Goal: Task Accomplishment & Management: Use online tool/utility

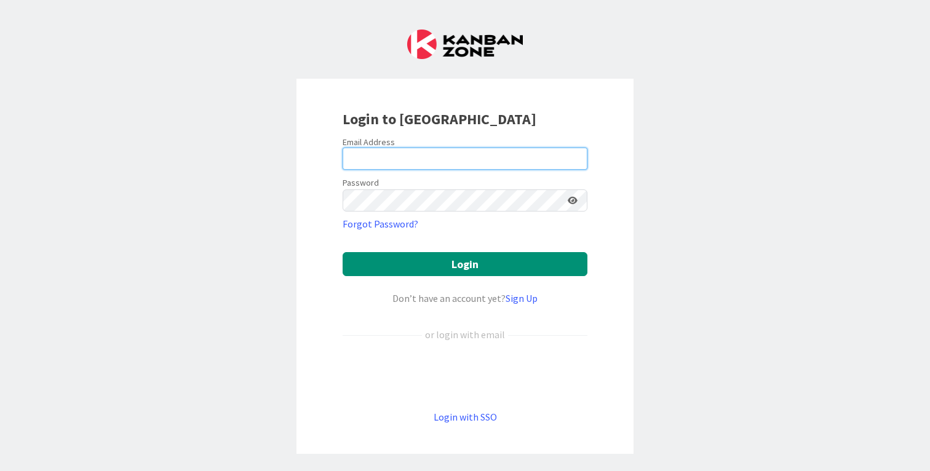
click at [392, 149] on input "email" at bounding box center [465, 159] width 245 height 22
type input "[EMAIL_ADDRESS][DOMAIN_NAME]"
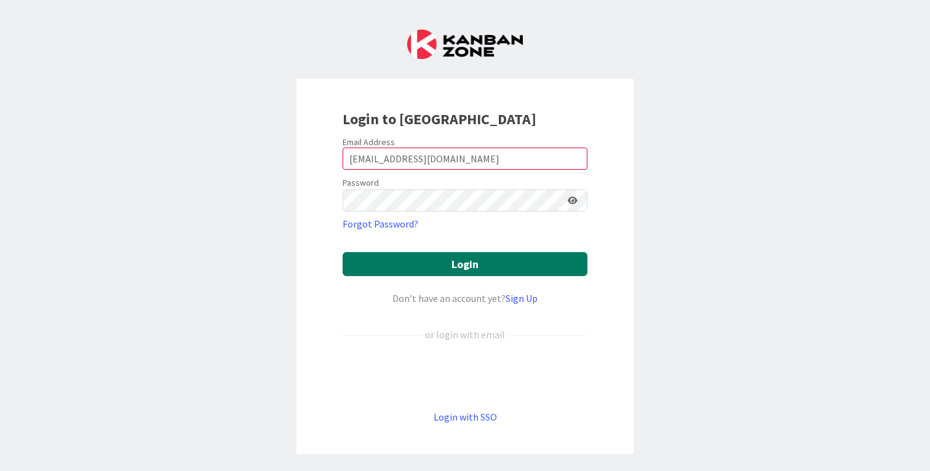
click at [404, 258] on button "Login" at bounding box center [465, 264] width 245 height 24
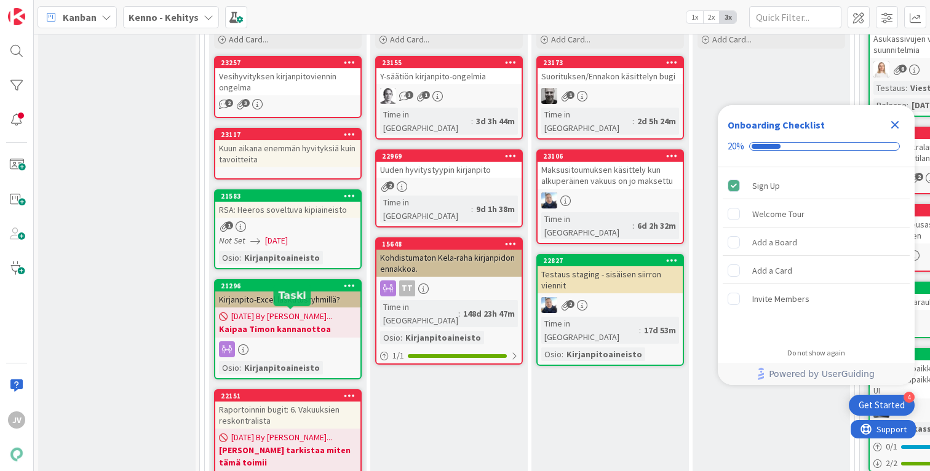
scroll to position [122, 0]
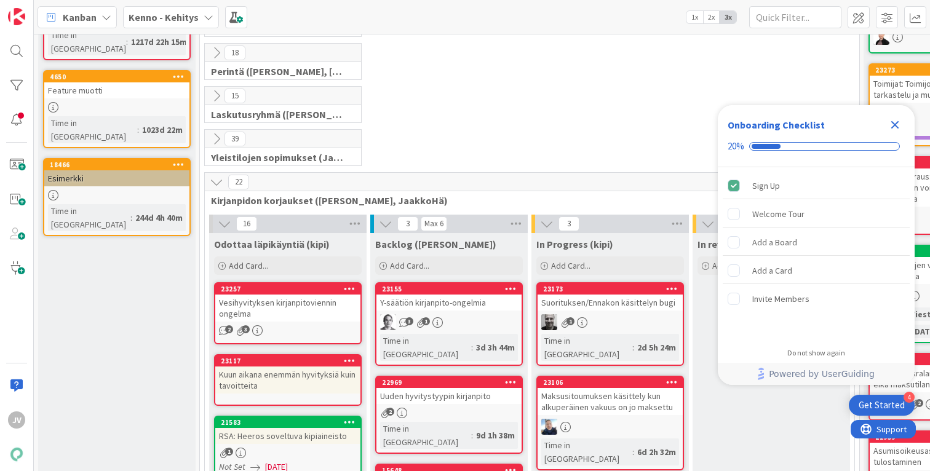
click at [380, 180] on div "22" at bounding box center [530, 182] width 650 height 18
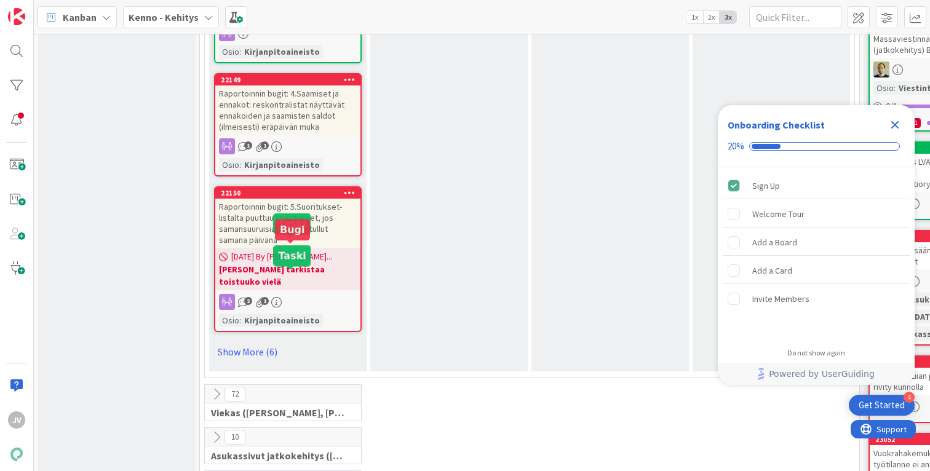
scroll to position [1209, 0]
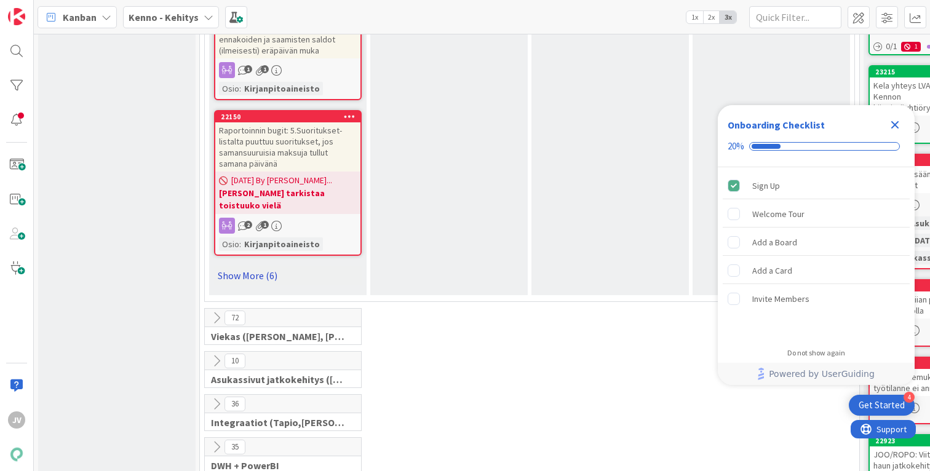
click at [263, 266] on link "Show More (6)" at bounding box center [288, 276] width 148 height 20
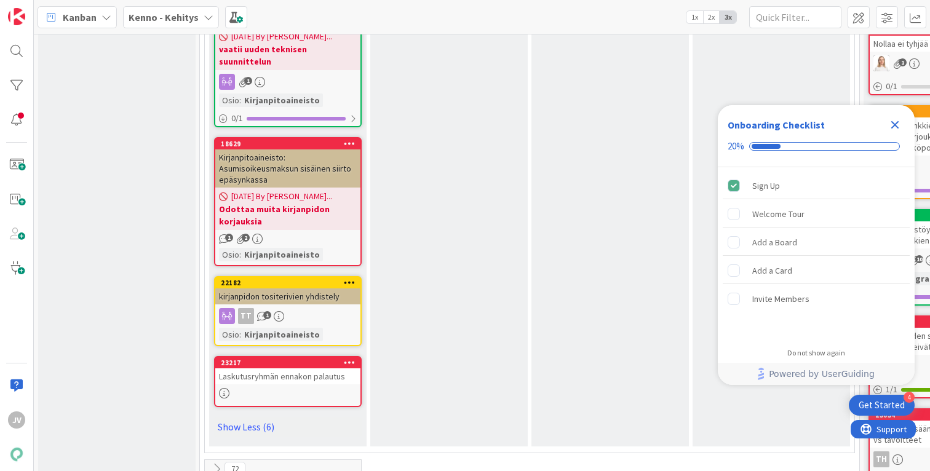
scroll to position [1730, 0]
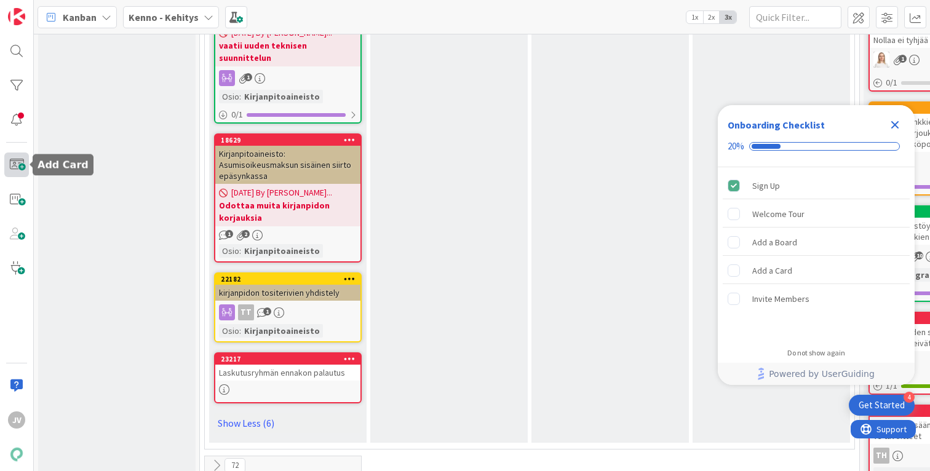
click at [18, 167] on span at bounding box center [16, 165] width 25 height 25
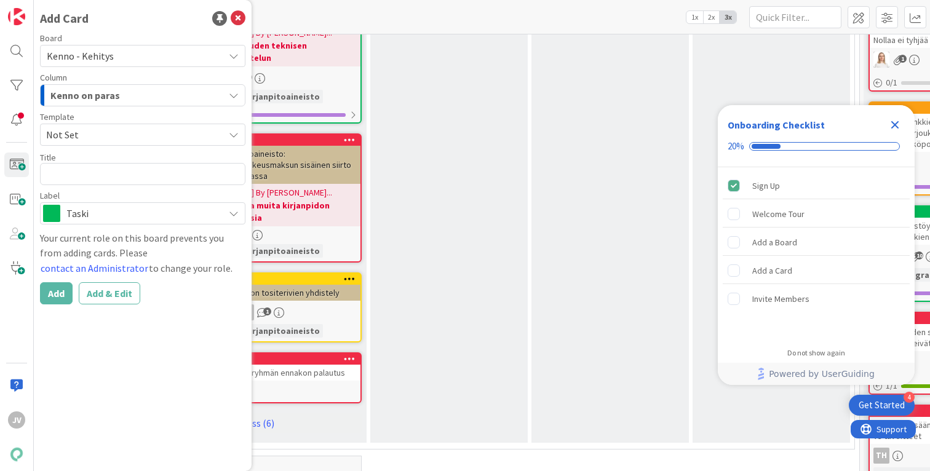
click at [212, 113] on div "Template" at bounding box center [142, 117] width 205 height 9
click at [215, 102] on div "Kenno on paras" at bounding box center [135, 96] width 177 height 20
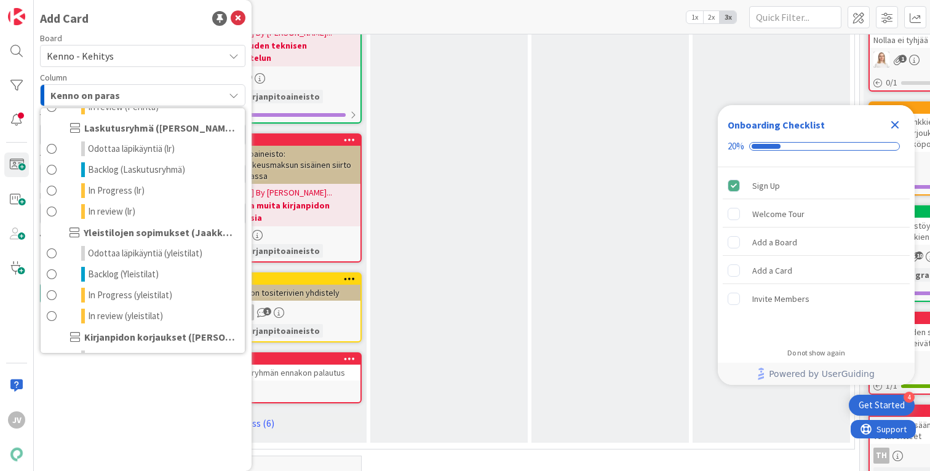
scroll to position [485, 0]
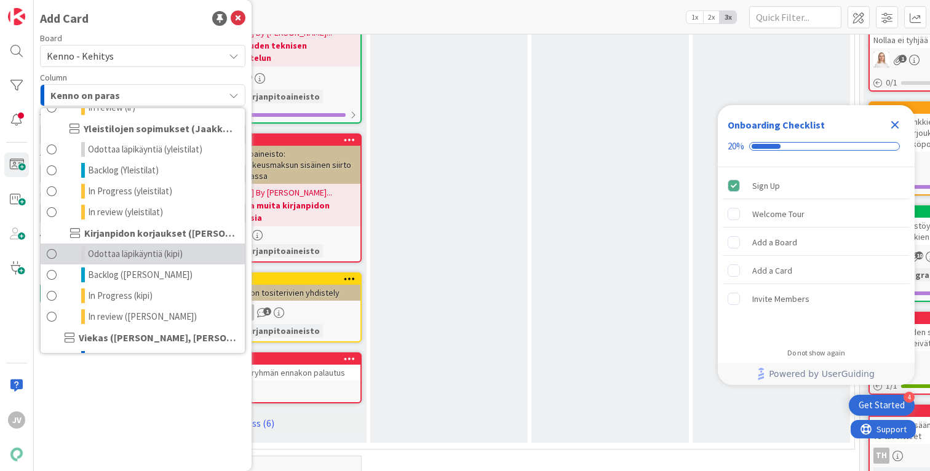
click at [177, 252] on span "Odottaa läpikäyntiä (kipi)" at bounding box center [135, 254] width 95 height 15
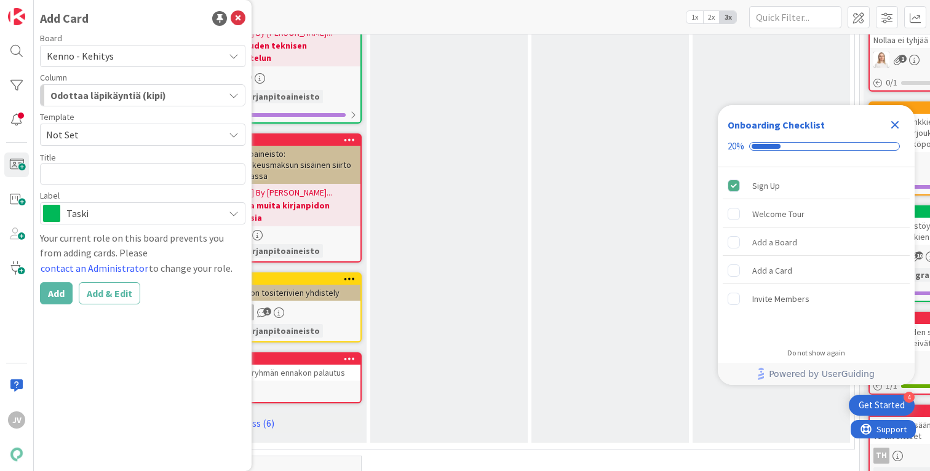
click at [126, 135] on span "Not Set" at bounding box center [130, 135] width 169 height 16
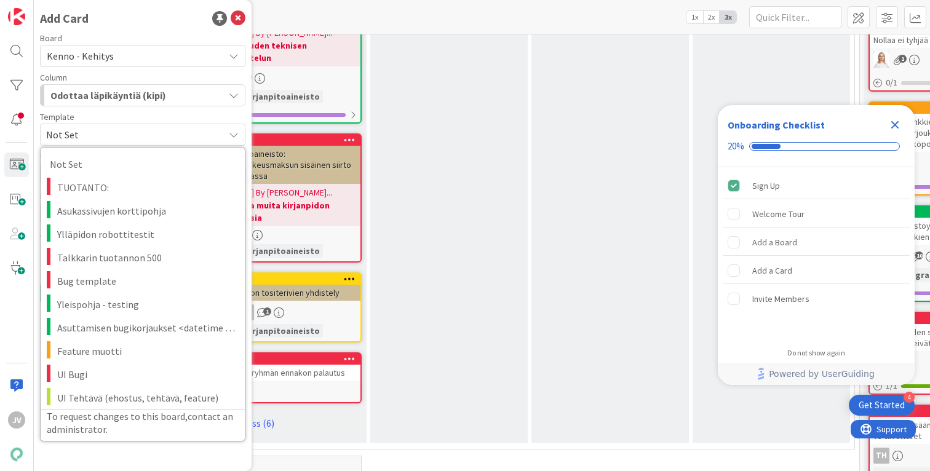
click at [126, 134] on span "Not Set" at bounding box center [130, 135] width 169 height 16
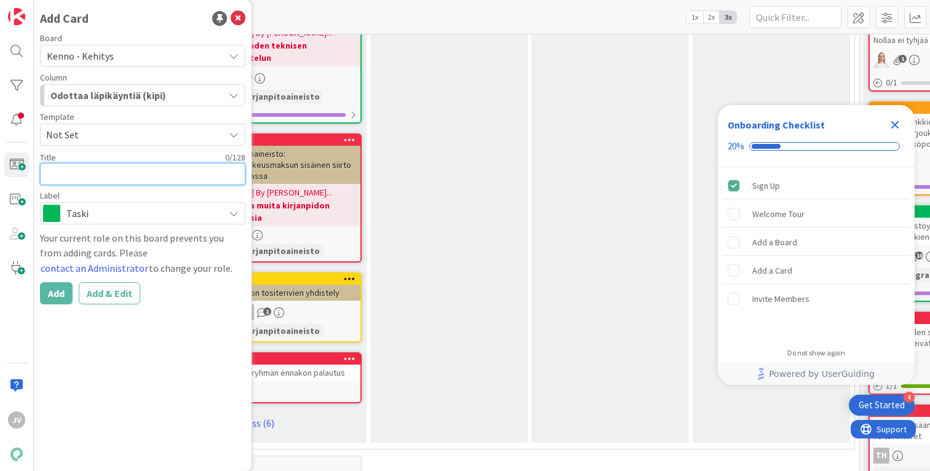
click at [116, 178] on textarea at bounding box center [142, 174] width 205 height 22
click at [217, 222] on div "Taski" at bounding box center [142, 213] width 205 height 22
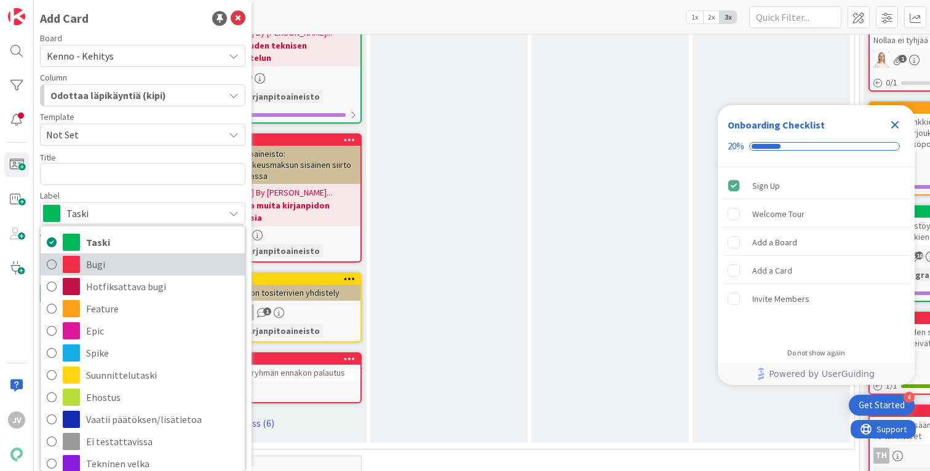
click at [188, 268] on span "Bugi" at bounding box center [162, 264] width 153 height 18
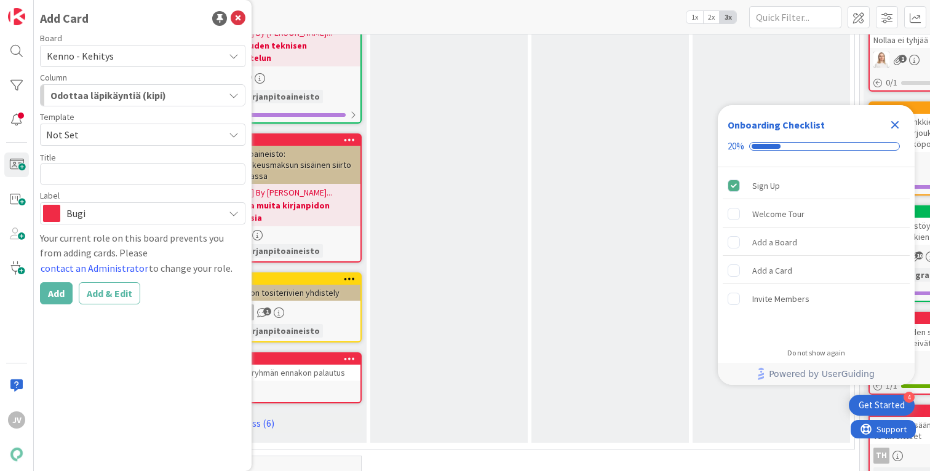
click at [65, 161] on div "Title 0 / 128" at bounding box center [142, 157] width 205 height 11
click at [66, 167] on textarea at bounding box center [142, 174] width 205 height 22
type textarea "x"
type textarea "Y"
type textarea "x"
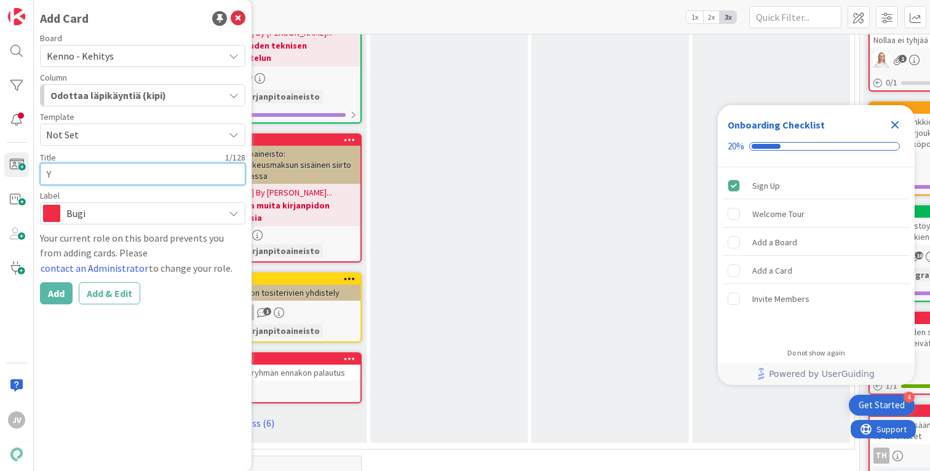
type textarea "Y-"
type textarea "x"
type textarea "Y"
type textarea "x"
type textarea "P"
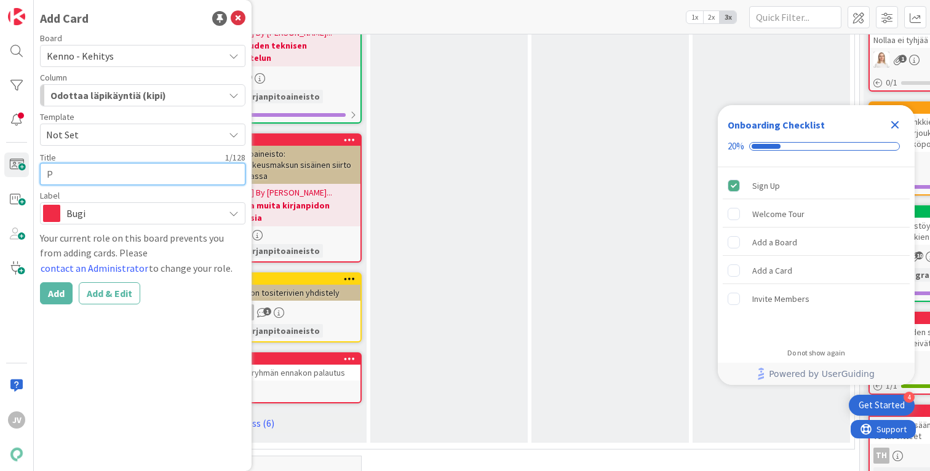
type textarea "x"
type textarea "Pu"
type textarea "x"
type textarea "Puu"
type textarea "x"
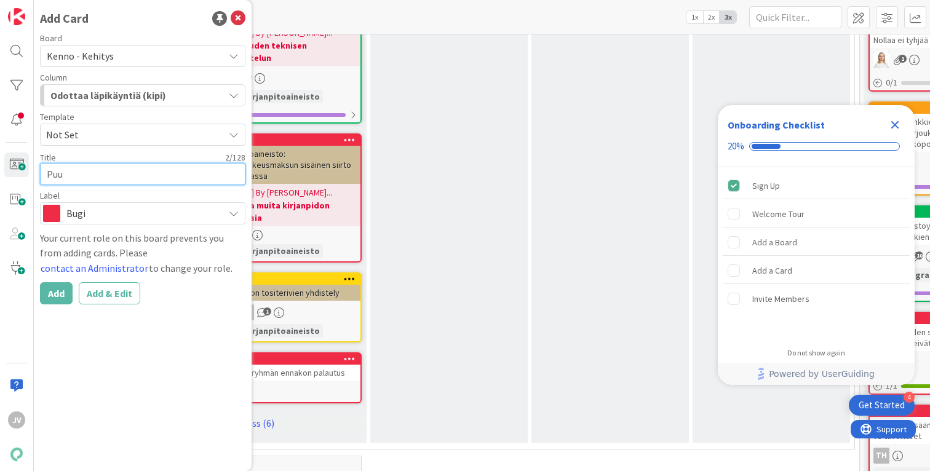
type textarea "Puut"
type textarea "x"
type textarea "Puuttu"
type textarea "x"
type textarea "Puuttuv"
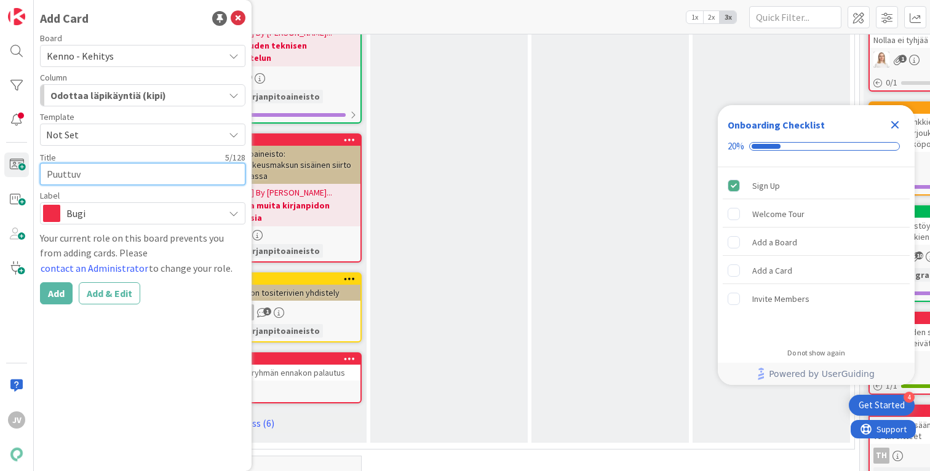
type textarea "x"
type textarea "Puuttuva"
type textarea "x"
type textarea "Puuttuvat"
type textarea "x"
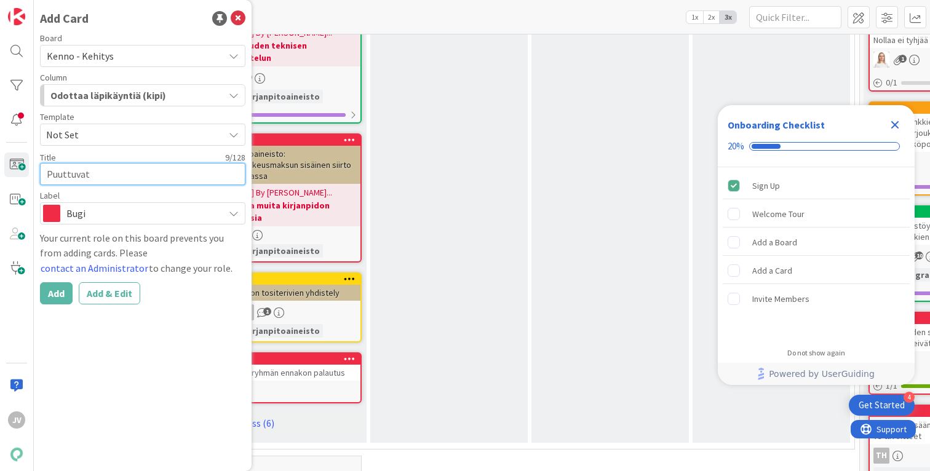
type textarea "Puuttuva"
type textarea "x"
type textarea "Puuttuva"
type textarea "x"
type textarea "Puuttuva v"
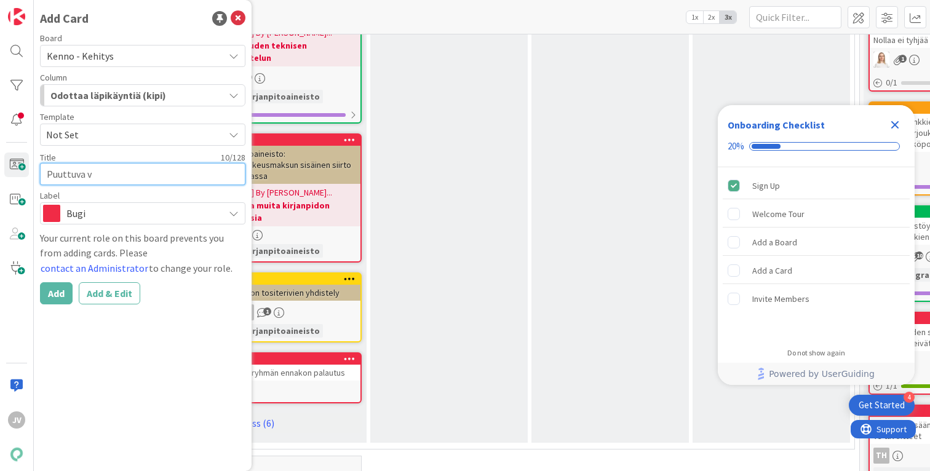
type textarea "x"
type textarea "Puuttuva"
type textarea "x"
type textarea "Puuttuva a"
type textarea "x"
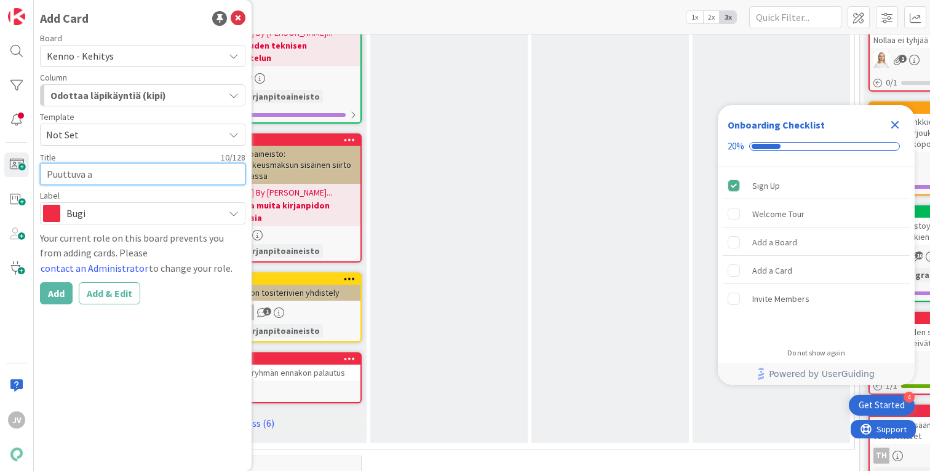
type textarea "Puuttuva"
type textarea "x"
type textarea "Puuttuva t"
type textarea "x"
type textarea "Puuttuva ta"
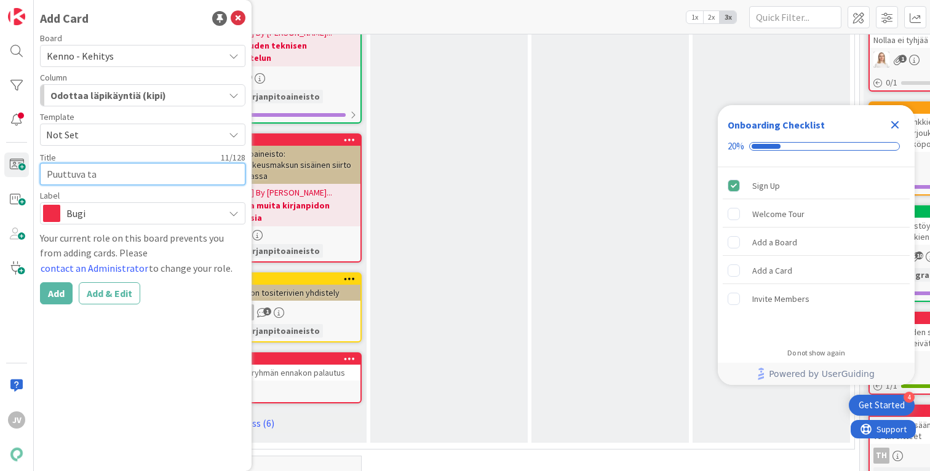
type textarea "x"
type textarea "Puuttuva t"
type textarea "x"
type textarea "Puuttuva"
type textarea "x"
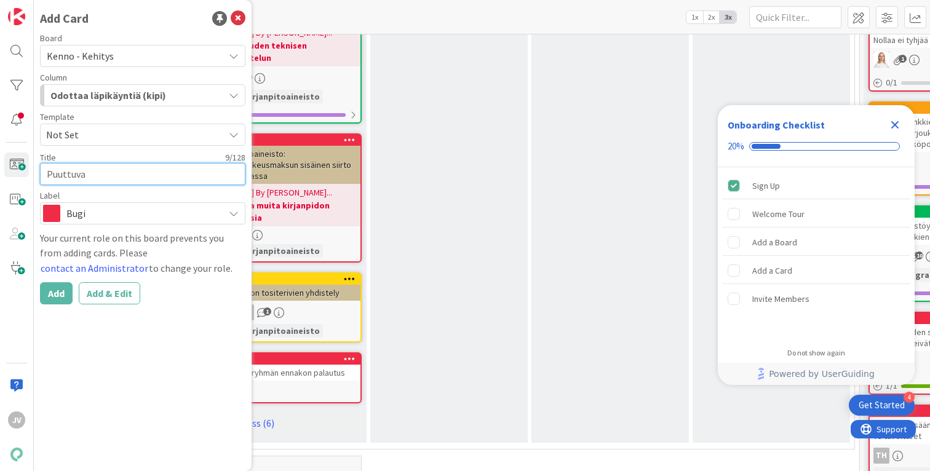
type textarea "Puuttuva t"
type textarea "x"
type textarea "Puuttuva ta"
type textarea "x"
type textarea "Puuttuva tavo"
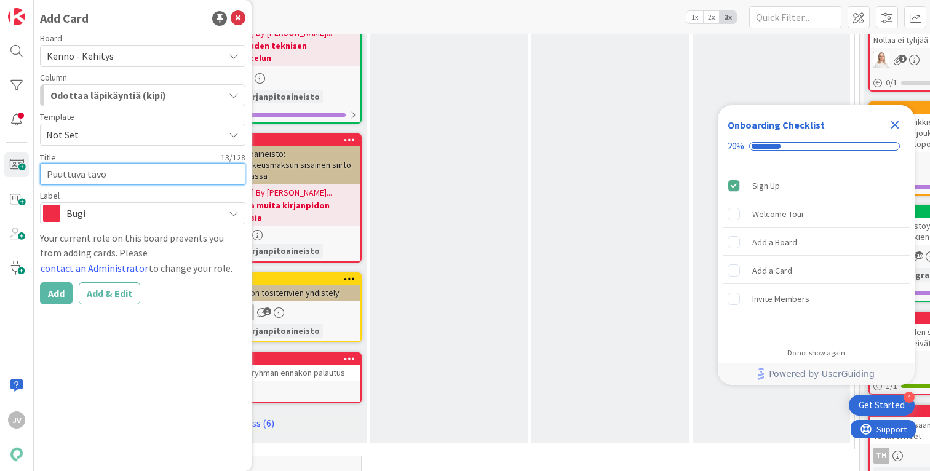
type textarea "x"
type textarea "Puuttuva tavoi"
type textarea "x"
type textarea "Puuttuva tavoit"
type textarea "x"
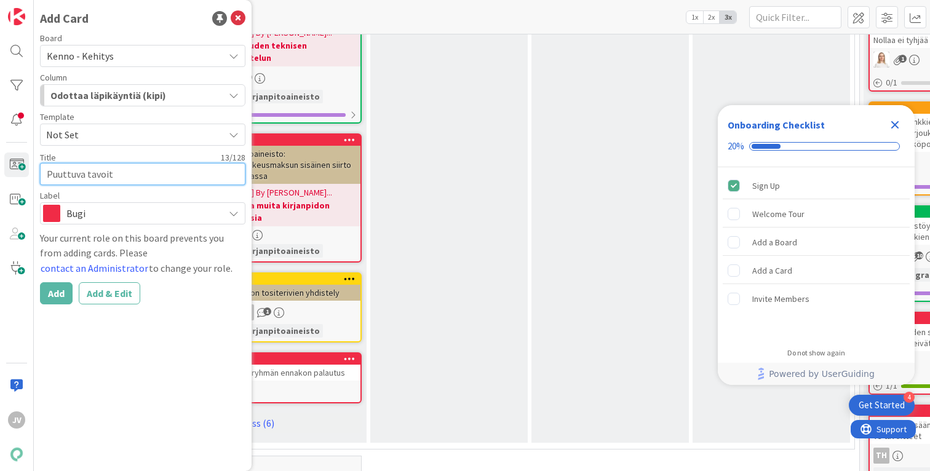
type textarea "Puuttuva tavoite"
type textarea "x"
type textarea "Puuttuva tavoite"
type textarea "x"
type textarea "Puuttuva tavoite l"
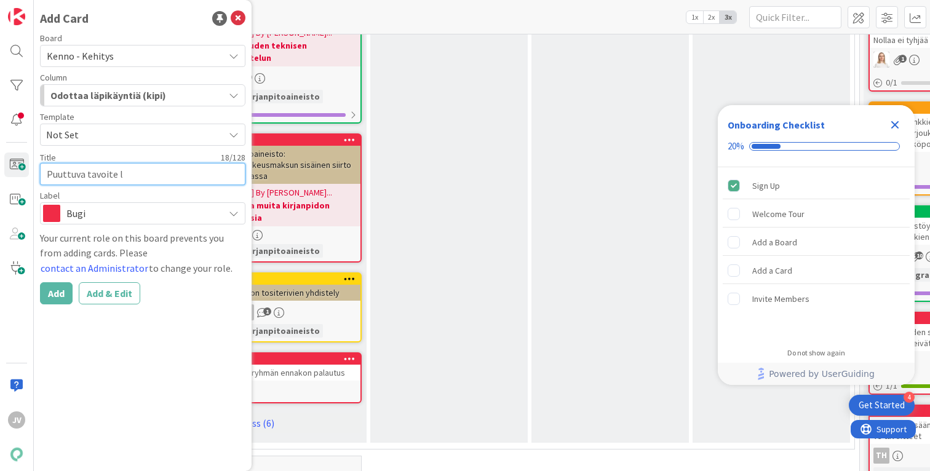
type textarea "x"
type textarea "Puuttuva tavoite lä"
type textarea "x"
type textarea "Puuttuva tavoite lähe"
type textarea "x"
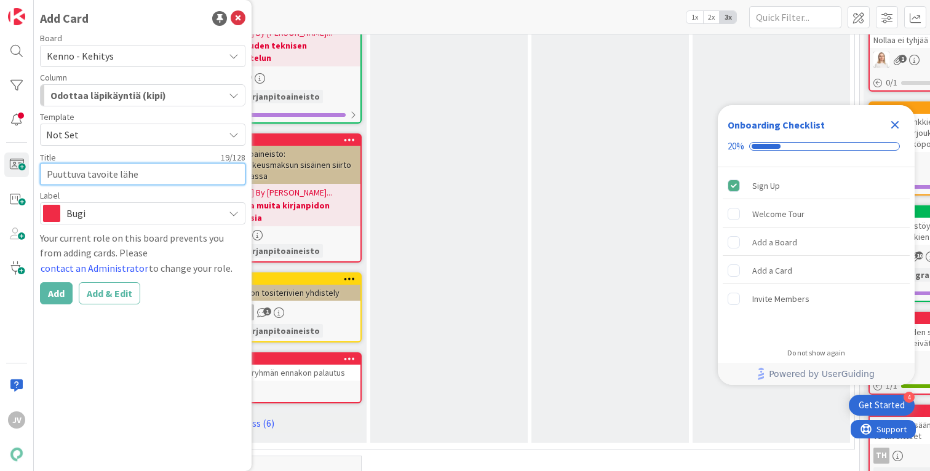
type textarea "Puuttuva tavoite lähet"
type textarea "x"
type textarea "Puuttuva tavoite lähete"
type textarea "x"
type textarea "Puuttuva tavoite lähetet"
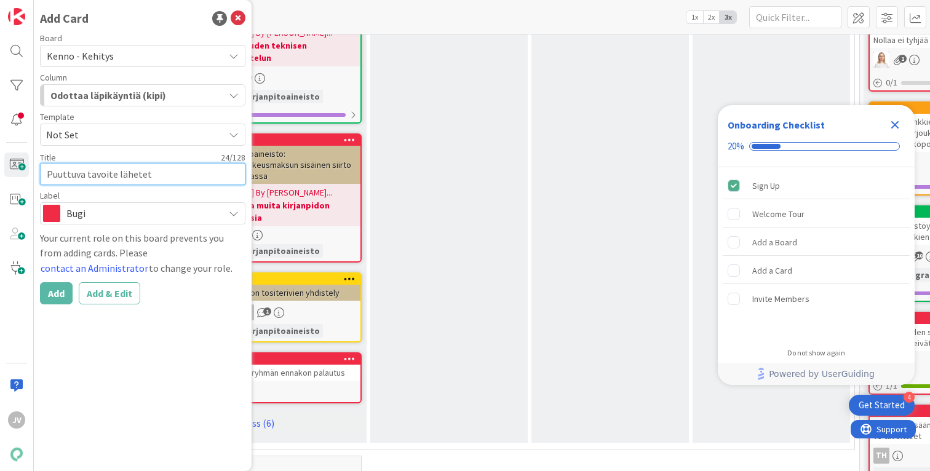
type textarea "x"
type textarea "Puuttuva tavoite lähetety"
type textarea "x"
type textarea "Puuttuva tavoite lähetetys"
type textarea "x"
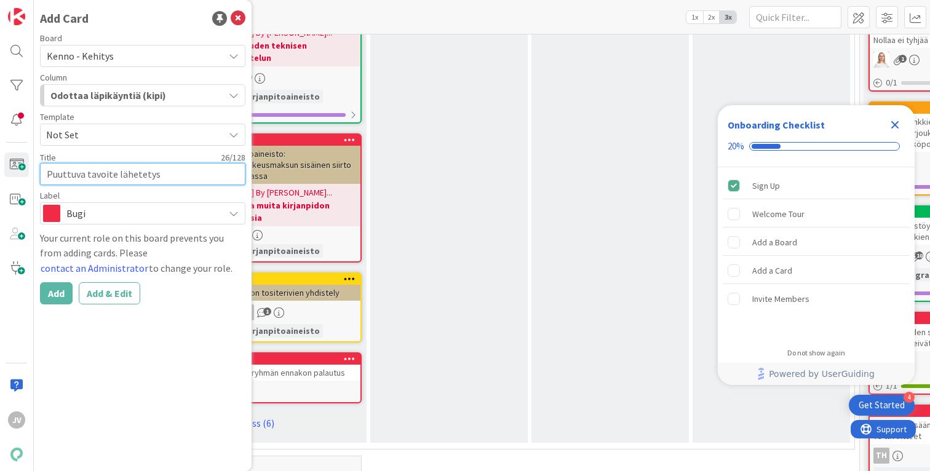
type textarea "Puuttuva tavoite lähetetyst"
type textarea "x"
type textarea "Puuttuva tavoite lähetetystä"
type textarea "x"
type textarea "Puuttuva tavoite lähetetystä"
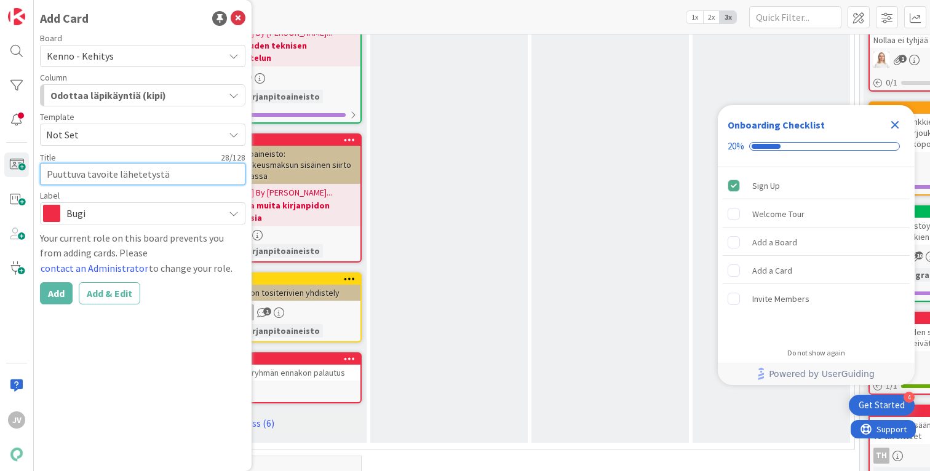
type textarea "x"
type textarea "Puuttuva tavoite lähetetystä l"
type textarea "x"
type textarea "Puuttuva tavoite lähetetystä la"
type textarea "x"
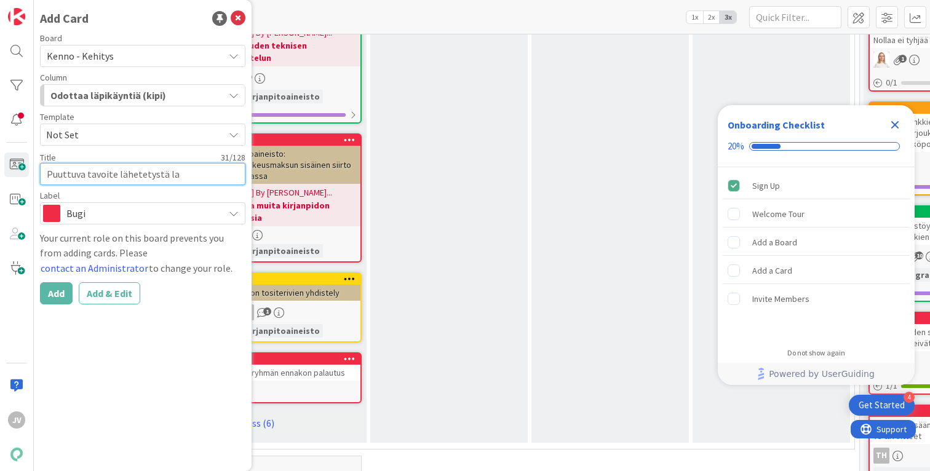
type textarea "Puuttuva tavoite lähetetystä las"
type textarea "x"
type textarea "Puuttuva tavoite lähetetystä lask"
type textarea "x"
type textarea "Puuttuva tavoite lähetetystä lasku"
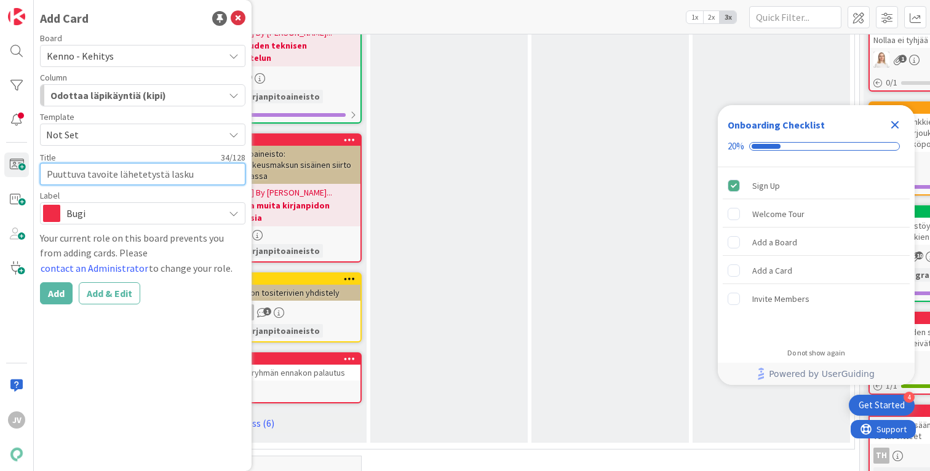
type textarea "x"
type textarea "Puuttuva tavoite lähetetystä laskus"
type textarea "x"
type textarea "Puuttuva tavoite lähetetystä laskust"
type textarea "x"
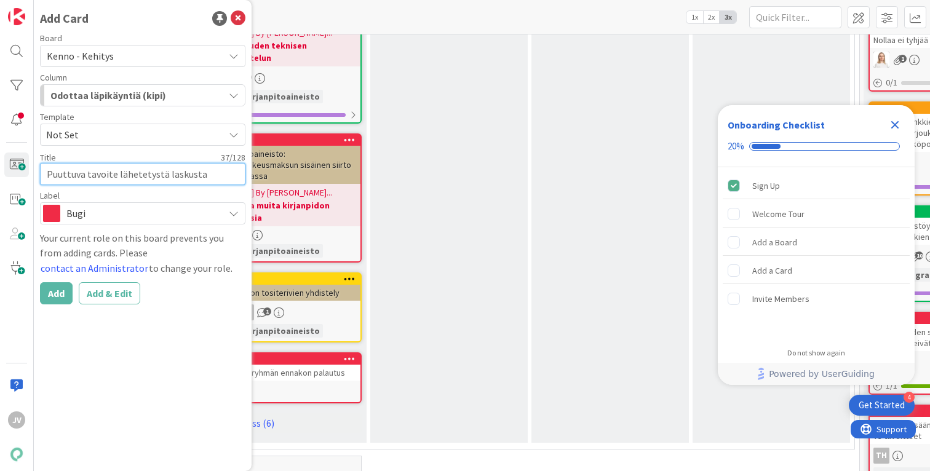
type textarea "Puuttuva tavoite lähetetystä laskusta"
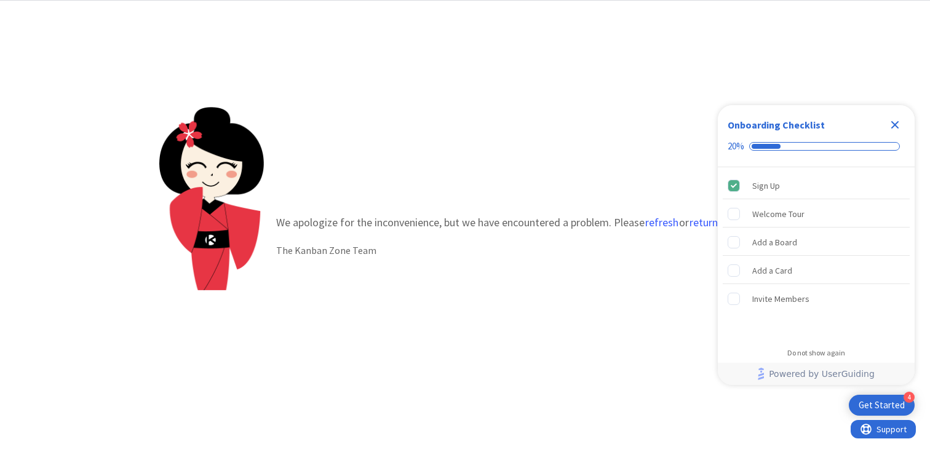
click at [894, 125] on icon "Close Checklist" at bounding box center [895, 125] width 8 height 8
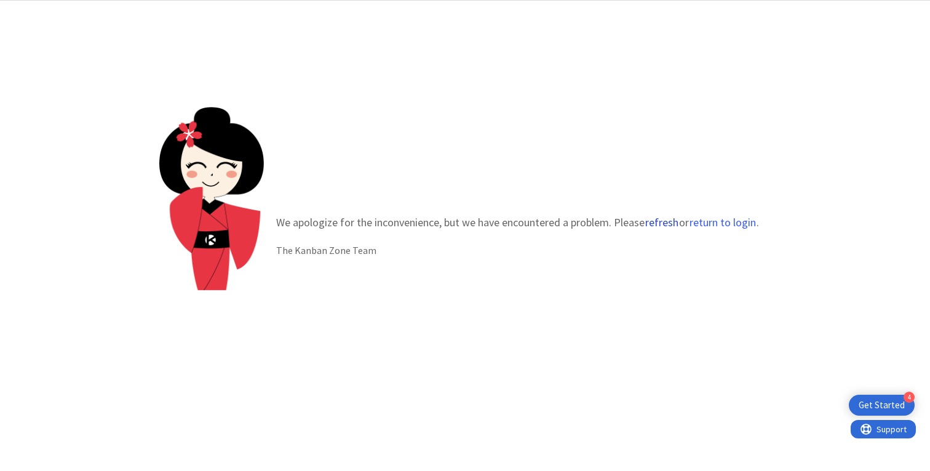
click at [655, 222] on button "refresh" at bounding box center [662, 223] width 34 height 12
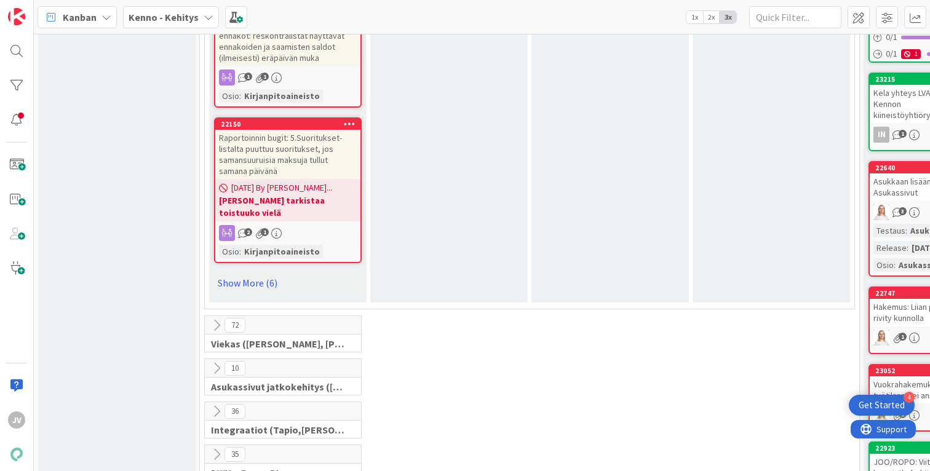
scroll to position [1179, 0]
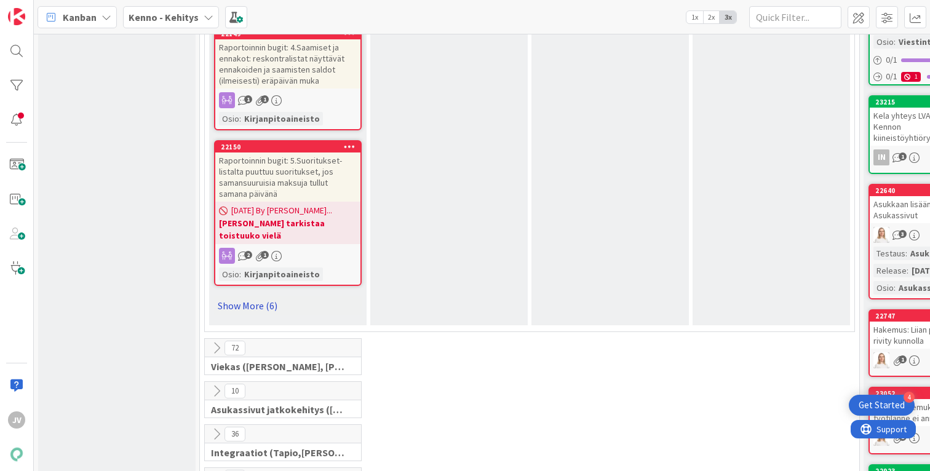
click at [267, 296] on link "Show More (6)" at bounding box center [288, 306] width 148 height 20
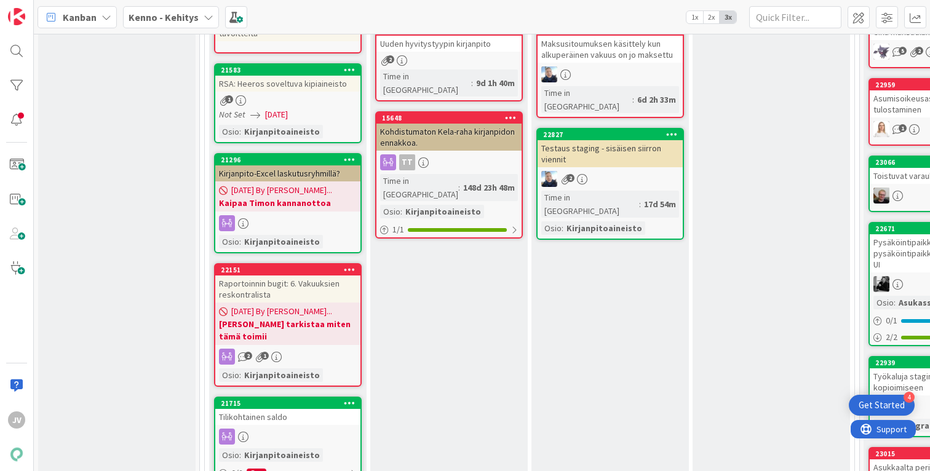
scroll to position [471, 0]
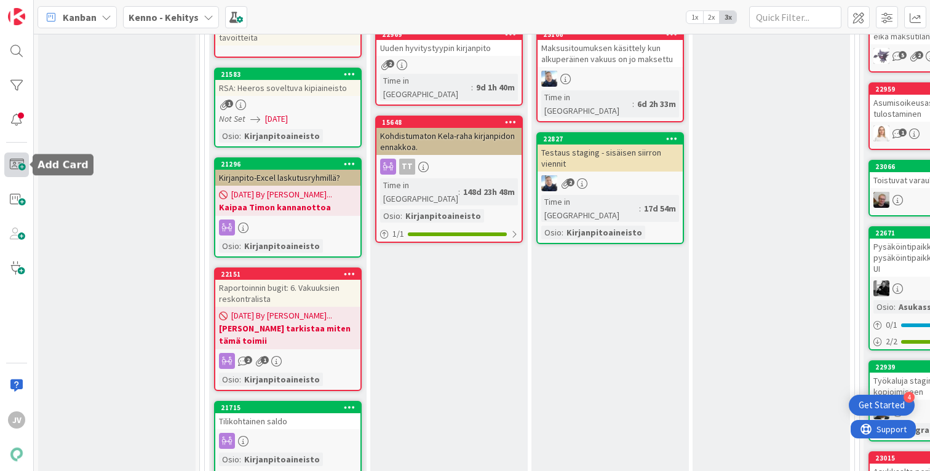
click at [14, 168] on span at bounding box center [16, 165] width 25 height 25
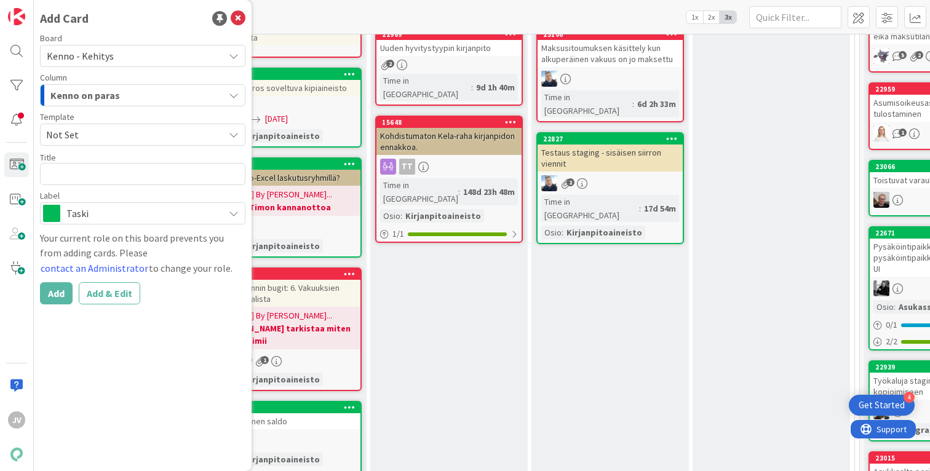
click at [133, 99] on div "Kenno on paras" at bounding box center [135, 96] width 177 height 20
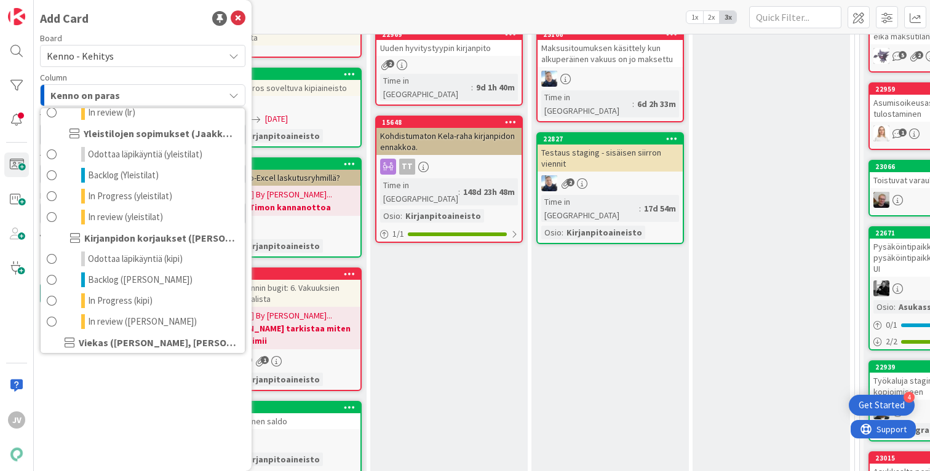
scroll to position [479, 0]
click at [114, 253] on span "Odottaa läpikäyntiä (kipi)" at bounding box center [135, 259] width 95 height 15
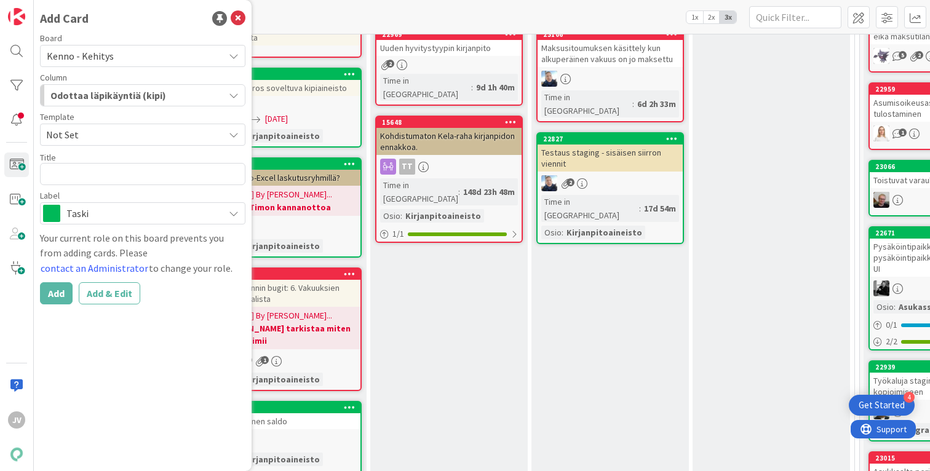
click at [105, 207] on span "Taski" at bounding box center [141, 213] width 151 height 17
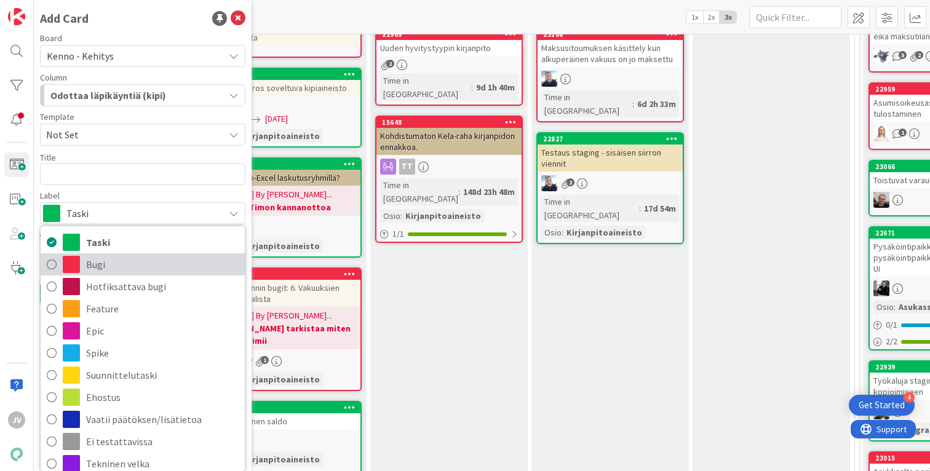
click at [88, 257] on span "Bugi" at bounding box center [162, 264] width 153 height 18
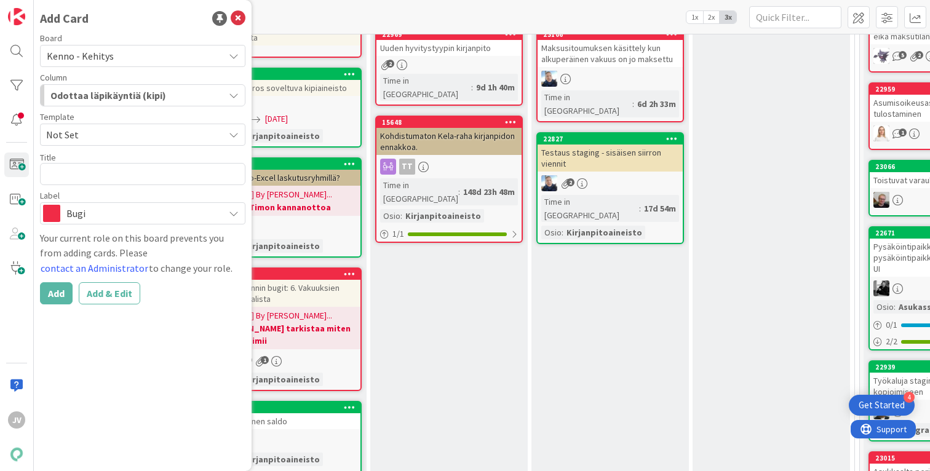
click at [87, 123] on div "Template Not Set" at bounding box center [142, 129] width 205 height 33
click at [85, 135] on span "Not Set" at bounding box center [130, 135] width 169 height 16
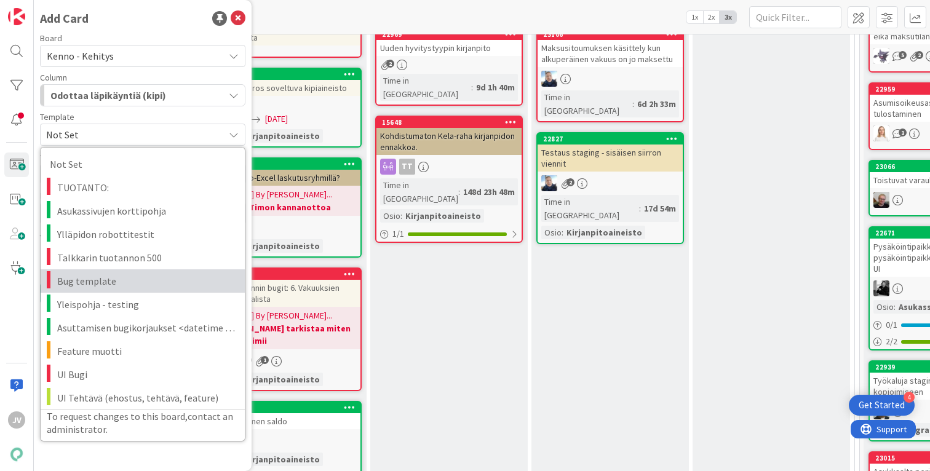
click at [150, 276] on span "Bug template" at bounding box center [146, 281] width 178 height 16
type textarea "x"
type textarea "Bug template"
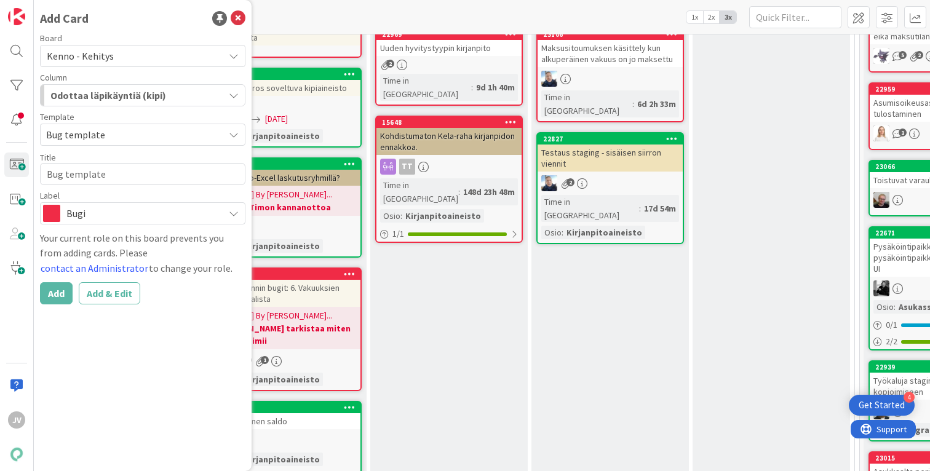
click at [173, 103] on div "Odottaa läpikäyntiä (kipi)" at bounding box center [135, 96] width 177 height 20
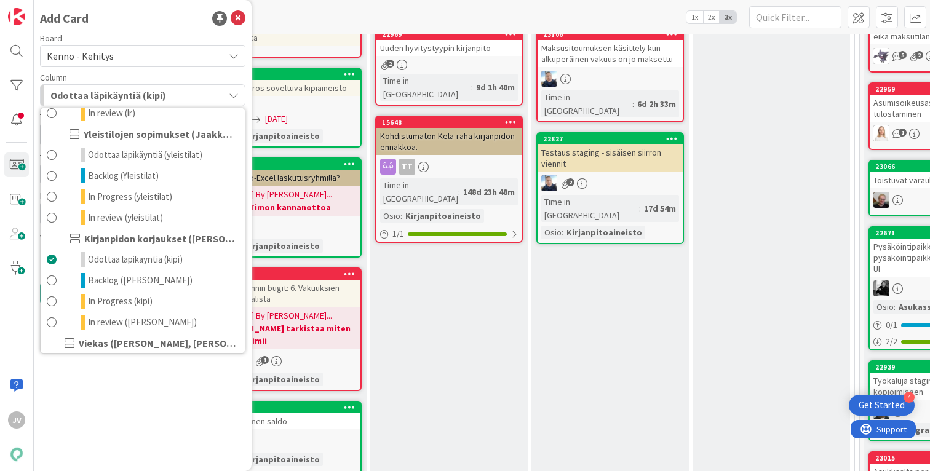
click at [180, 62] on span "Kenno - Kehitys" at bounding box center [132, 55] width 171 height 17
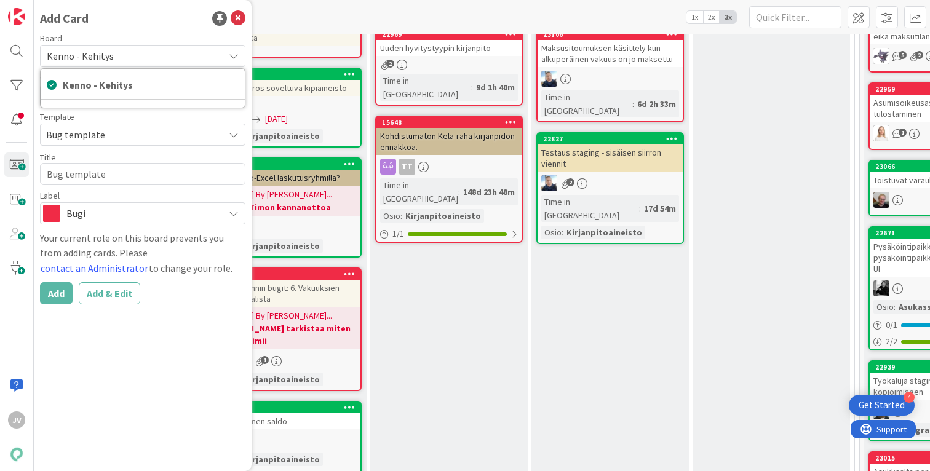
click at [122, 62] on span "Kenno - Kehitys" at bounding box center [132, 55] width 171 height 17
click at [128, 61] on span "Kenno - Kehitys" at bounding box center [132, 55] width 171 height 17
click at [162, 54] on span "Kenno - Kehitys" at bounding box center [132, 55] width 171 height 17
click at [143, 98] on span "Odottaa läpikäyntiä (kipi)" at bounding box center [108, 95] width 116 height 16
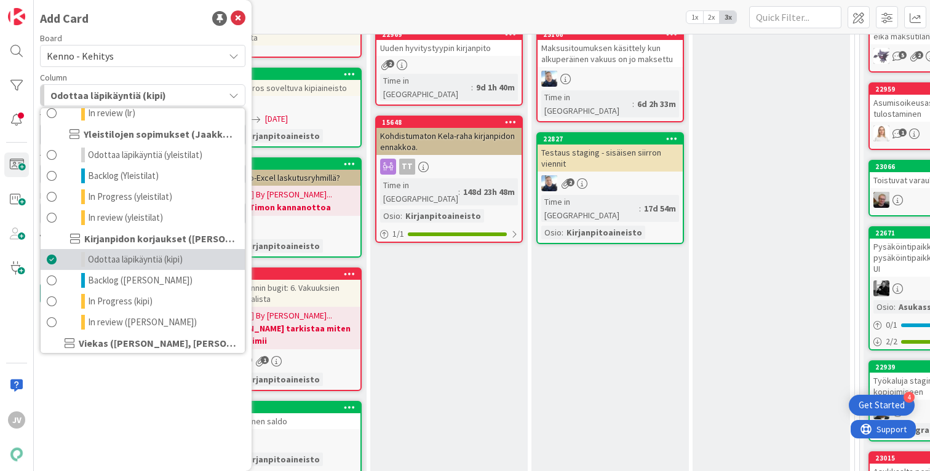
click at [177, 262] on span "Odottaa läpikäyntiä (kipi)" at bounding box center [135, 259] width 95 height 15
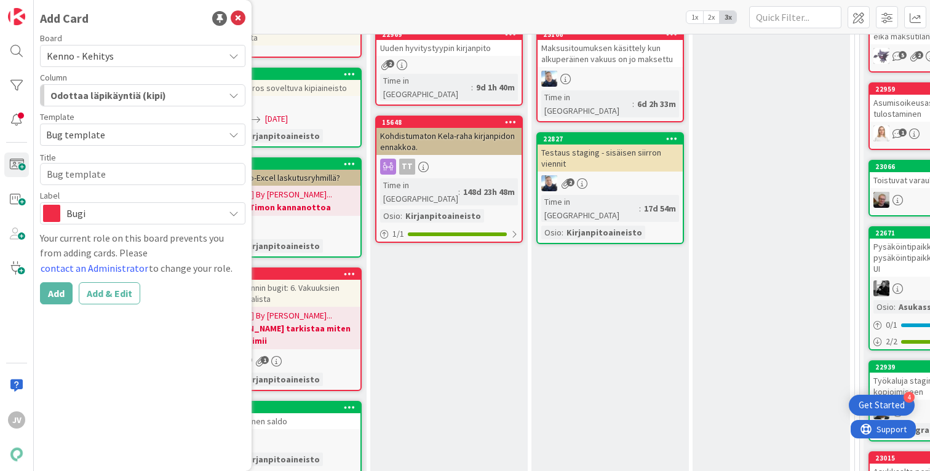
click at [199, 93] on div "Odottaa läpikäyntiä (kipi)" at bounding box center [135, 96] width 177 height 20
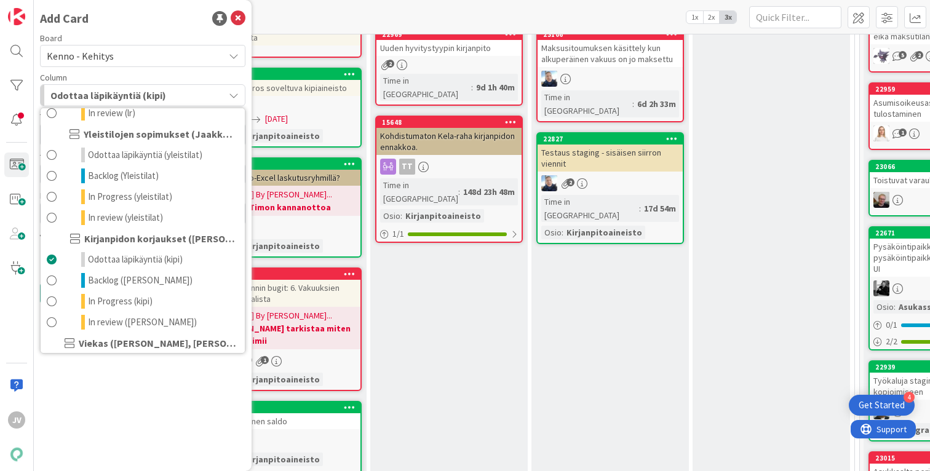
click at [199, 93] on div "Odottaa läpikäyntiä (kipi)" at bounding box center [135, 96] width 177 height 20
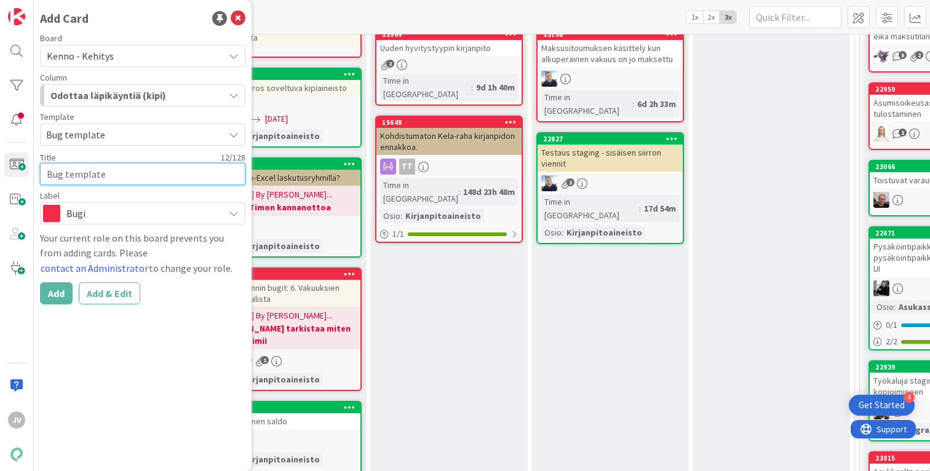
click at [141, 167] on textarea "Bug template" at bounding box center [142, 174] width 205 height 22
drag, startPoint x: 167, startPoint y: 177, endPoint x: -74, endPoint y: 180, distance: 241.2
click at [0, 180] on html "4 Get Started JV Add Card Board Kenno - Kehitys Kenno - Kehitys Column Odottaa …" at bounding box center [465, 235] width 930 height 471
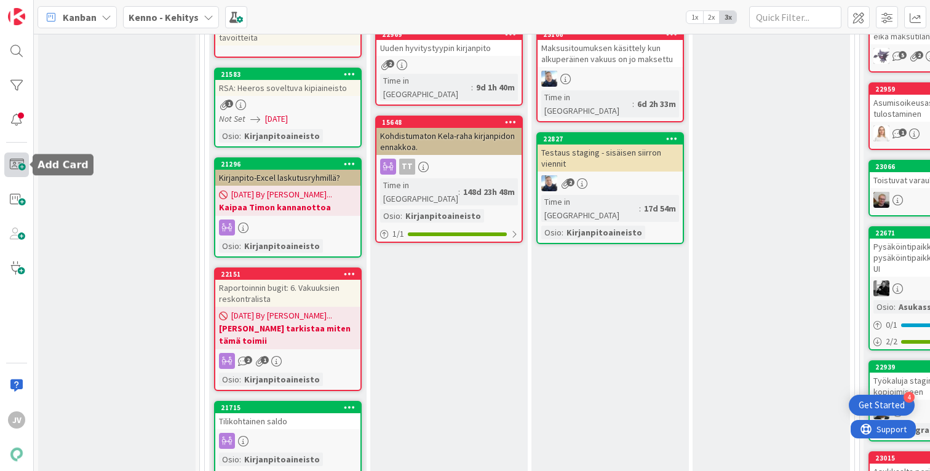
click at [17, 165] on span at bounding box center [16, 165] width 25 height 25
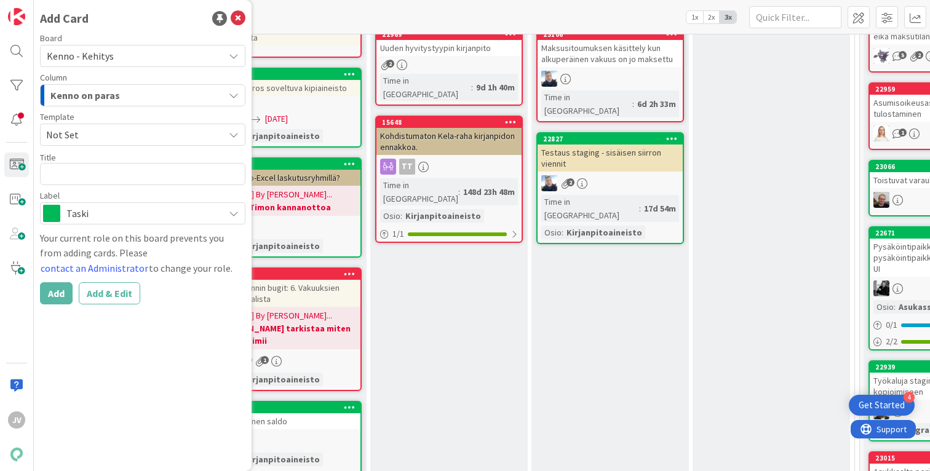
click at [147, 207] on span "Taski" at bounding box center [141, 213] width 151 height 17
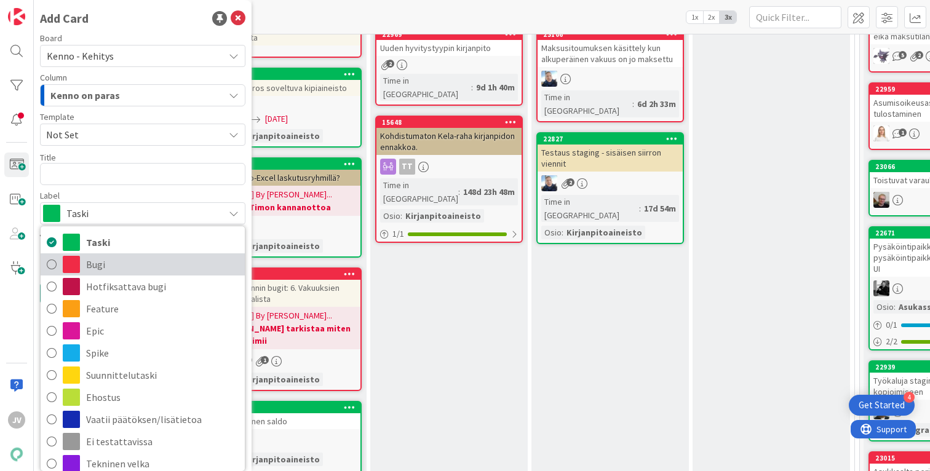
click at [116, 255] on span "Bugi" at bounding box center [162, 264] width 153 height 18
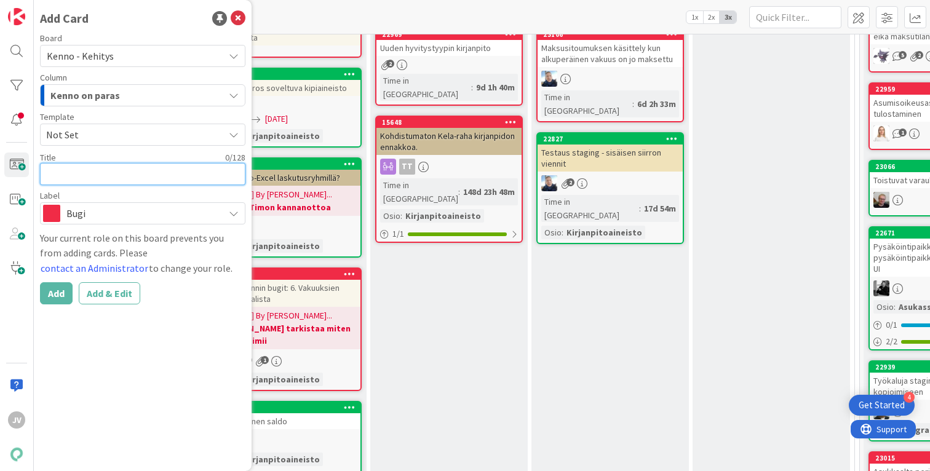
click at [141, 169] on textarea at bounding box center [142, 174] width 205 height 22
click at [169, 84] on button "Kenno on paras" at bounding box center [142, 95] width 205 height 22
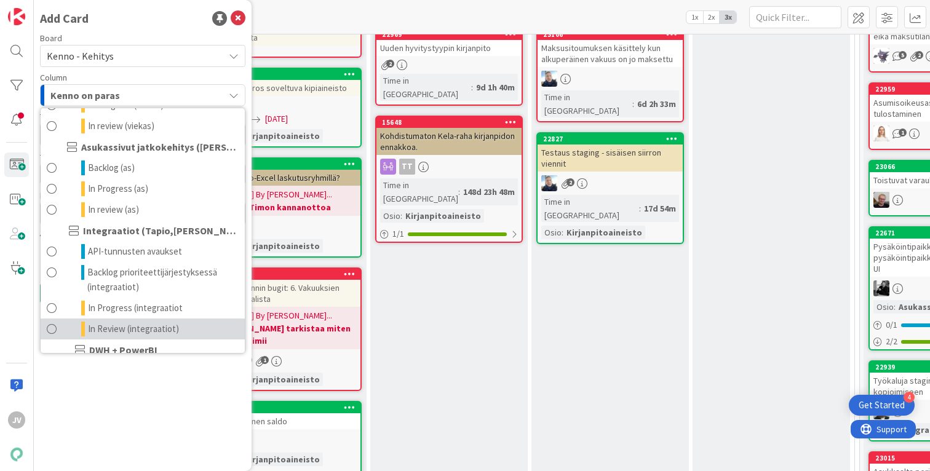
scroll to position [510, 0]
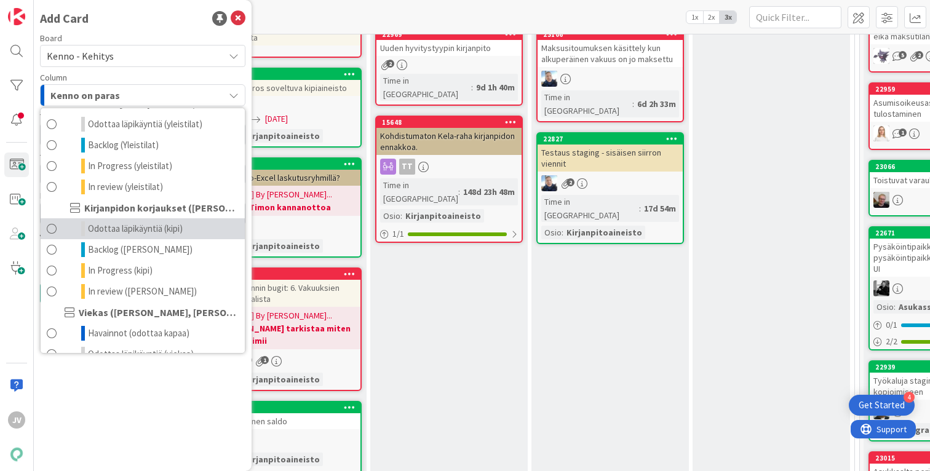
click at [106, 236] on link "Odottaa läpikäyntiä (kipi)" at bounding box center [143, 228] width 204 height 21
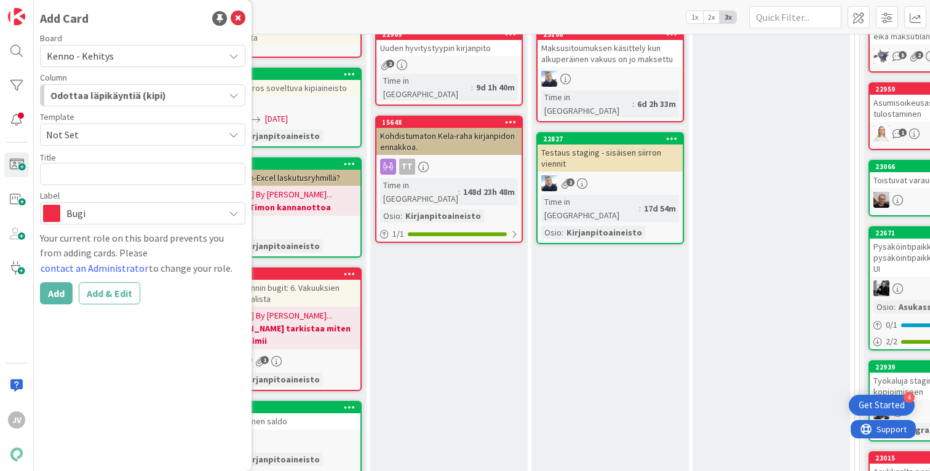
click at [87, 133] on span "Not Set" at bounding box center [130, 135] width 169 height 16
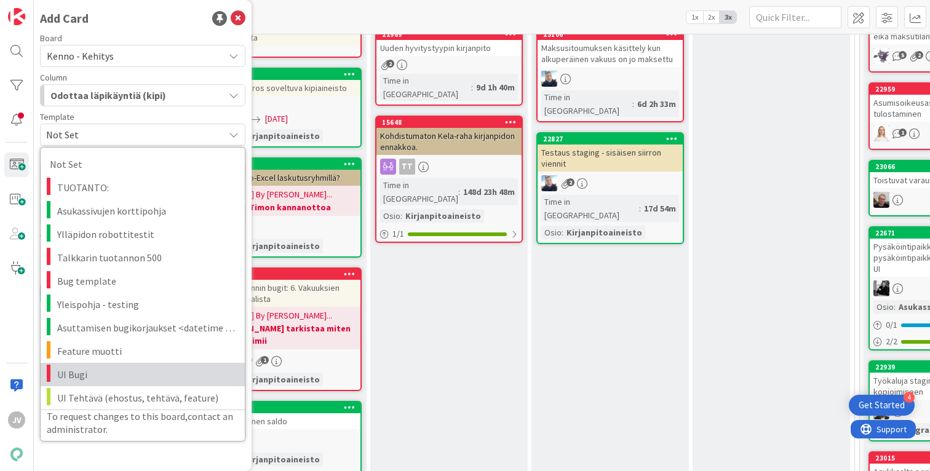
click at [76, 364] on link "UI Bugi" at bounding box center [143, 374] width 204 height 23
type textarea "x"
type textarea "UI Bugi"
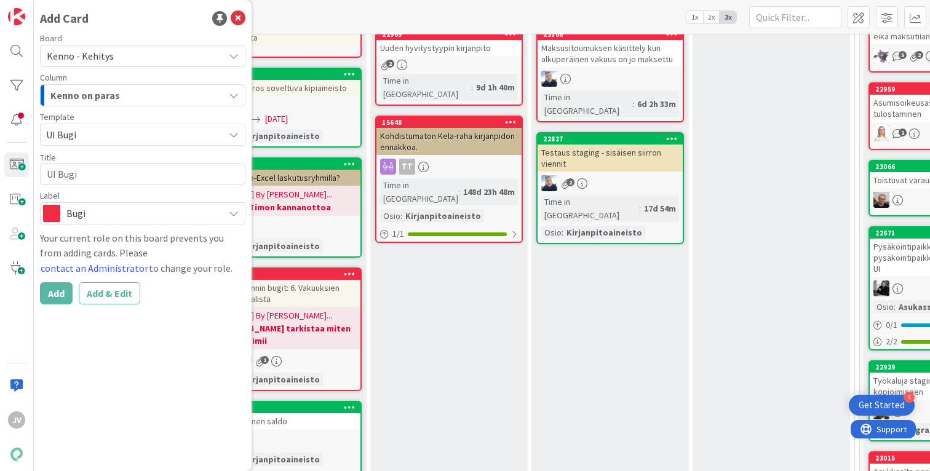
click at [100, 187] on div "Board Kenno - Kehitys Column Kenno on paras Kenno on paras Tekninen feature suu…" at bounding box center [142, 129] width 205 height 191
click at [102, 177] on textarea "UI Bugi" at bounding box center [142, 174] width 205 height 22
click at [169, 145] on span "UI Bugi" at bounding box center [142, 135] width 205 height 22
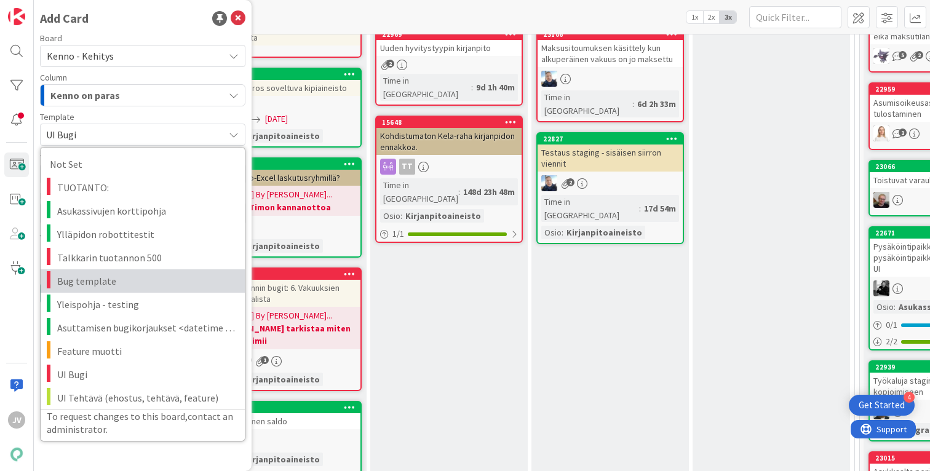
click at [162, 289] on span "Bug template" at bounding box center [146, 281] width 178 height 16
type textarea "x"
type textarea "Bug template"
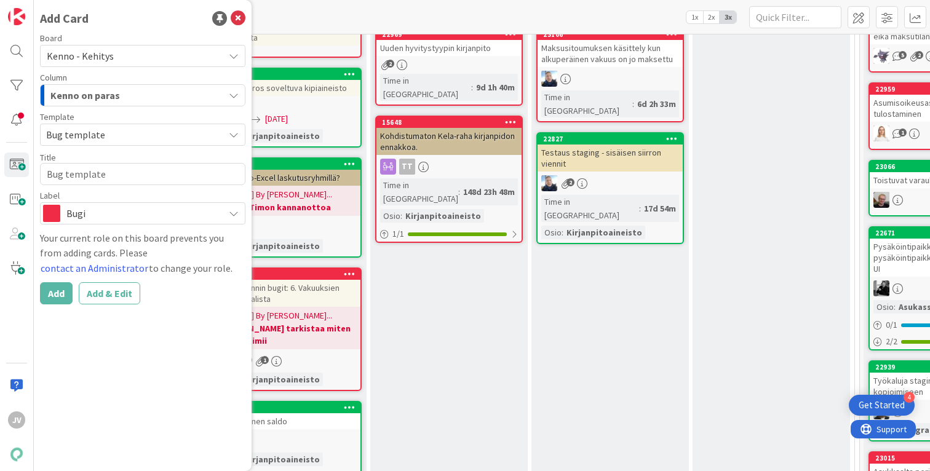
click at [160, 97] on div "Kenno on paras" at bounding box center [135, 96] width 177 height 20
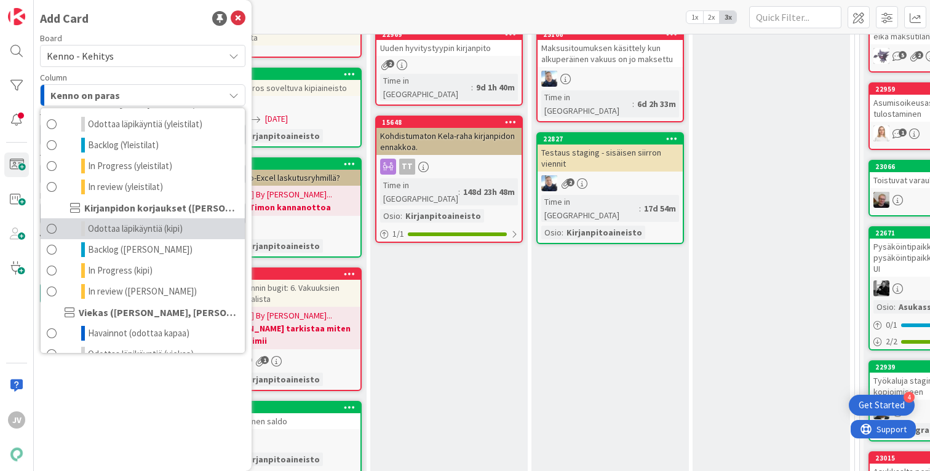
click at [183, 229] on span "Odottaa läpikäyntiä (kipi)" at bounding box center [135, 228] width 95 height 15
type textarea "x"
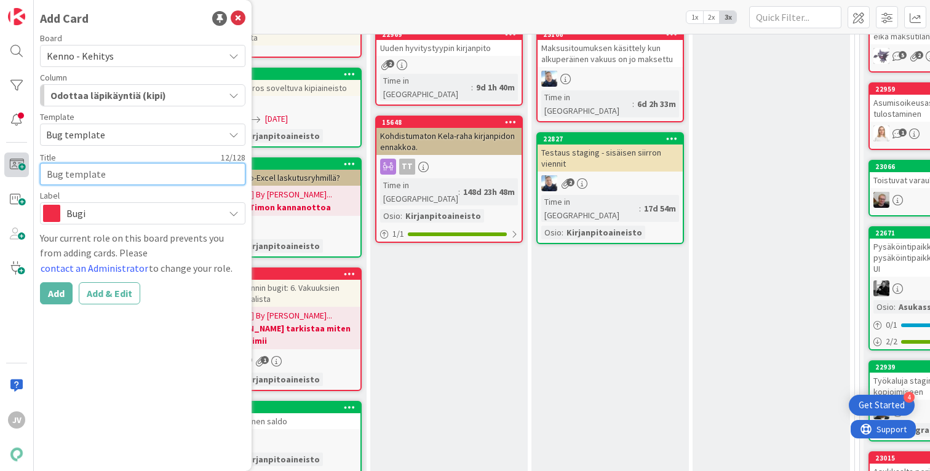
drag, startPoint x: 122, startPoint y: 175, endPoint x: 15, endPoint y: 172, distance: 107.1
click at [15, 172] on div "JV Add Card Board Kenno - Kehitys Column Odottaa läpikäyntiä (kipi) Kenno on pa…" at bounding box center [17, 235] width 34 height 471
type textarea "x"
type textarea "K"
type textarea "x"
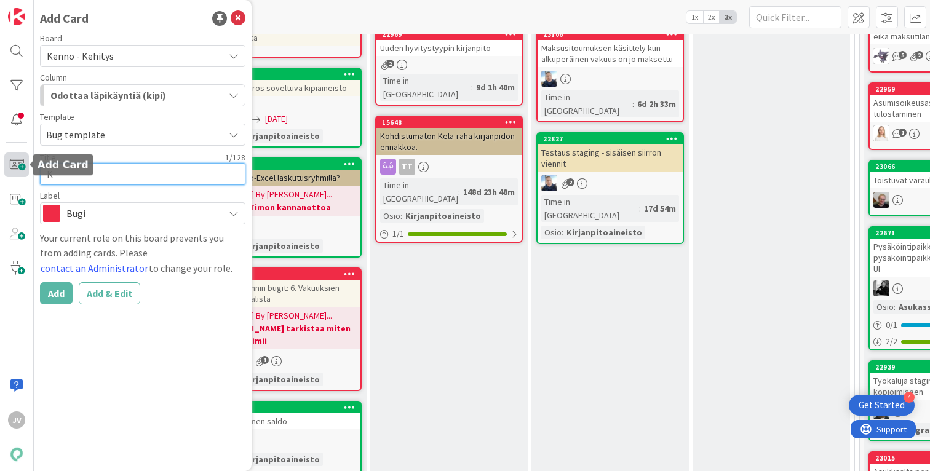
type textarea "Ke"
type textarea "x"
type textarea "Ken"
type textarea "x"
type textarea "Kenn"
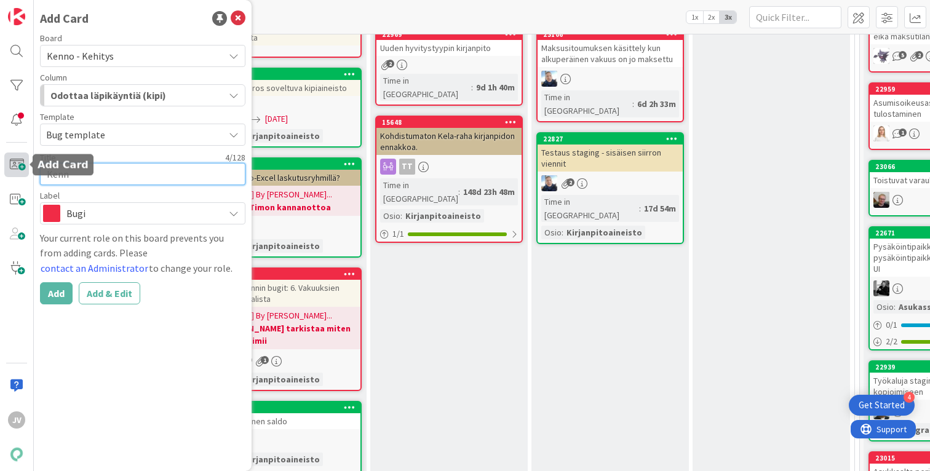
type textarea "x"
type textarea "Kenno"
type textarea "x"
type textarea "Kenn"
type textarea "x"
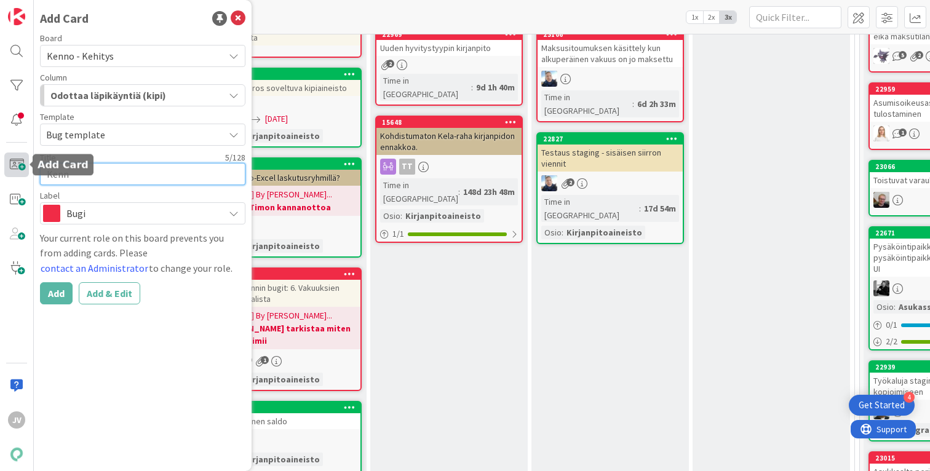
type textarea "Ken"
type textarea "x"
type textarea "Ke"
type textarea "x"
type textarea "K"
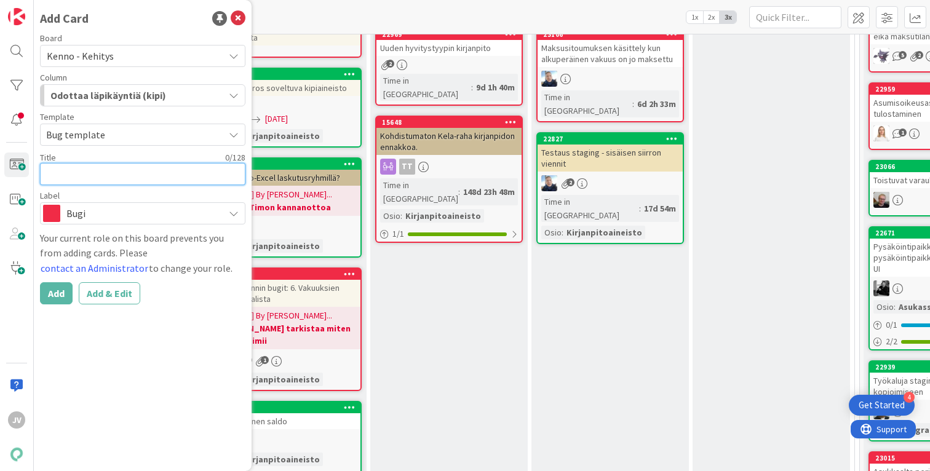
type textarea "x"
type textarea "O"
type textarea "x"
type textarea "Oi"
type textarea "x"
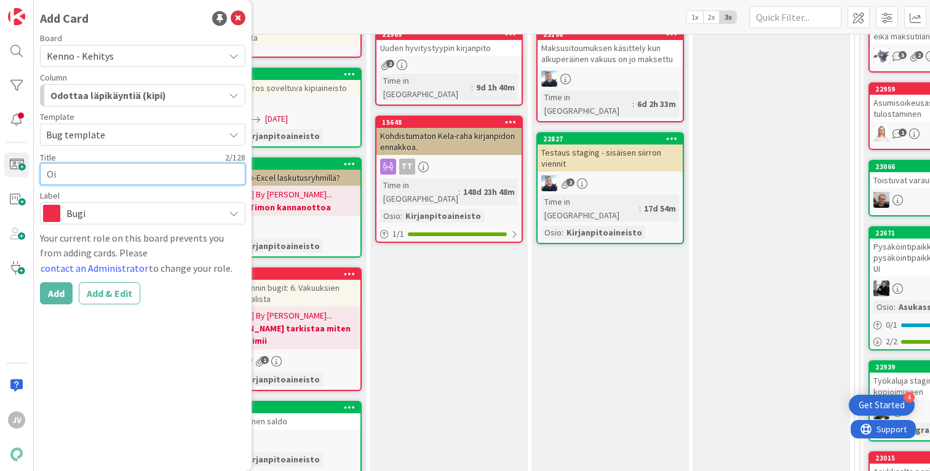
type textarea "O"
type textarea "x"
type textarea "P"
type textarea "x"
type textarea "Pu"
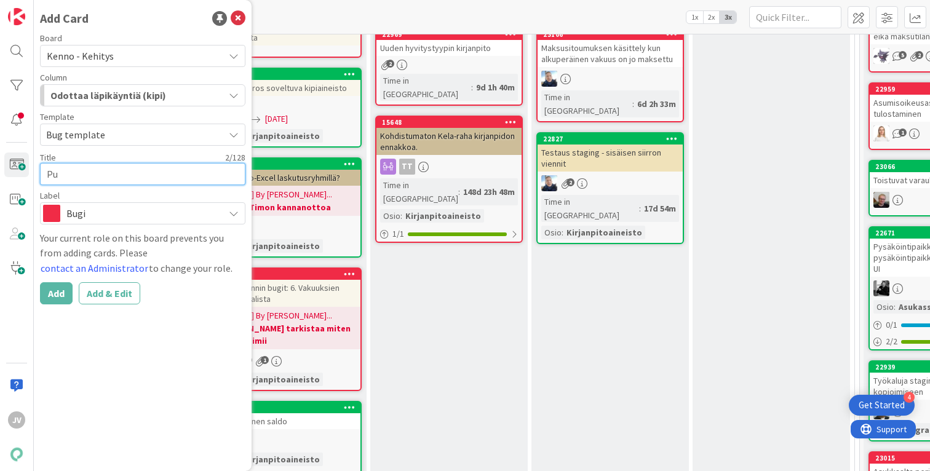
type textarea "x"
type textarea "Puu"
type textarea "x"
type textarea "Puut"
type textarea "x"
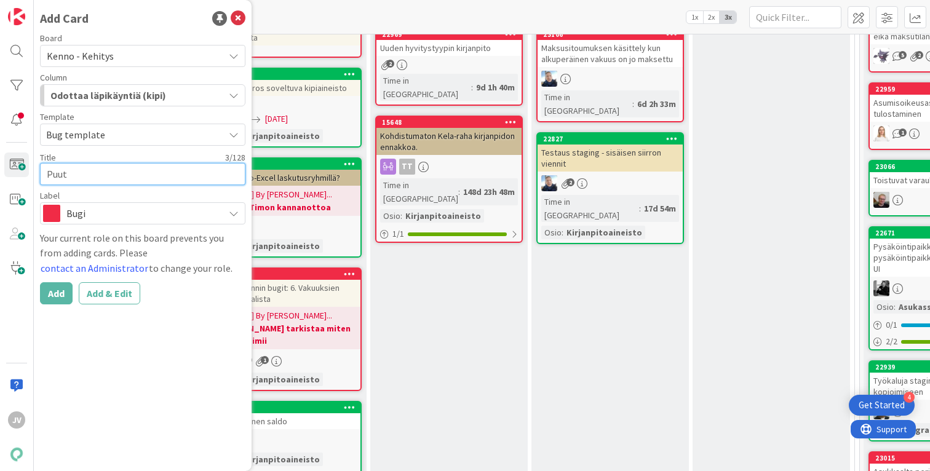
type textarea "Puutt"
type textarea "x"
type textarea "Puuttu"
type textarea "x"
type textarea "Puuttuv"
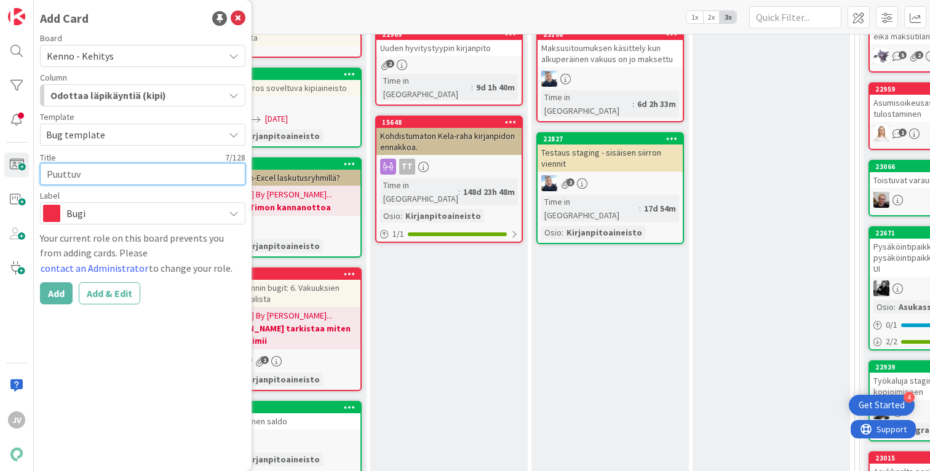
type textarea "x"
type textarea "Puuttuva"
type textarea "x"
type textarea "Puuttuva"
type textarea "x"
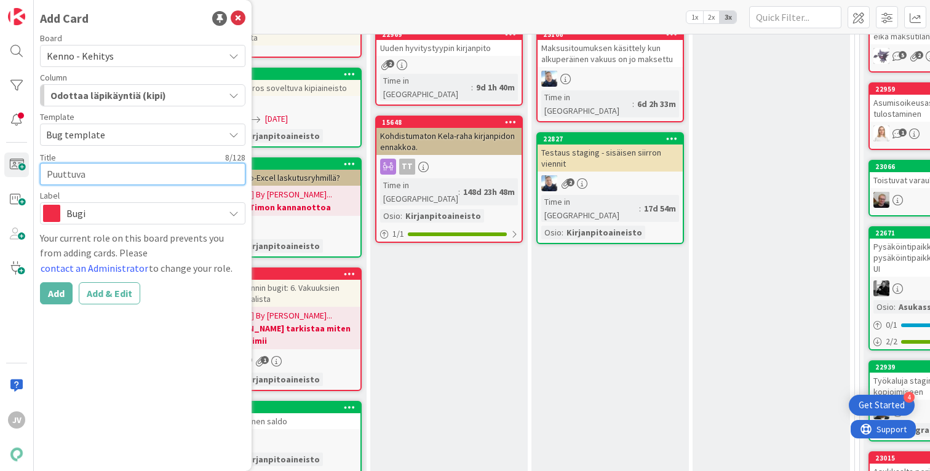
type textarea "Puuttuva t"
type textarea "x"
type textarea "Puuttuva to"
type textarea "x"
type textarea "Puuttuva ta"
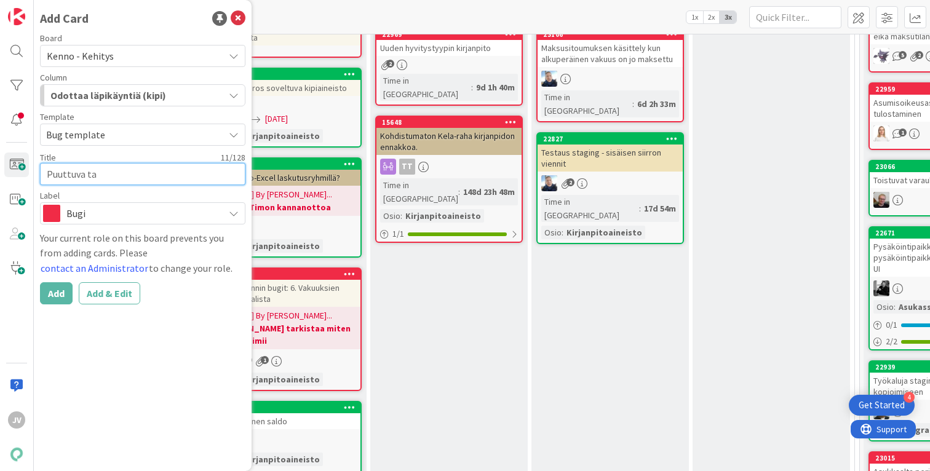
type textarea "x"
type textarea "Puuttuva tai"
type textarea "x"
type textarea "Puuttuva taiv"
type textarea "x"
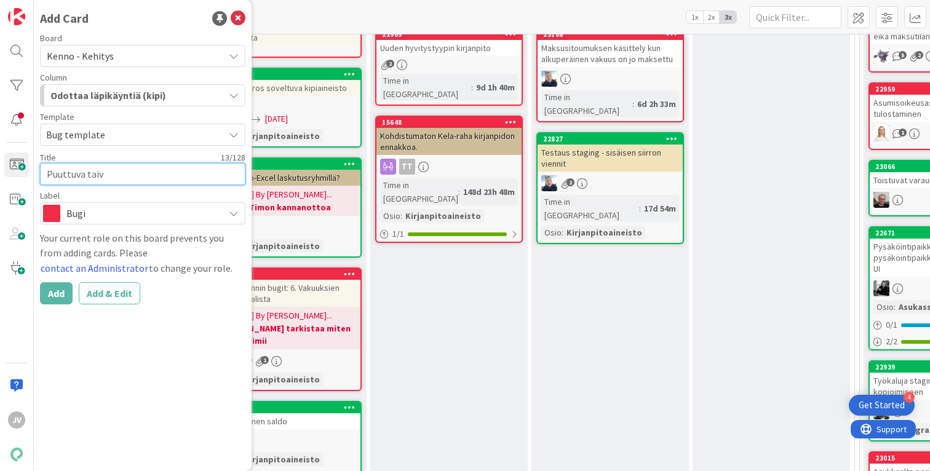
type textarea "Puuttuva tai"
type textarea "x"
type textarea "Puuttuva ta"
type textarea "x"
type textarea "Puuttuva tav"
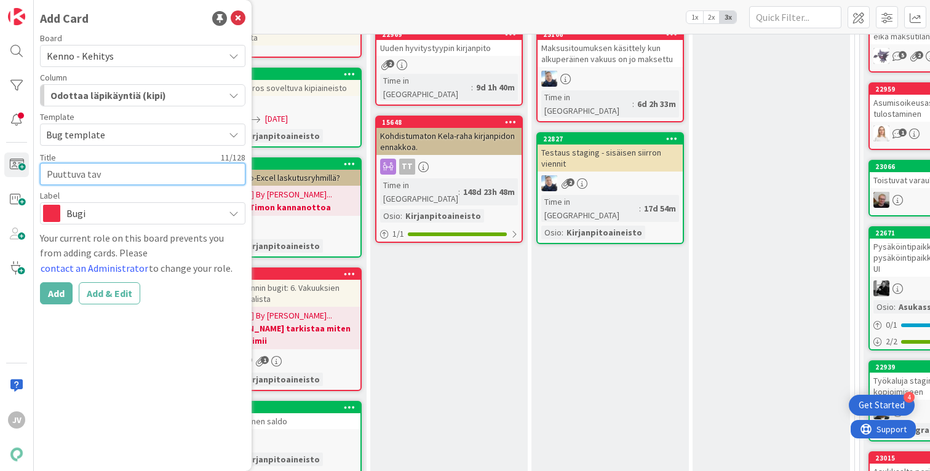
type textarea "x"
type textarea "Puuttuva tavo"
type textarea "x"
type textarea "Puuttuva tavoi"
type textarea "x"
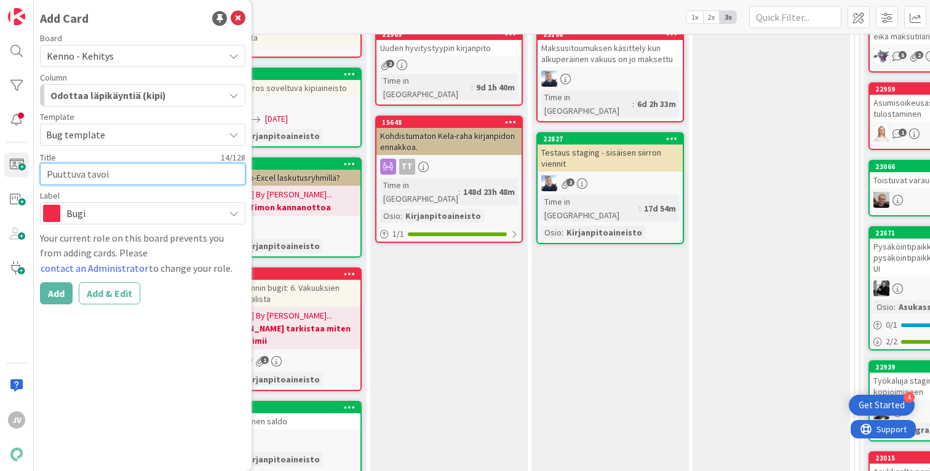
type textarea "Puuttuva tavoit"
type textarea "x"
type textarea "Puuttuva tavoite"
type textarea "x"
type textarea "Puuttuva tavoite"
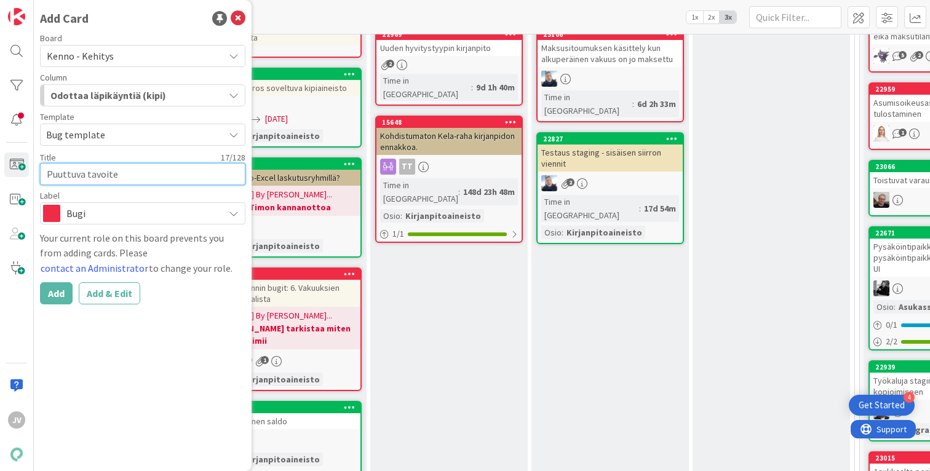
type textarea "x"
type textarea "Puuttuva tavoite l"
type textarea "x"
type textarea "Puuttuva tavoite la"
type textarea "x"
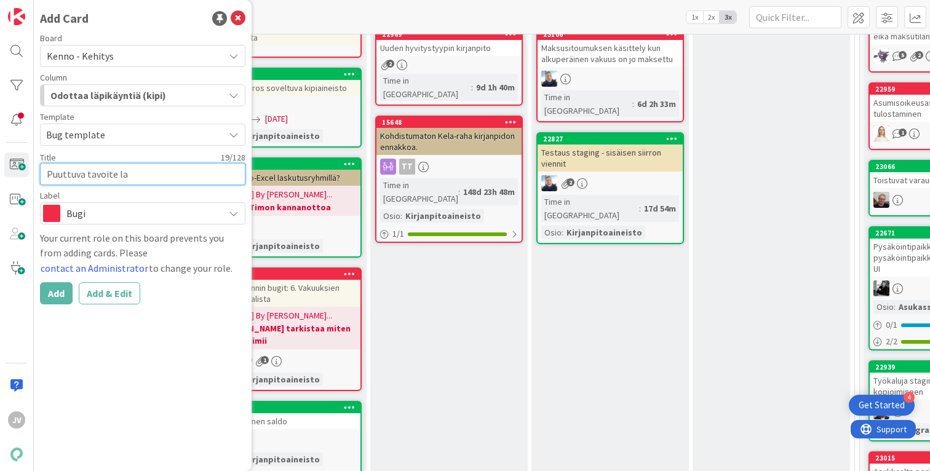
type textarea "Puuttuva tavoite las"
type textarea "x"
type textarea "Puuttuva tavoite lask"
type textarea "x"
type textarea "Puuttuva tavoite laskus"
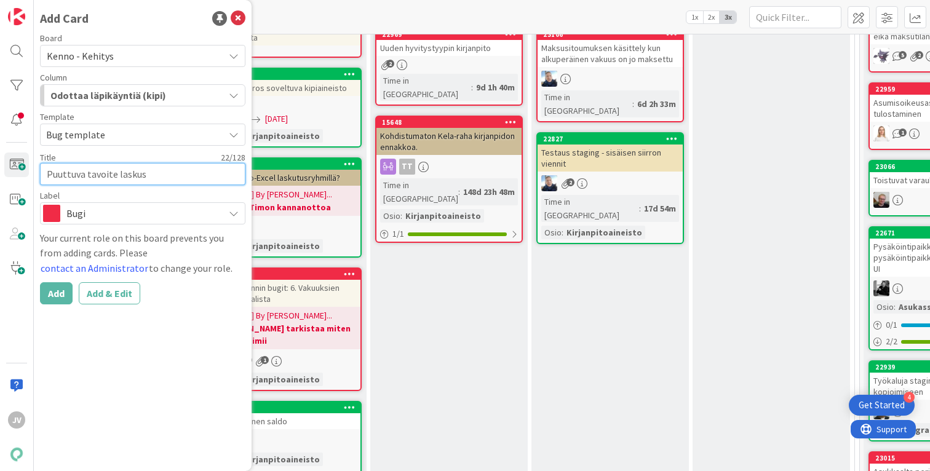
type textarea "x"
type textarea "Puuttuva tavoite laskust"
type textarea "x"
type textarea "Puuttuva tavoite laskusta"
click at [116, 169] on textarea "Puuttuva tavoite laskusta" at bounding box center [142, 174] width 205 height 22
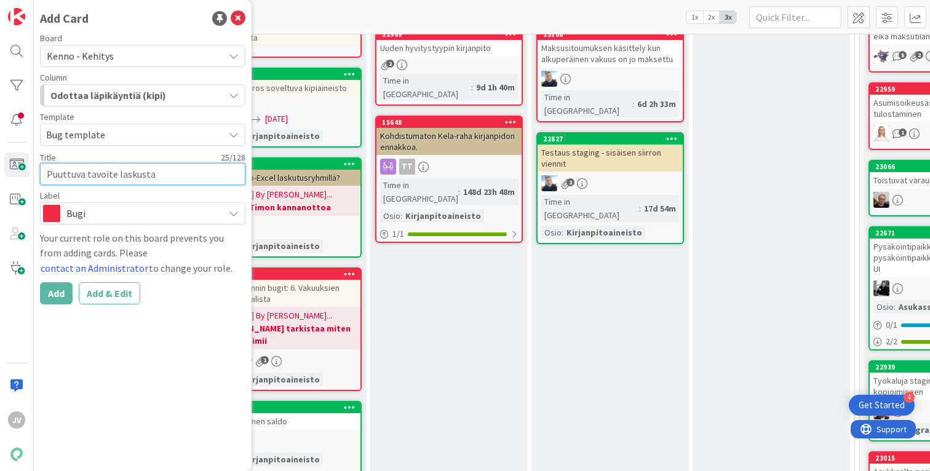
type textarea "x"
type textarea "Puuttuva tavoite ylaskusta"
type textarea "x"
type textarea "Puuttuva tavoite yllaskusta"
type textarea "x"
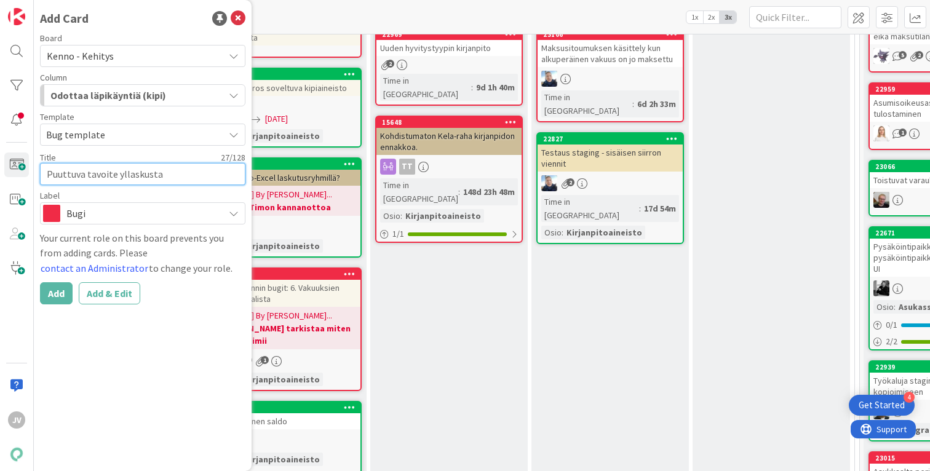
type textarea "Puuttuva tavoite ylilaskusta"
type textarea "x"
type textarea "Puuttuva tavoite ylinlaskusta"
type textarea "x"
type textarea "Puuttuva tavoite ylinälaskusta"
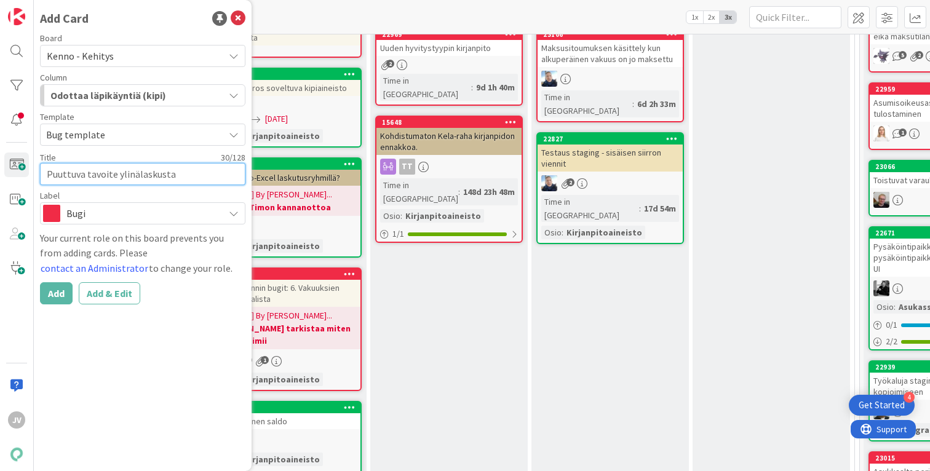
type textarea "x"
type textarea "Puuttuva tavoite ylinäälaskusta"
type textarea "x"
type textarea "Puuttuva tavoite ylinälaskusta"
type textarea "x"
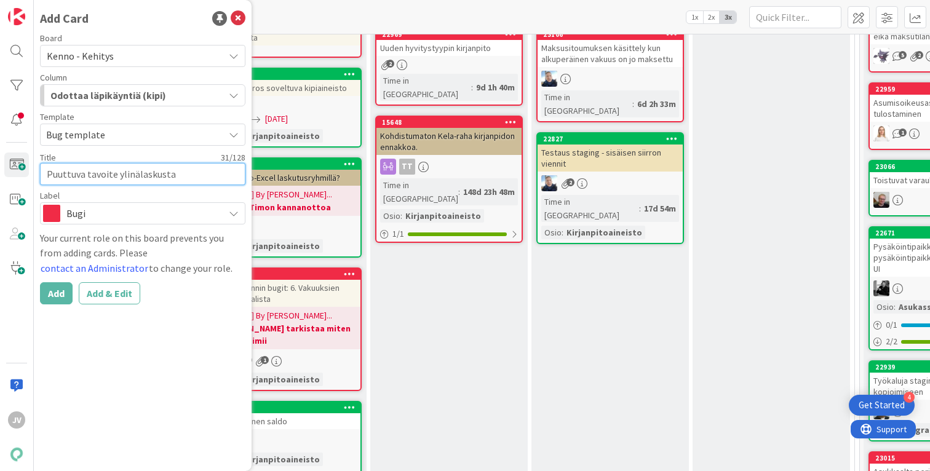
type textarea "Puuttuva tavoite ylinlaskusta"
type textarea "x"
type textarea "Puuttuva tavoite ylilaskusta"
type textarea "x"
type textarea "Puuttuva tavoite ylimlaskusta"
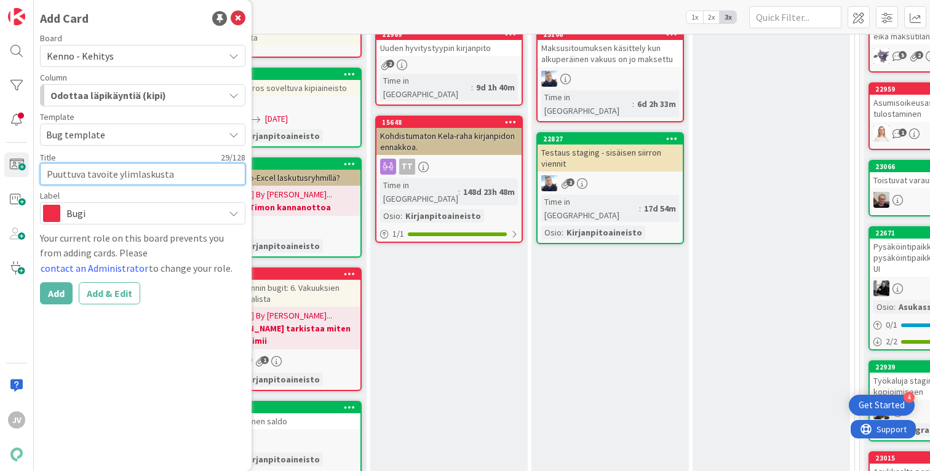
type textarea "x"
type textarea "Puuttuva tavoite ylimälaskusta"
type textarea "x"
type textarea "Puuttuva tavoite ylimäälaskusta"
type textarea "x"
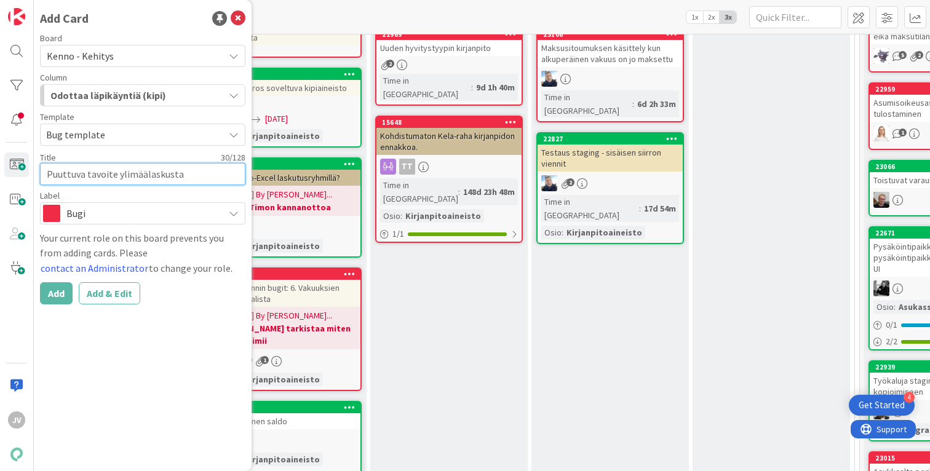
type textarea "Puuttuva tavoite ylimäärlaskusta"
type textarea "x"
type textarea "Puuttuva tavoite ylimäärilaskusta"
type textarea "x"
type textarea "Puuttuva tavoite ylimäärislaskusta"
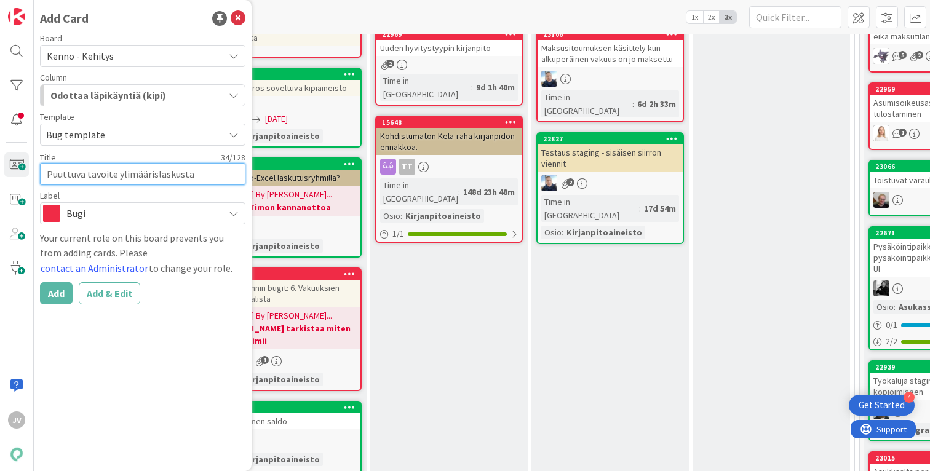
type textarea "x"
type textarea "Puuttuva tavoite ylimääriselaskusta"
type textarea "x"
type textarea "Puuttuva tavoite ylimääriseslaskusta"
type textarea "x"
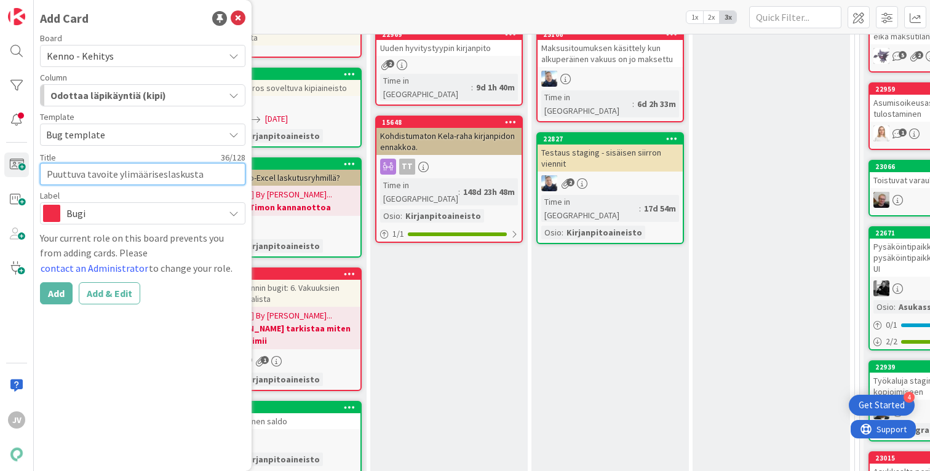
type textarea "Puuttuva tavoite ylimäärisestlaskusta"
type textarea "x"
type textarea "Puuttuva tavoite ylimäärisestälaskusta"
type textarea "x"
type textarea "Puuttuva tavoite ylimäärisestä laskusta"
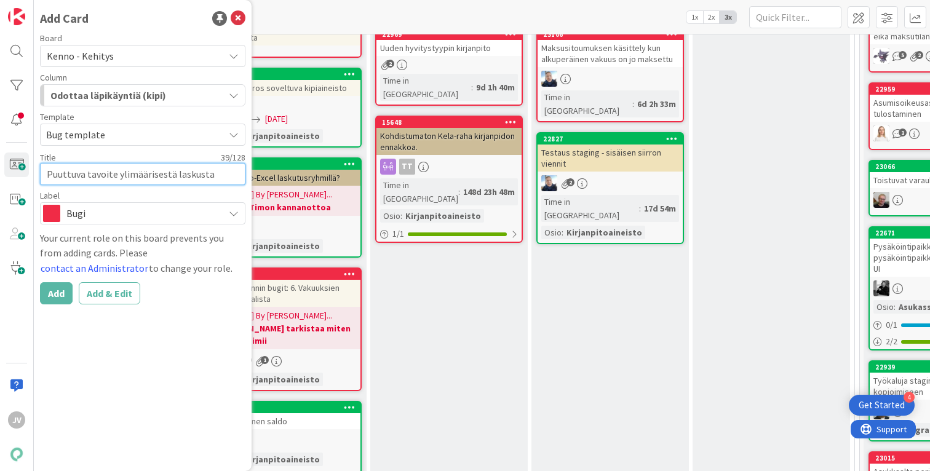
type textarea "x"
type textarea "Puuttuva tavoite ylimäärisestälaskusta"
type textarea "x"
type textarea "Puuttuva tavoite ylimäärisestlaskusta"
type textarea "x"
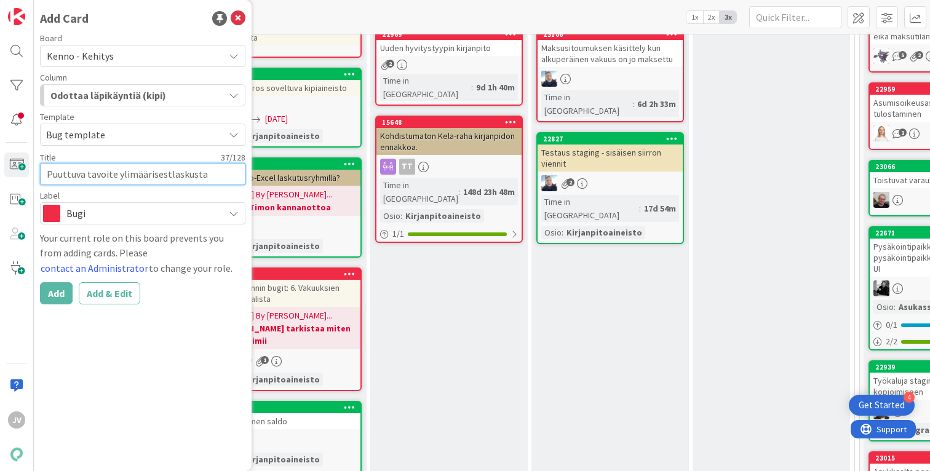
type textarea "Puuttuva tavoite ylimääriseslaskusta"
type textarea "x"
type textarea "Puuttuva tavoite ylimääriselaskusta"
type textarea "x"
type textarea "Puuttuva tavoite ylimäärislaskusta"
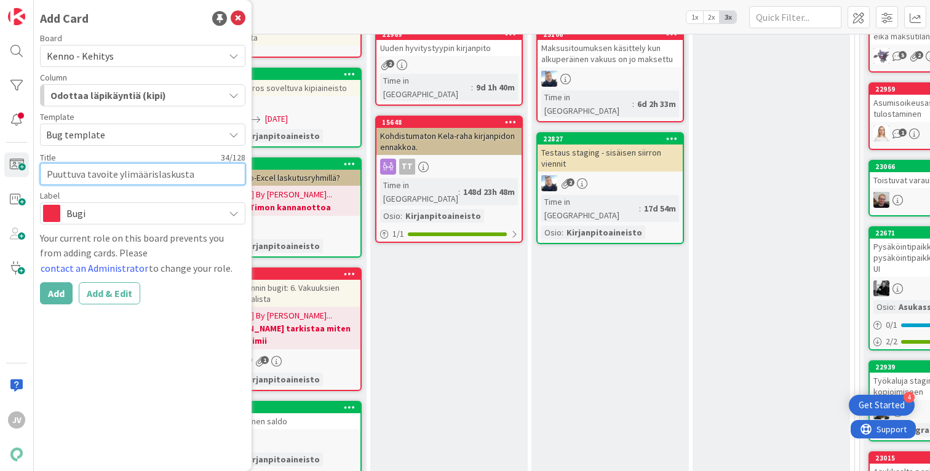
type textarea "x"
type textarea "Puuttuva tavoite ylimäärilaskusta"
type textarea "x"
type textarea "Puuttuva tavoite ylimäärlaskusta"
type textarea "x"
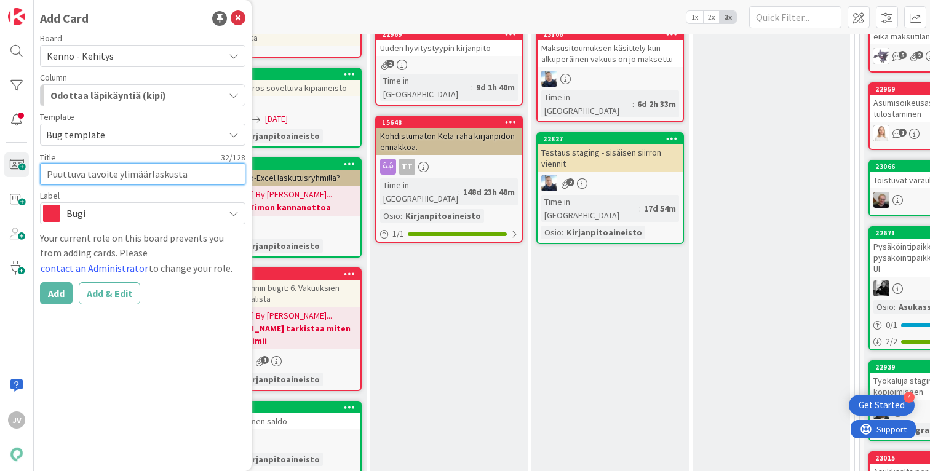
type textarea "Puuttuva tavoite ylimäärälaskusta"
type textarea "x"
type textarea "Puuttuva tavoite ylimääräilaskusta"
type textarea "x"
type textarea "Puuttuva tavoite ylimääräislaskusta"
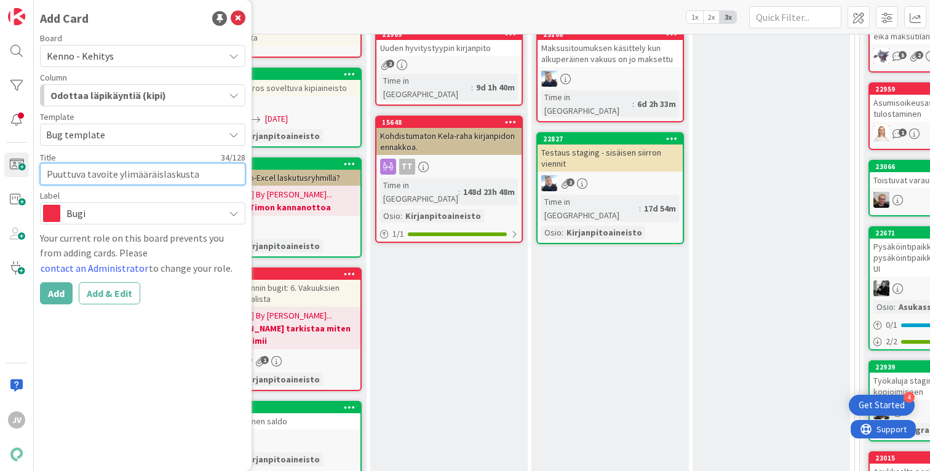
type textarea "x"
type textarea "Puuttuva tavoite ylimääräiselaskusta"
type textarea "x"
type textarea "Puuttuva tavoite ylimääräiseslaskusta"
type textarea "x"
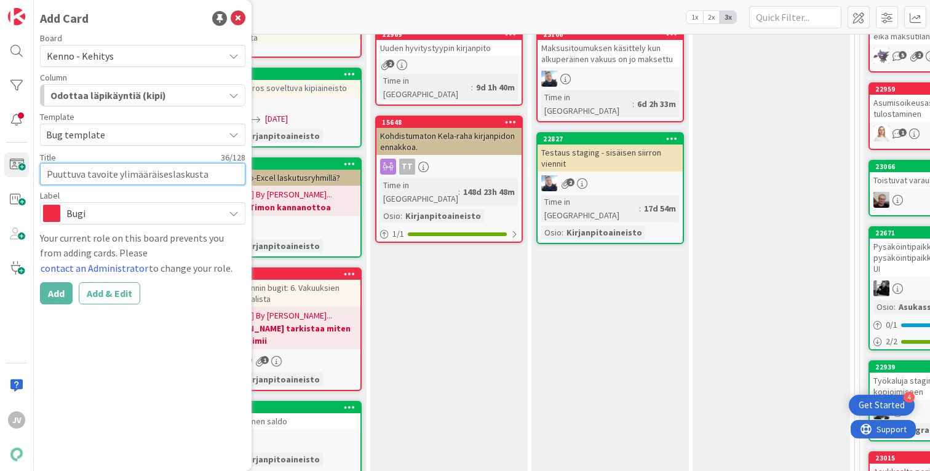
type textarea "Puuttuva tavoite ylimääräisestlaskusta"
type textarea "x"
type textarea "Puuttuva tavoite ylimääräisestä laskusta"
type textarea "x"
type textarea "Puuttuva tavoite ylimääräisestä laskusta"
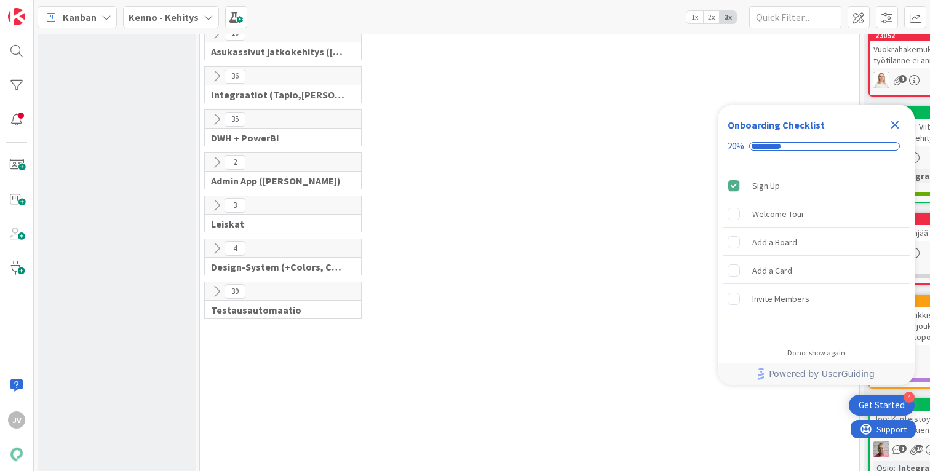
scroll to position [1301, 0]
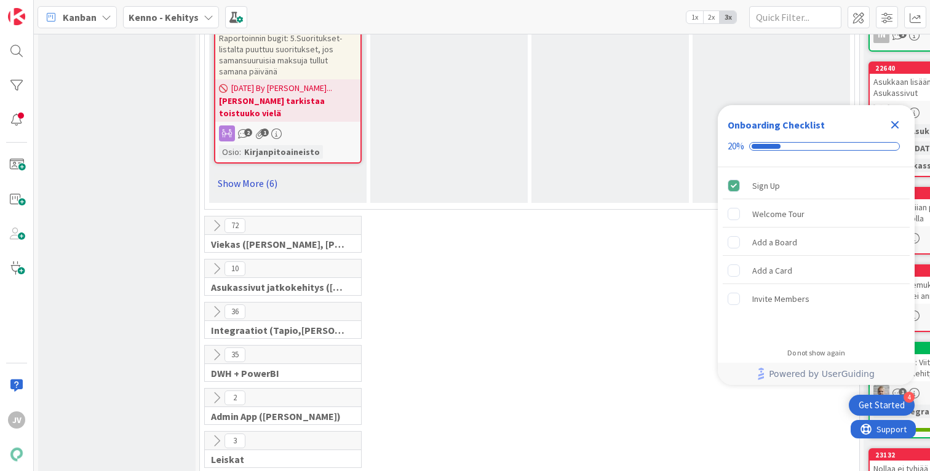
click at [260, 173] on link "Show More (6)" at bounding box center [288, 183] width 148 height 20
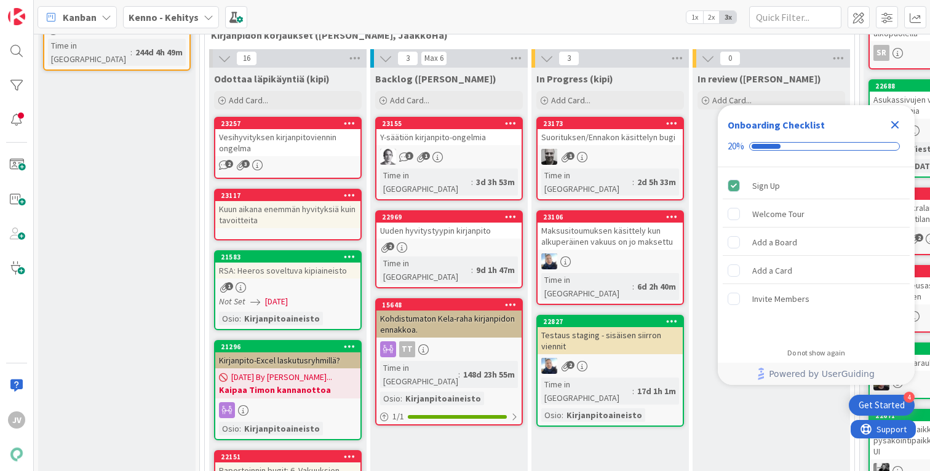
scroll to position [285, 0]
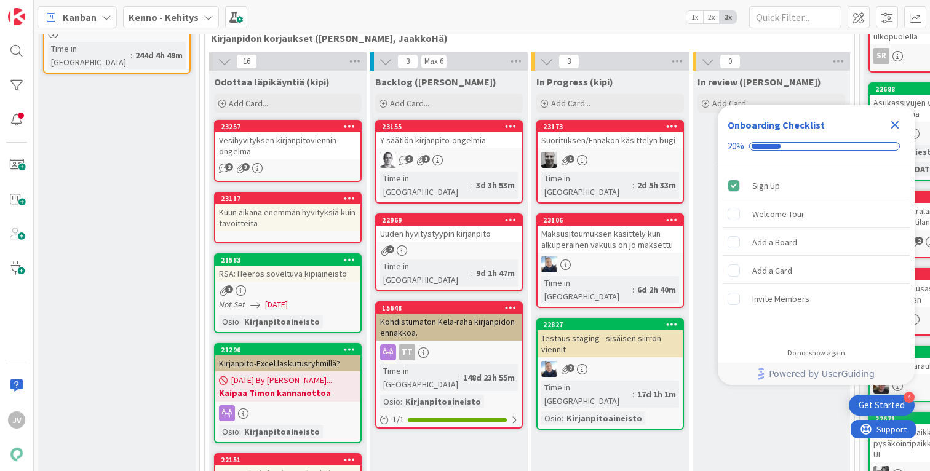
click at [893, 122] on icon "Close Checklist" at bounding box center [895, 125] width 8 height 8
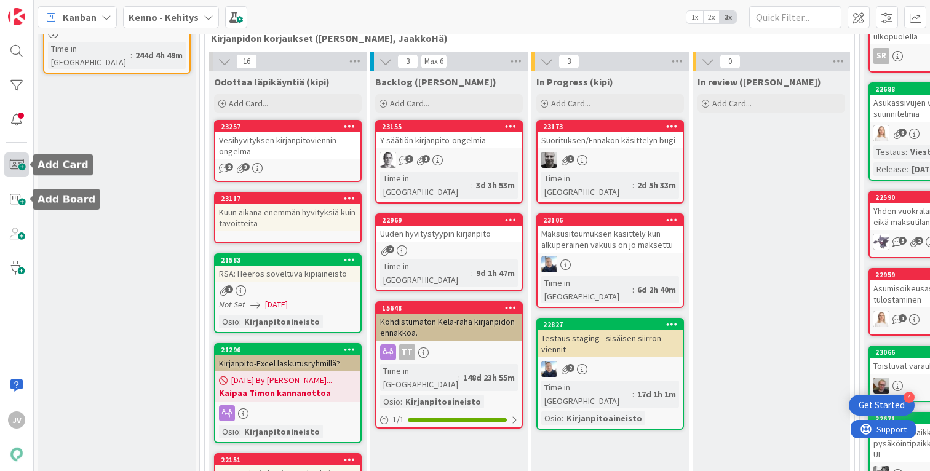
scroll to position [0, 0]
click at [28, 157] on span at bounding box center [16, 165] width 25 height 25
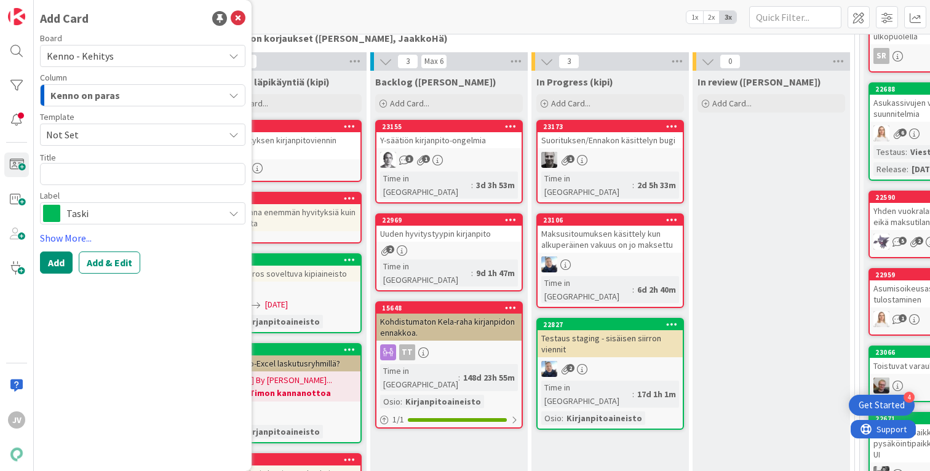
click at [116, 98] on span "Kenno on paras" at bounding box center [85, 95] width 70 height 16
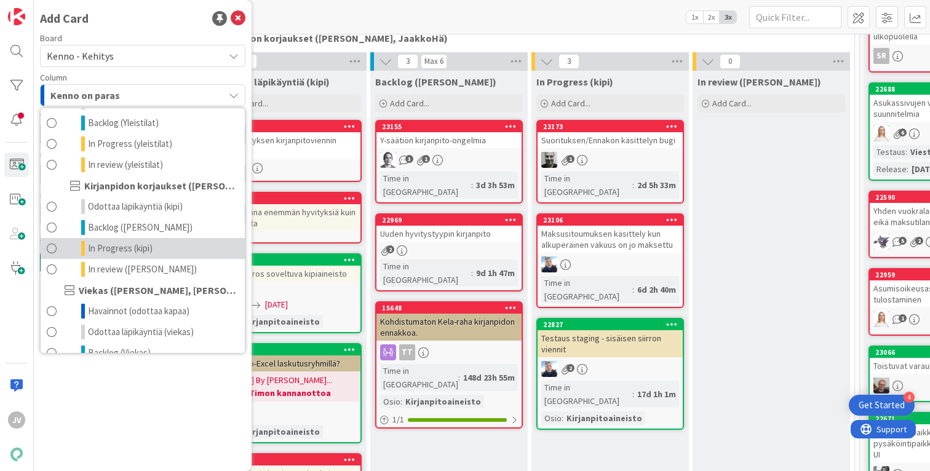
scroll to position [523, 0]
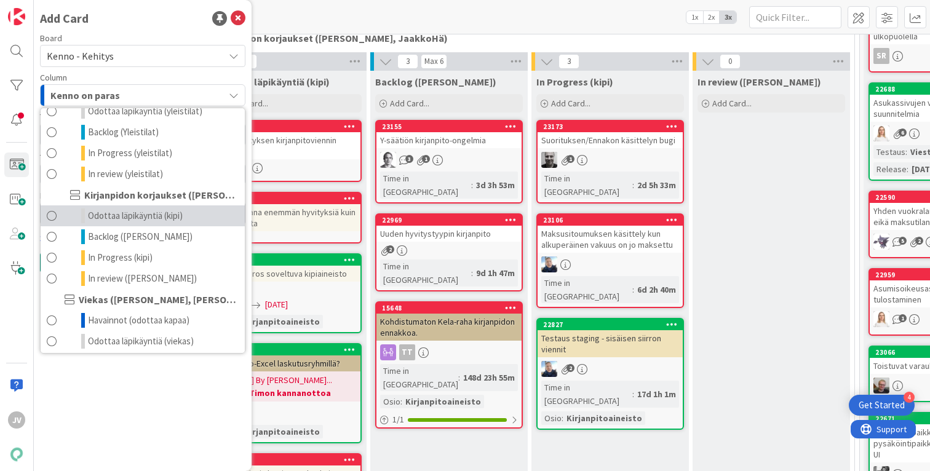
click at [63, 211] on link "Odottaa läpikäyntiä (kipi)" at bounding box center [143, 215] width 204 height 21
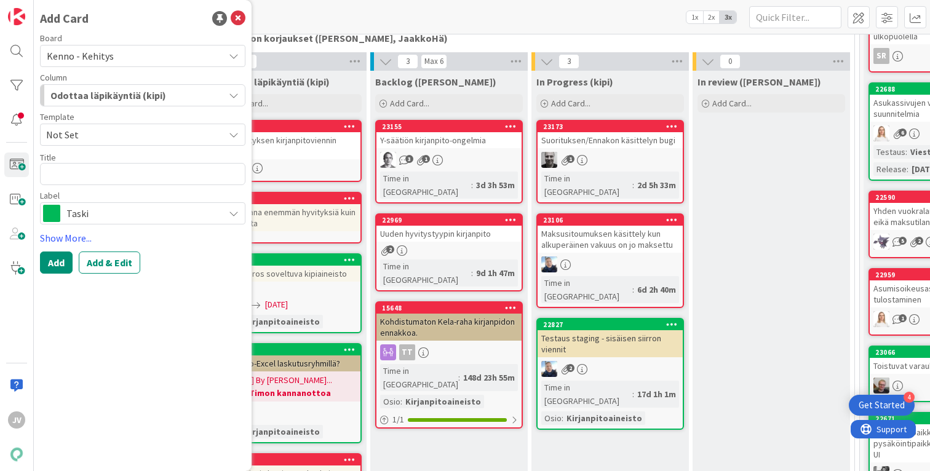
click at [137, 128] on span "Not Set" at bounding box center [130, 135] width 169 height 16
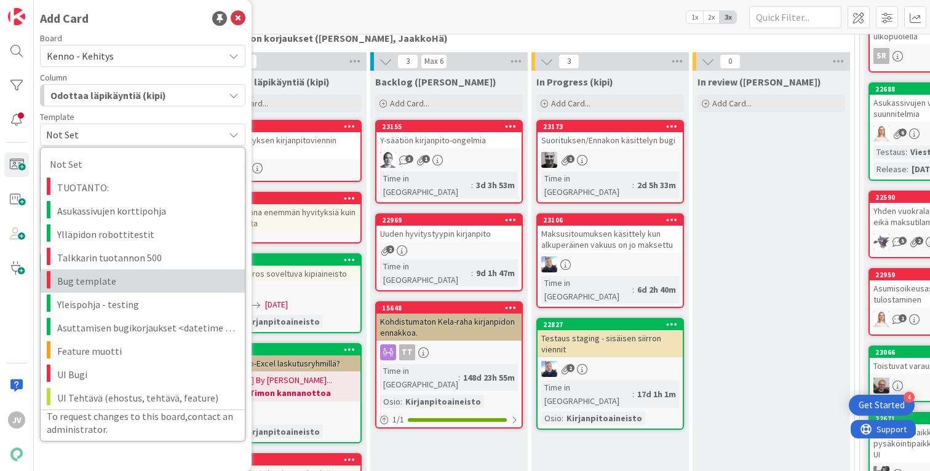
click at [118, 286] on span "Bug template" at bounding box center [146, 281] width 178 height 16
type textarea "x"
type textarea "Bug template"
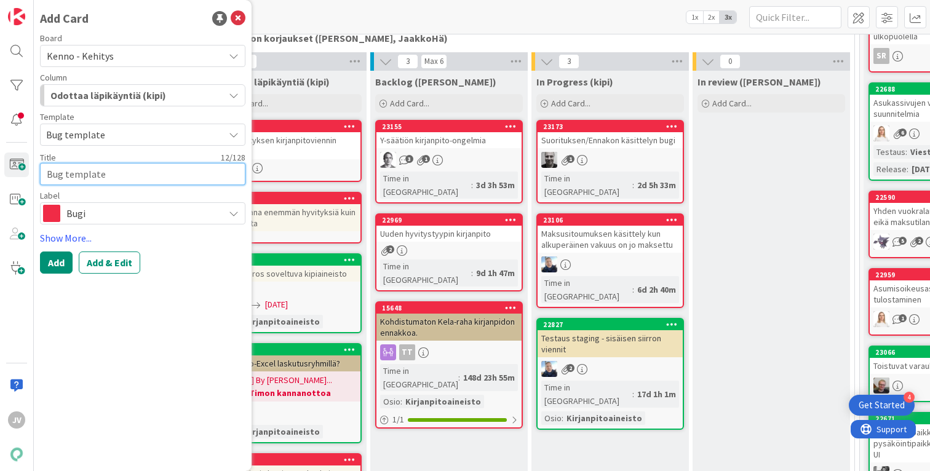
click at [103, 173] on textarea "Bug template" at bounding box center [142, 174] width 205 height 22
drag, startPoint x: 109, startPoint y: 172, endPoint x: -18, endPoint y: 170, distance: 128.0
click at [0, 170] on html "4 Get Started JV Add Card Board Kenno - Kehitys Column Odottaa läpikäyntiä (kip…" at bounding box center [465, 235] width 930 height 471
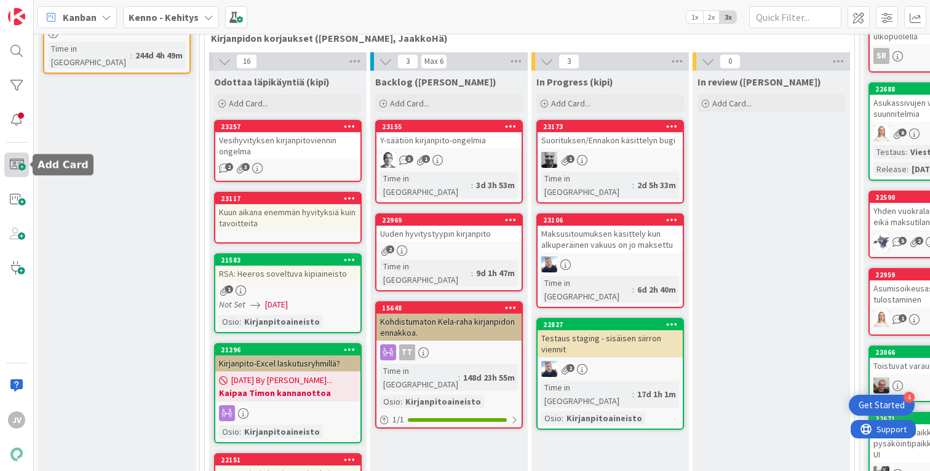
click at [18, 173] on span at bounding box center [16, 165] width 25 height 25
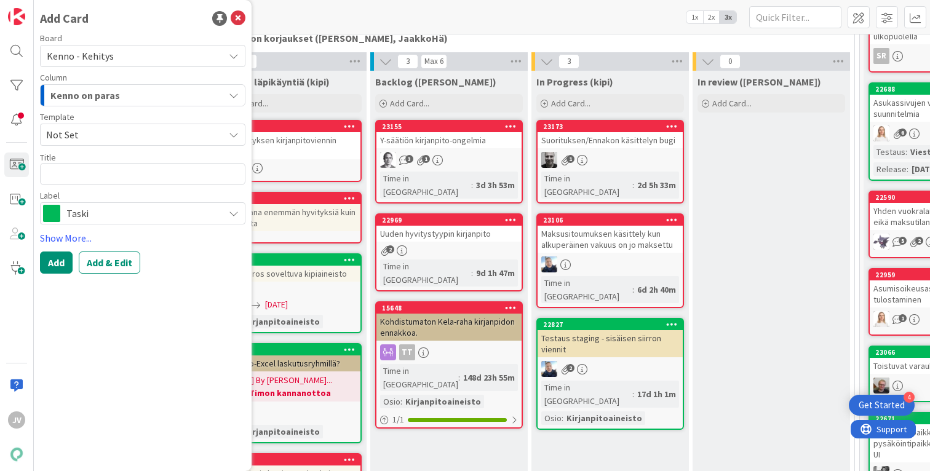
click at [100, 97] on span "Kenno on paras" at bounding box center [85, 95] width 70 height 16
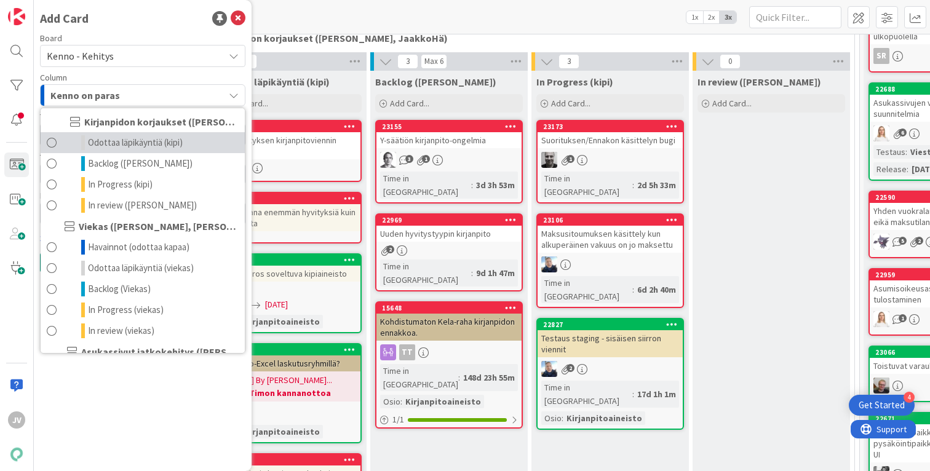
scroll to position [593, 0]
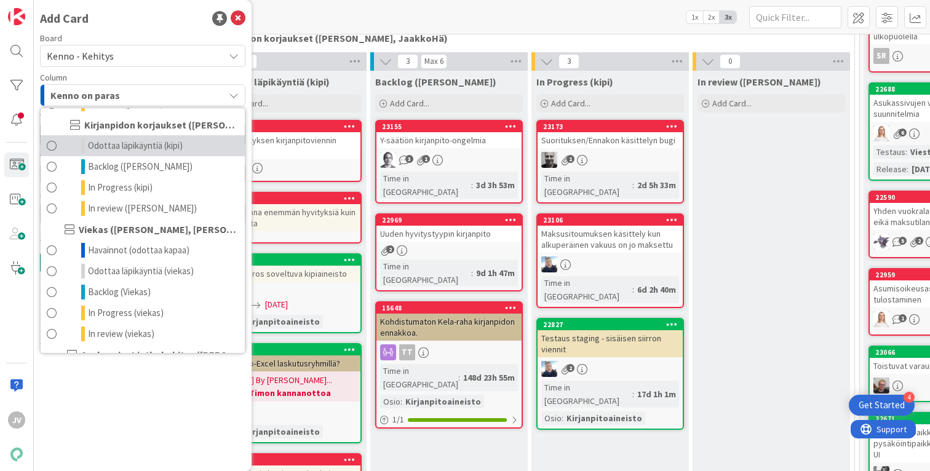
click at [65, 145] on link "Odottaa läpikäyntiä (kipi)" at bounding box center [143, 145] width 204 height 21
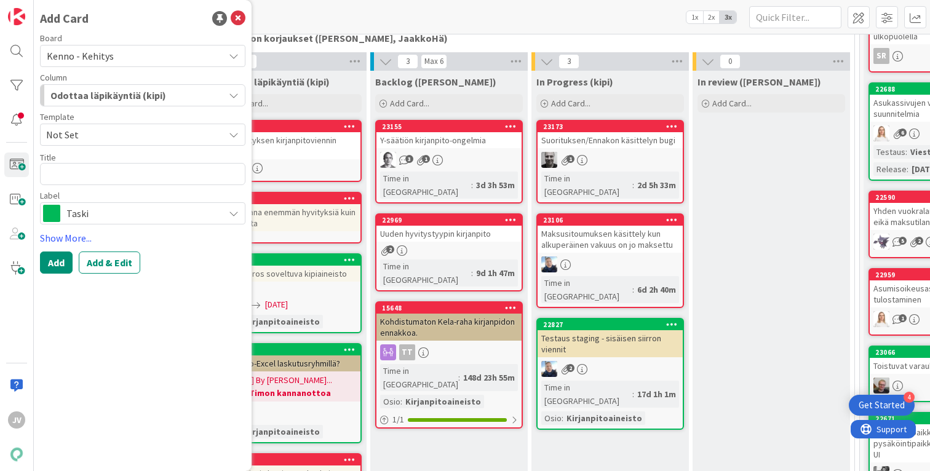
click at [106, 137] on span "Not Set" at bounding box center [130, 135] width 169 height 16
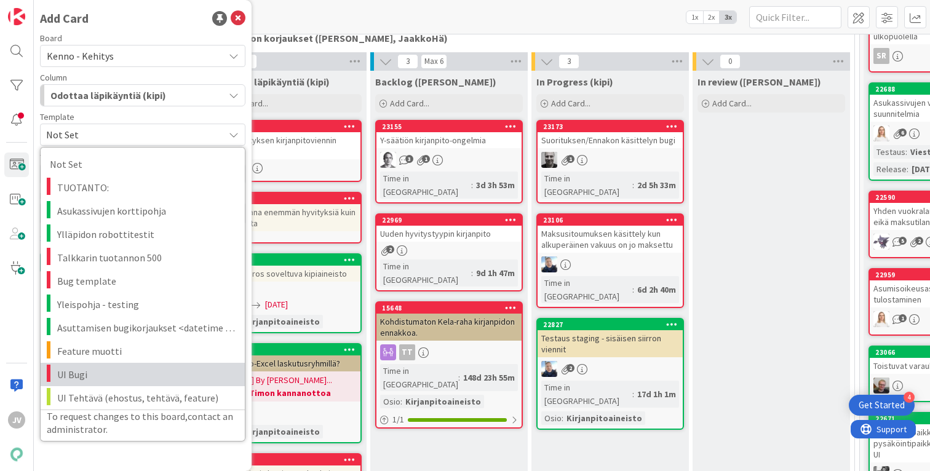
click at [132, 370] on span "UI Bugi" at bounding box center [146, 375] width 178 height 16
type textarea "x"
type textarea "UI Bugi"
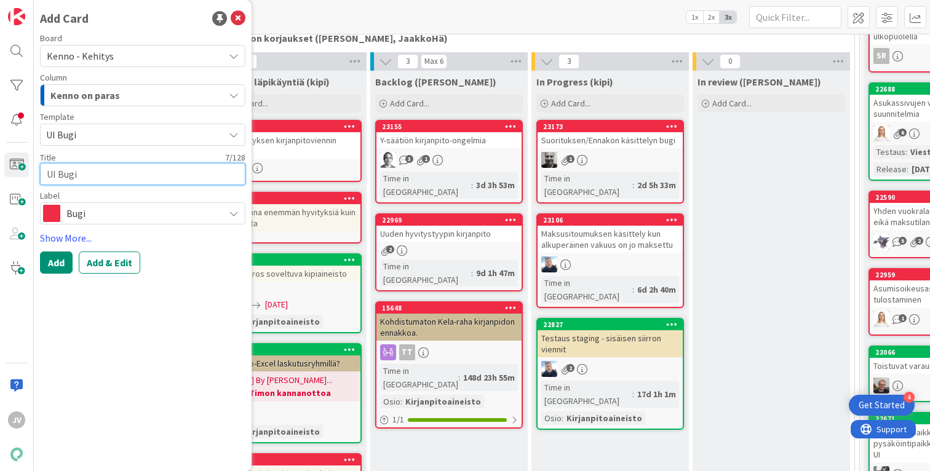
drag, startPoint x: 98, startPoint y: 175, endPoint x: 39, endPoint y: 176, distance: 59.1
click at [39, 176] on div "Add Card Board Kenno - Kehitys Column Kenno on paras Kenno on paras Tekninen fe…" at bounding box center [143, 235] width 218 height 471
click at [89, 89] on span "Kenno on paras" at bounding box center [85, 95] width 70 height 16
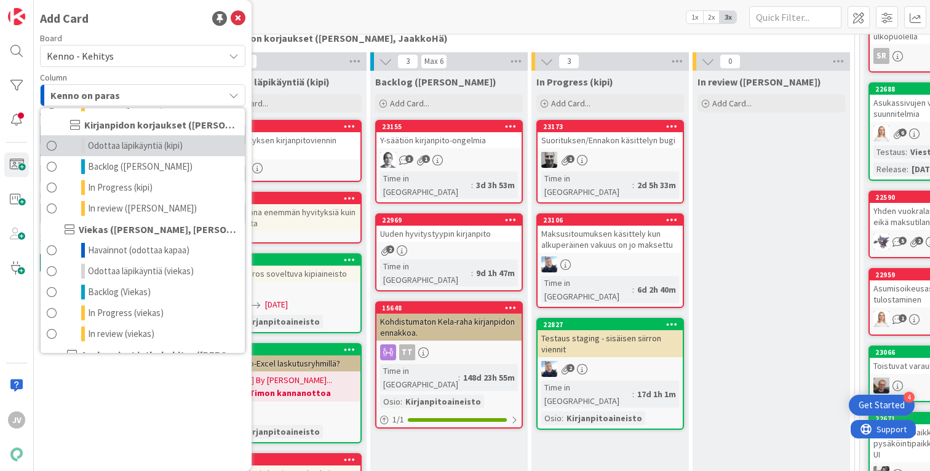
click at [76, 149] on link "Odottaa läpikäyntiä (kipi)" at bounding box center [143, 145] width 204 height 21
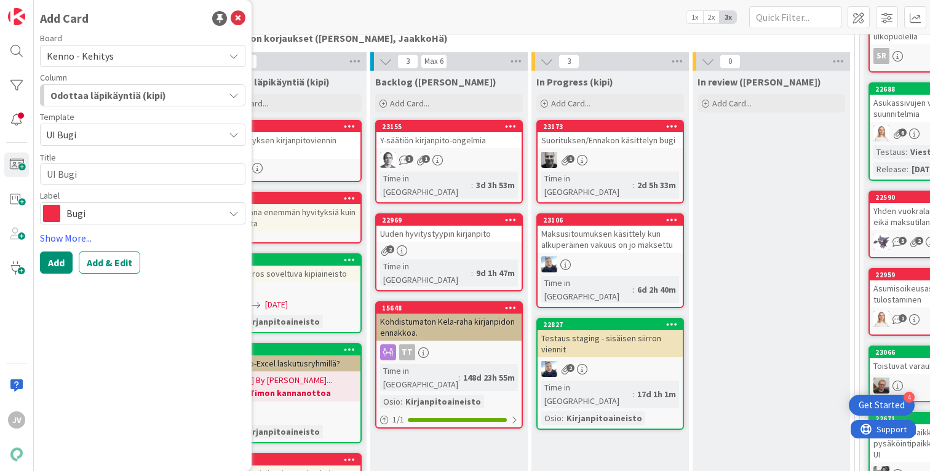
click at [96, 135] on span "UI Bugi" at bounding box center [130, 135] width 169 height 16
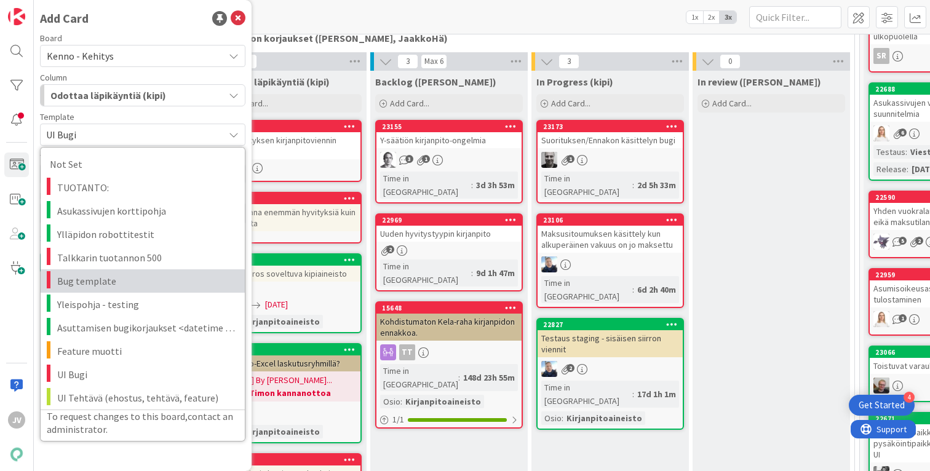
click at [110, 287] on span "Bug template" at bounding box center [146, 281] width 178 height 16
type textarea "x"
type textarea "Bug template"
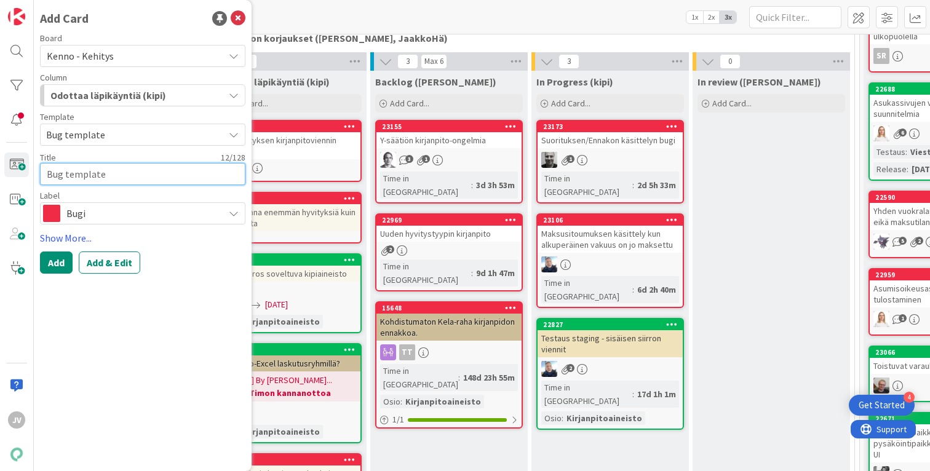
drag, startPoint x: 104, startPoint y: 177, endPoint x: 39, endPoint y: 181, distance: 64.7
click at [40, 181] on textarea "Bug template" at bounding box center [142, 174] width 205 height 22
click at [60, 177] on textarea "Bug template" at bounding box center [142, 174] width 205 height 22
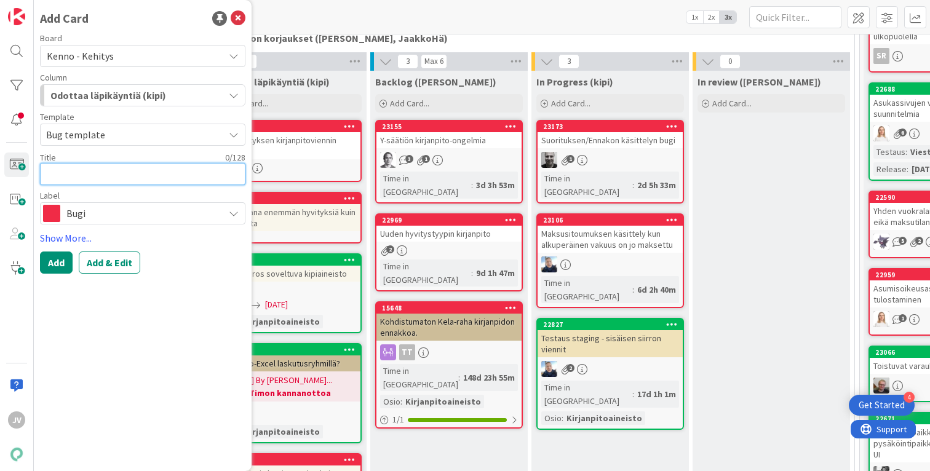
type textarea "x"
type textarea "Y"
type textarea "x"
type textarea "Y-"
type textarea "x"
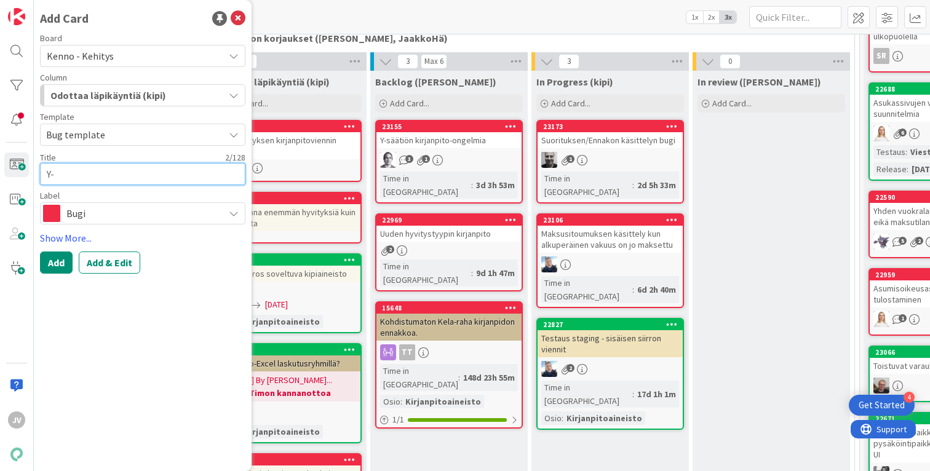
type textarea "Y-S"
type textarea "x"
type textarea "Y-Sä"
type textarea "x"
type textarea "Y-Sää"
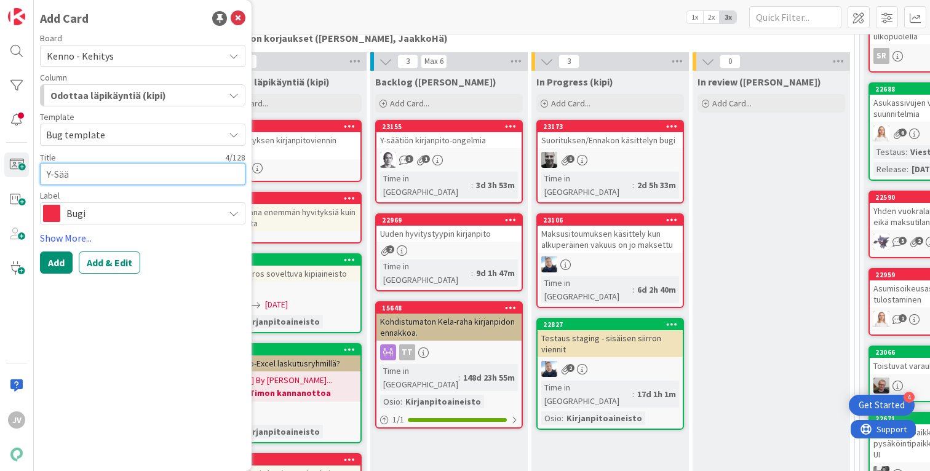
type textarea "x"
type textarea "Y-Säät"
type textarea "x"
type textarea "Y-Säätl"
type textarea "x"
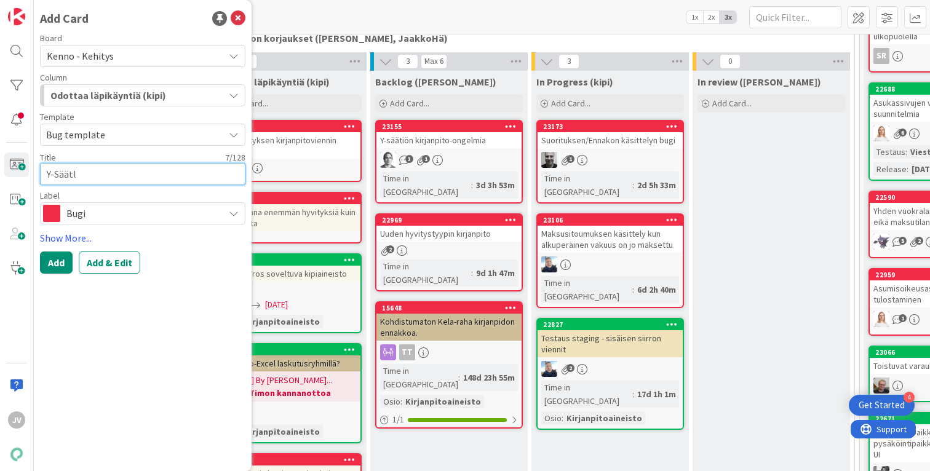
type textarea "Y-Säät"
type textarea "x"
type textarea "Y-Sääti"
type textarea "x"
type textarea "Y-Säätiö"
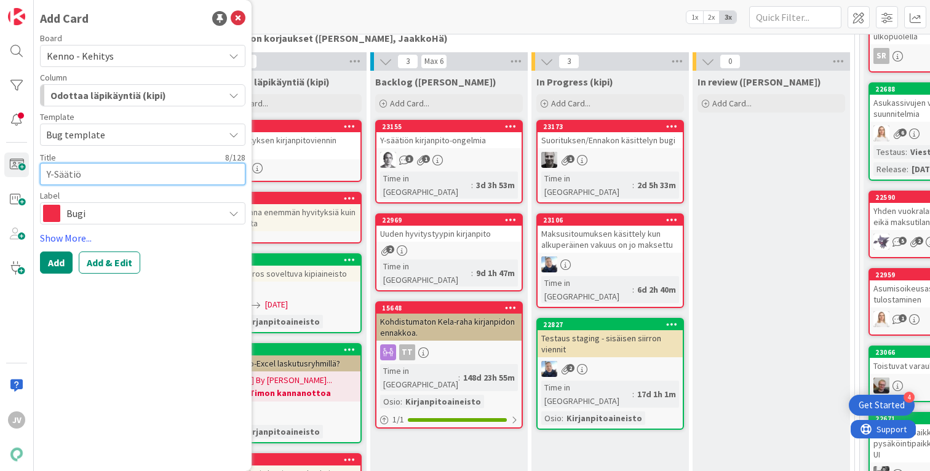
type textarea "x"
type textarea "Y-Säätiön"
type textarea "x"
type textarea "Y-Säätiön"
type textarea "x"
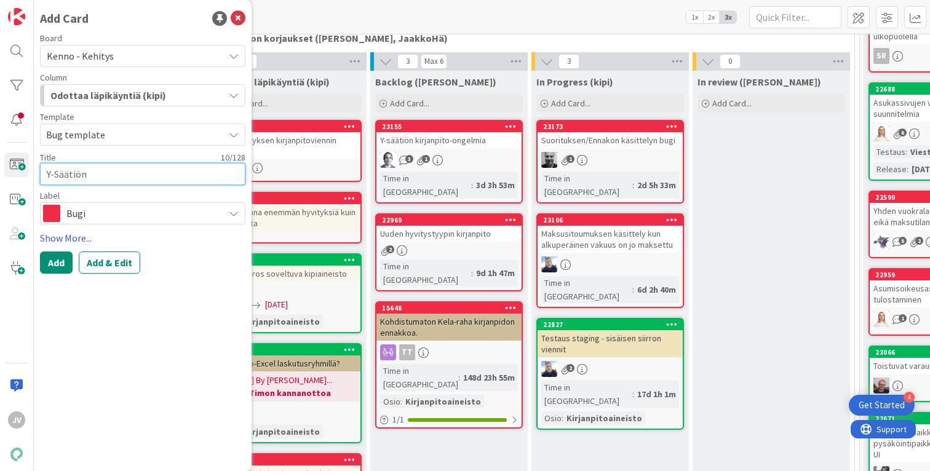
type textarea "Y-Säätiön s"
type textarea "x"
type textarea "Y-Säätiön so"
type textarea "x"
type textarea "Y-Säätiön sop"
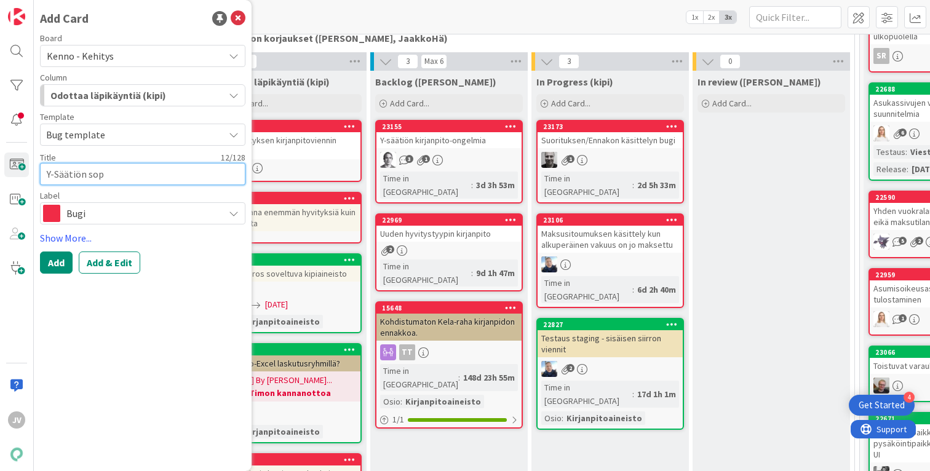
type textarea "x"
type textarea "Y-Säätiön sopi"
type textarea "x"
type textarea "Y-Säätiön sopim"
type textarea "x"
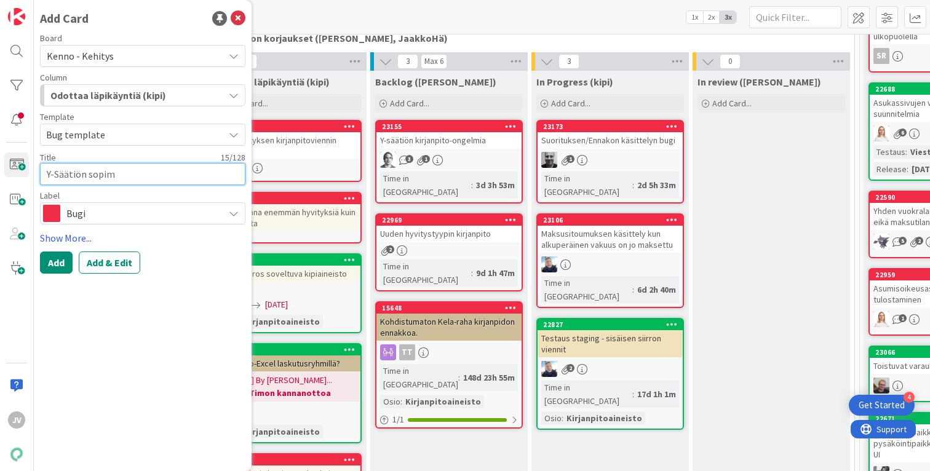
type textarea "Y-Säätiön sopimu"
type textarea "x"
type textarea "Y-Säätiön sopimuk"
type textarea "x"
type textarea "Y-Säätiön sopimuks"
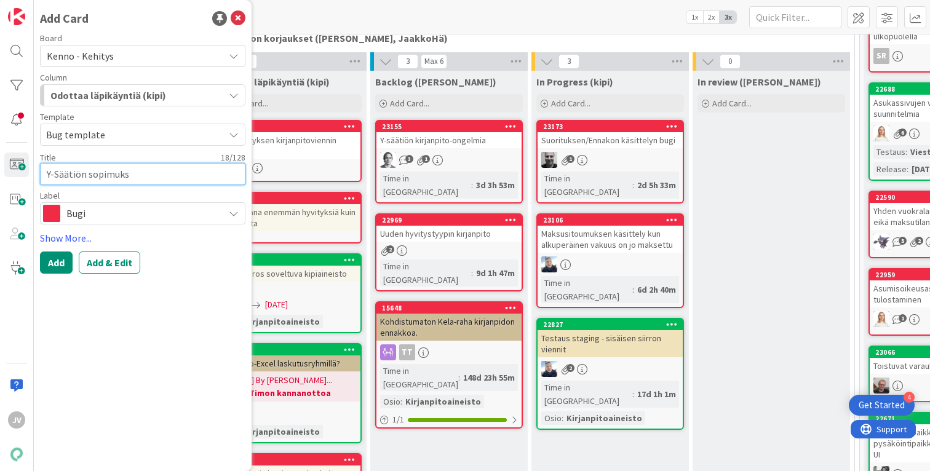
type textarea "x"
type textarea "Y-Säätiön sopimuk"
type textarea "x"
type textarea "Y-Säätiön sopimu"
type textarea "x"
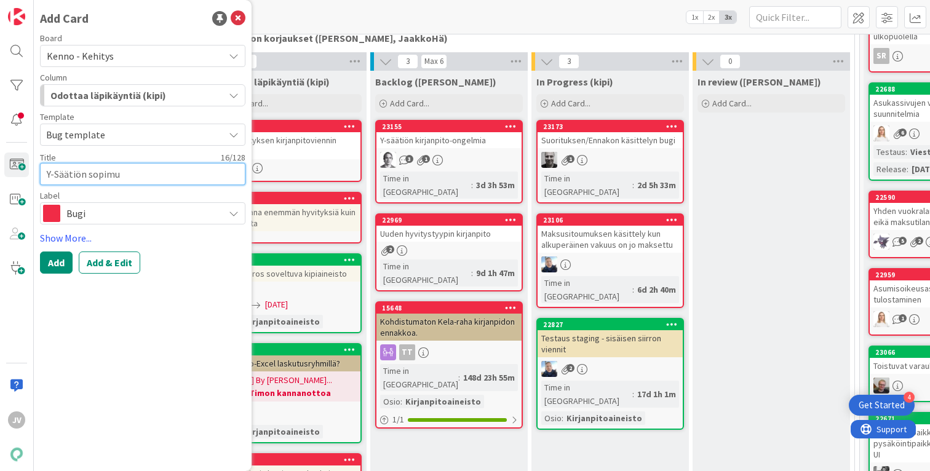
type textarea "Y-Säätiön sopim"
type textarea "x"
type textarea "Y-Säätiön sopi"
type textarea "x"
type textarea "Y-Säätiön sop"
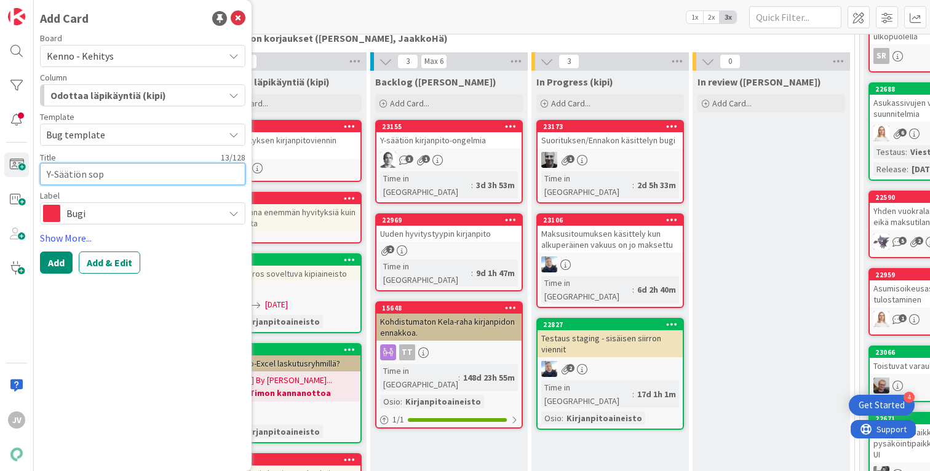
type textarea "x"
type textarea "Y-Säätiön so"
type textarea "x"
type textarea "Y-Säätiön s"
type textarea "x"
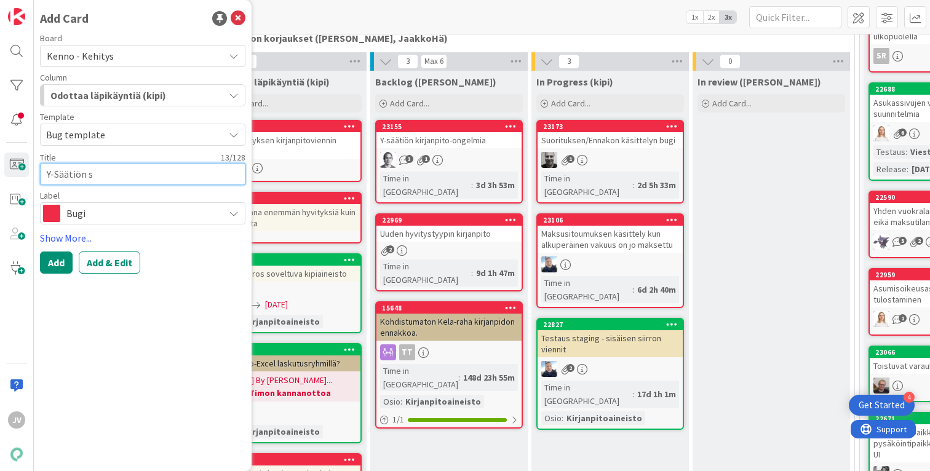
type textarea "Y-Säätiön"
type textarea "x"
type textarea "Y-Säätiön"
type textarea "x"
type textarea "Y-Säätiö"
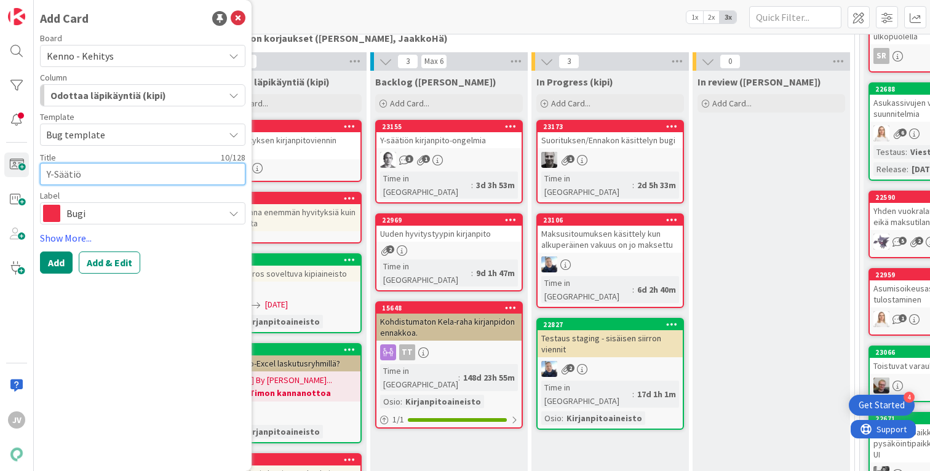
type textarea "x"
type textarea "Y-Sääti"
type textarea "x"
type textarea "Y-Säät"
type textarea "x"
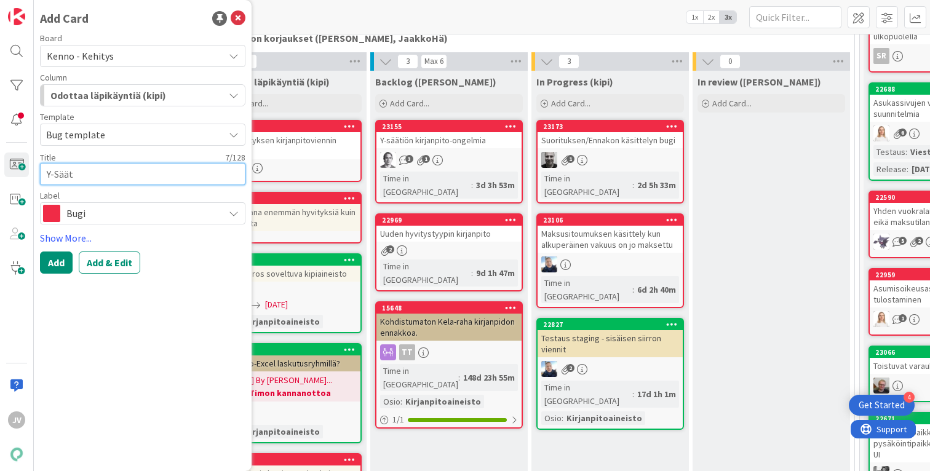
type textarea "Y-Sää"
type textarea "x"
type textarea "Y-Sä"
type textarea "x"
type textarea "Y-S"
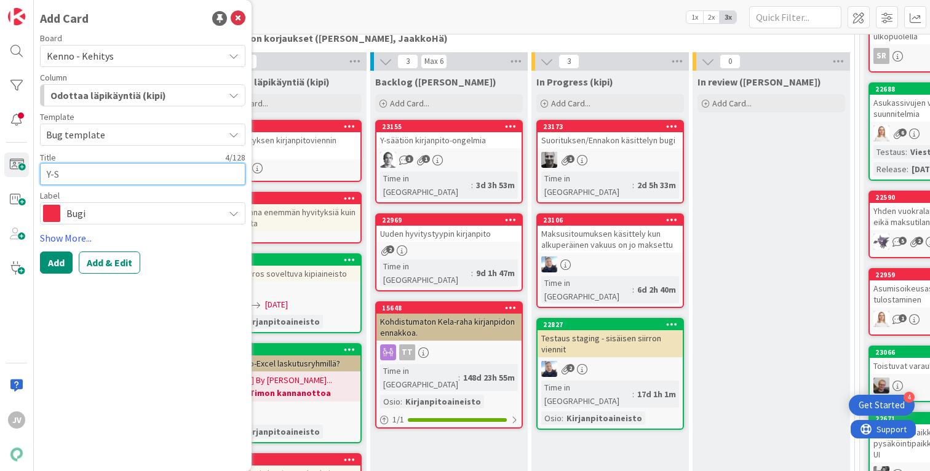
type textarea "x"
type textarea "Y-"
type textarea "x"
type textarea "Y"
click at [121, 178] on textarea at bounding box center [142, 174] width 205 height 22
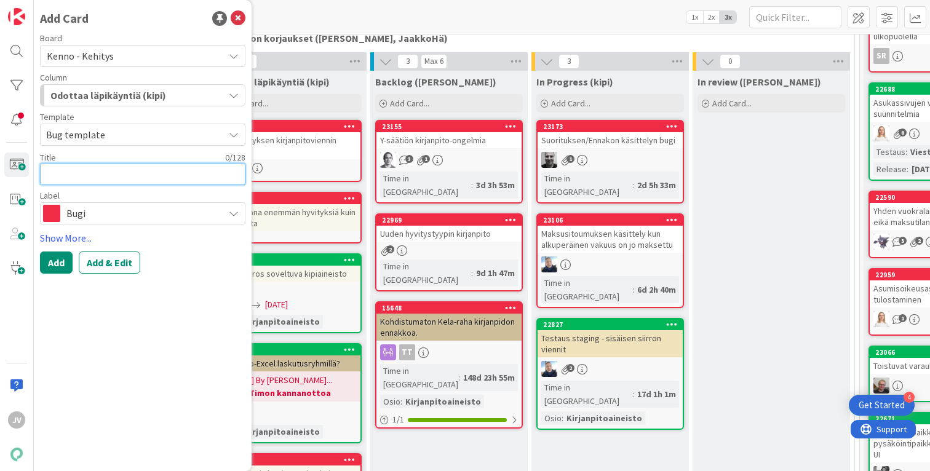
type textarea "x"
type textarea "P"
type textarea "x"
type textarea "Pu"
type textarea "x"
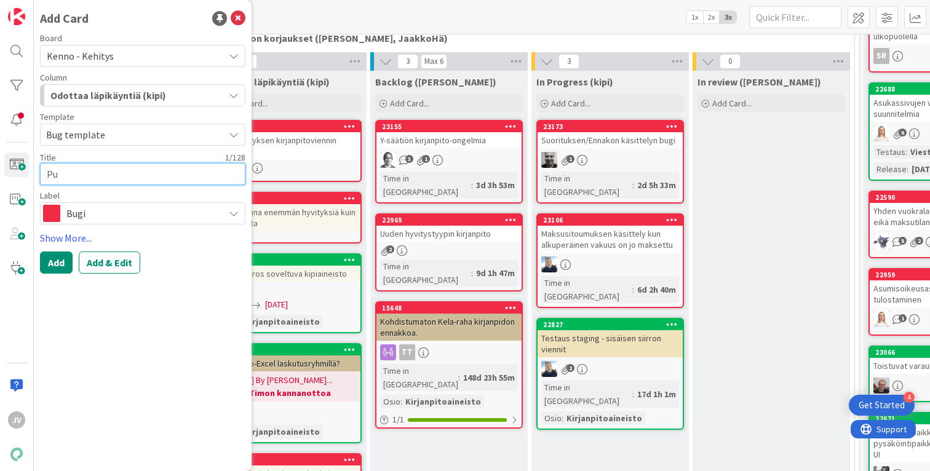
type textarea "Puu"
type textarea "x"
type textarea "Puut"
type textarea "x"
type textarea "Puutt"
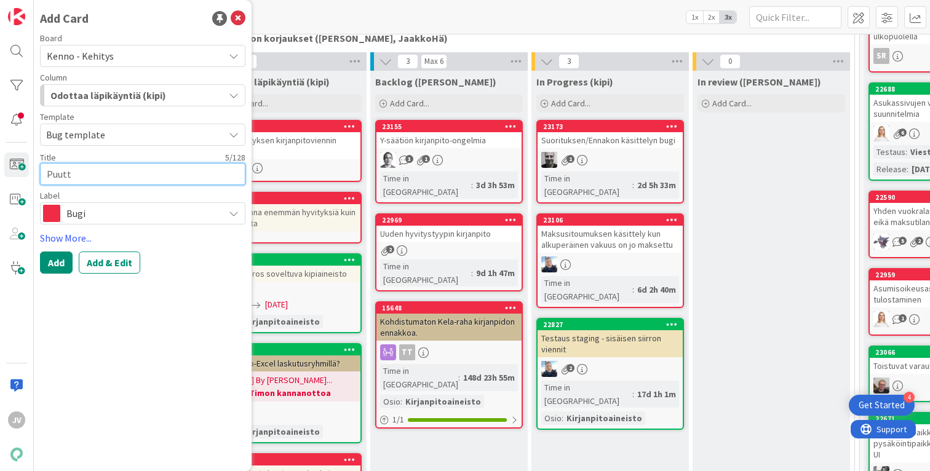
type textarea "x"
type textarea "Puuttu"
type textarea "x"
type textarea "Puuttuv"
type textarea "x"
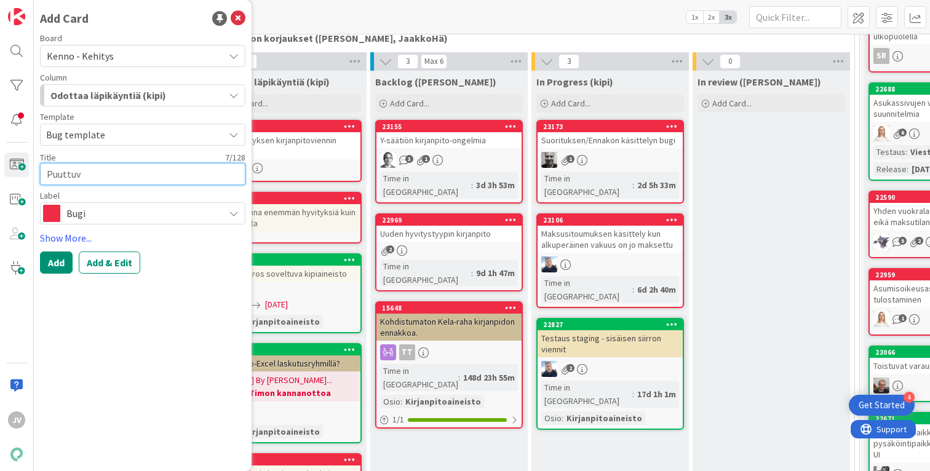
type textarea "Puuttuva"
type textarea "x"
type textarea "Puuttuvat"
type textarea "x"
type textarea "Puuttuvat"
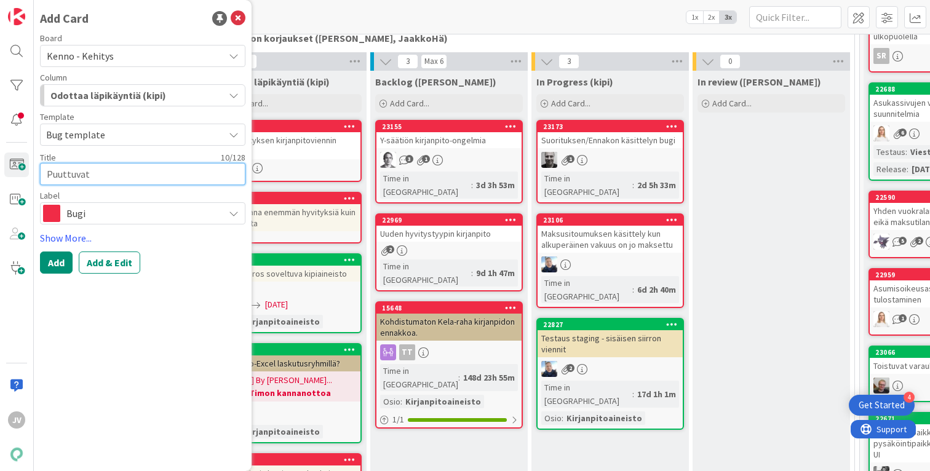
type textarea "x"
type textarea "Puuttuvat"
type textarea "x"
type textarea "Puuttuva"
type textarea "x"
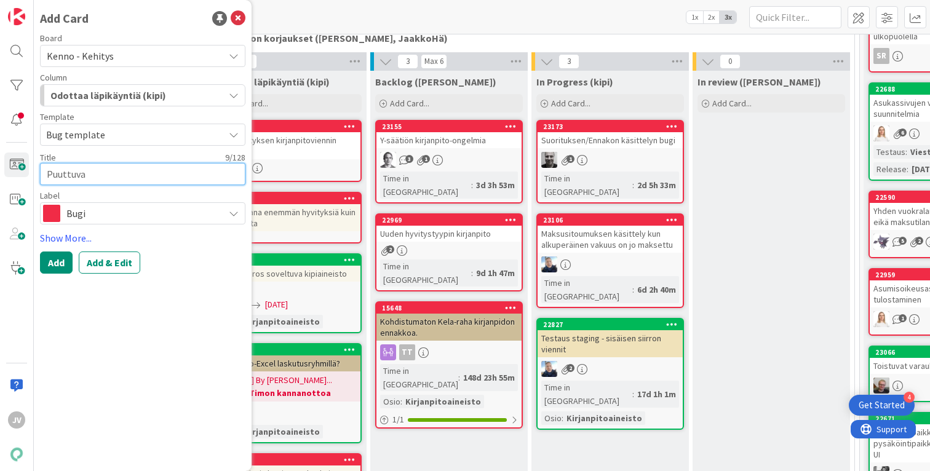
type textarea "Puuttuva"
type textarea "x"
type textarea "Puuttuva ta"
type textarea "x"
type textarea "Puuttuva tav"
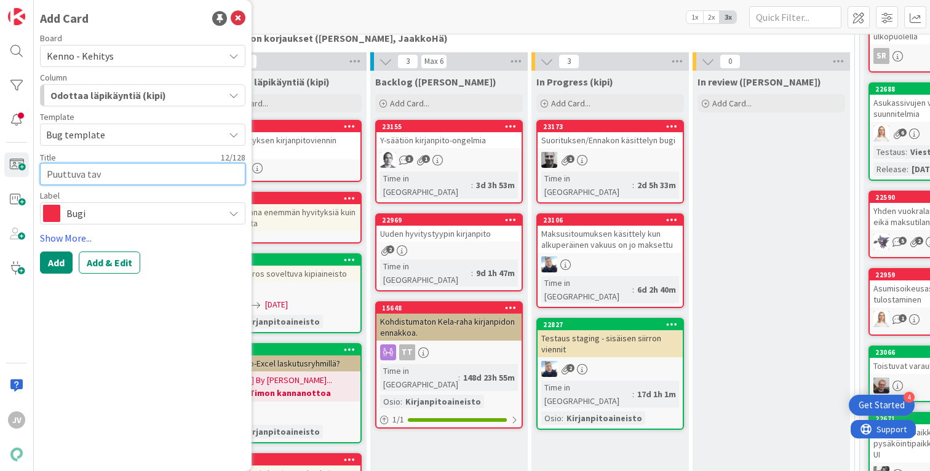
type textarea "x"
type textarea "Puuttuva tavo"
type textarea "x"
type textarea "Puuttuva tavoi"
type textarea "x"
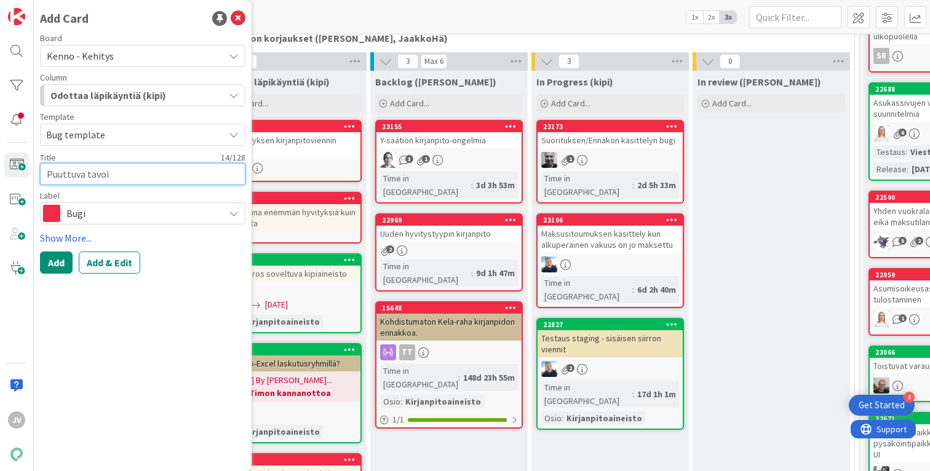
type textarea "Puuttuva tavoit"
type textarea "x"
type textarea "Puuttuva tavoite"
type textarea "x"
type textarea "Puuttuva tavoite"
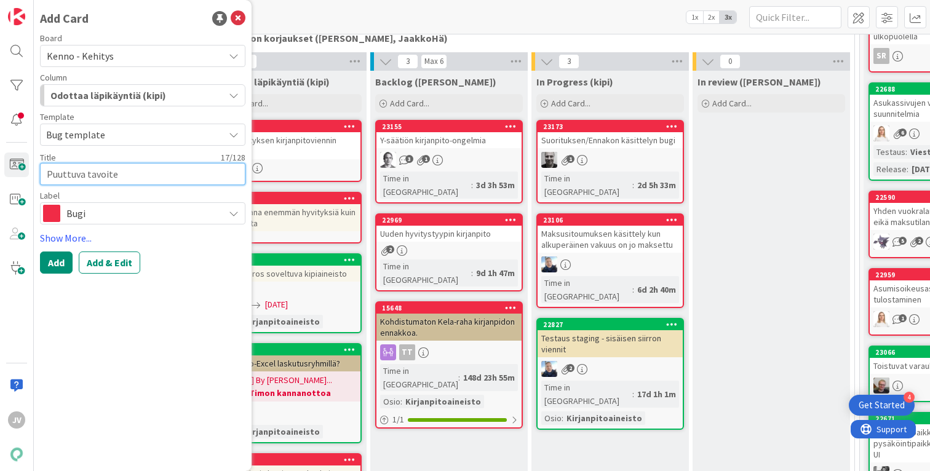
type textarea "x"
type textarea "Puuttuva tavoite t"
type textarea "x"
type textarea "Puuttuva tavoite ta"
type textarea "x"
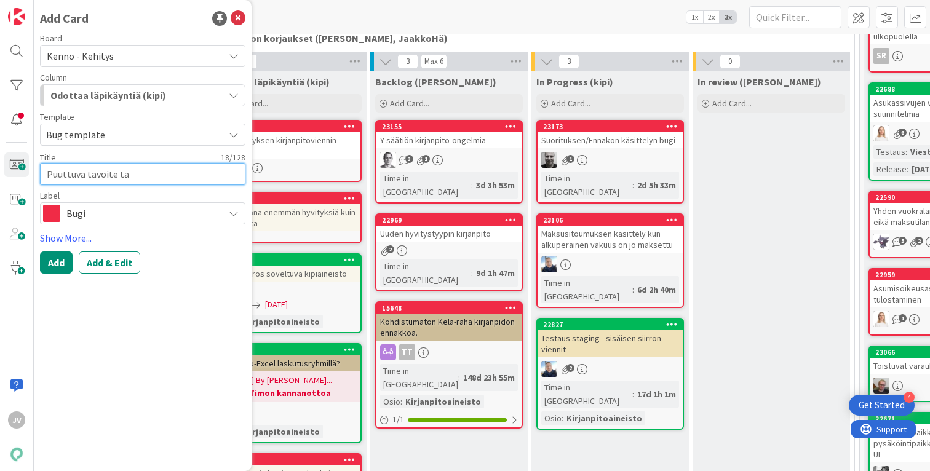
type textarea "Puuttuva tavoite tas"
type textarea "x"
type textarea "Puuttuva tavoite tasa"
type textarea "x"
type textarea "Puuttuva tavoite tas"
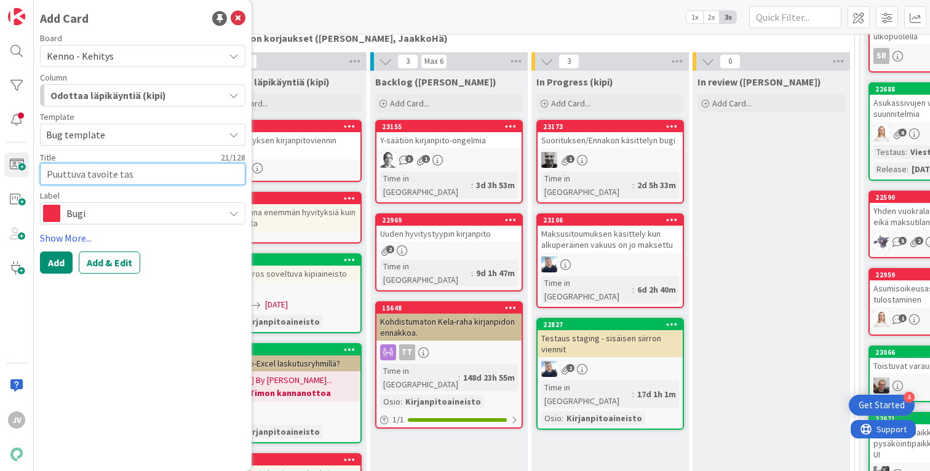
type textarea "x"
type textarea "Puuttuva tavoite ta"
type textarea "x"
type textarea "Puuttuva tavoite t"
type textarea "x"
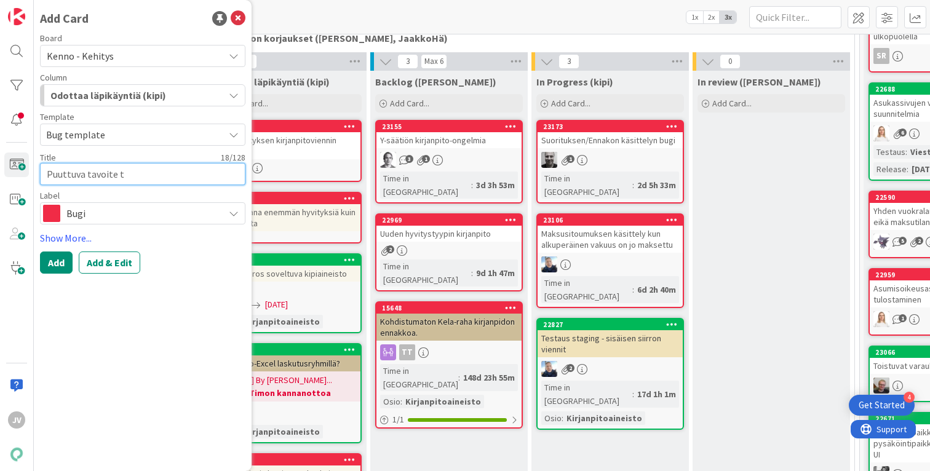
type textarea "Puuttuva tavoite"
type textarea "x"
type textarea "Puuttuva tavoite s"
type textarea "x"
type textarea "Puuttuva tavoite so"
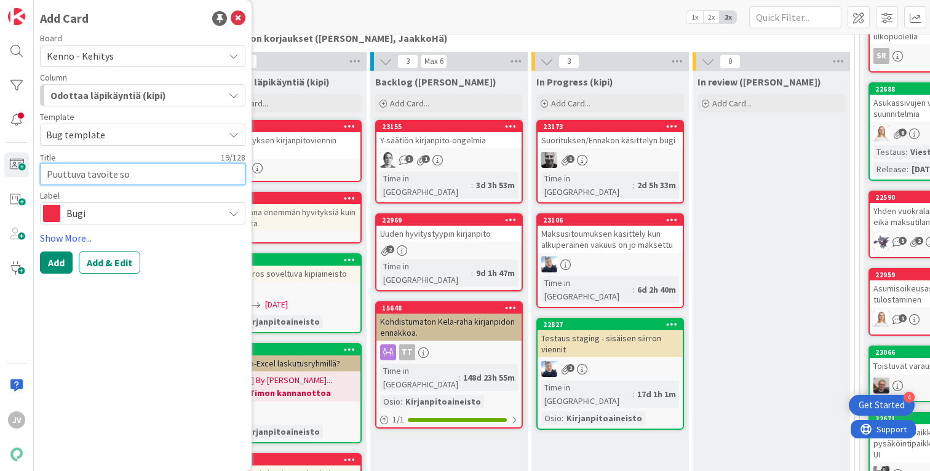
type textarea "x"
type textarea "Puuttuva tavoite sop"
type textarea "x"
type textarea "Puuttuva tavoite so"
type textarea "x"
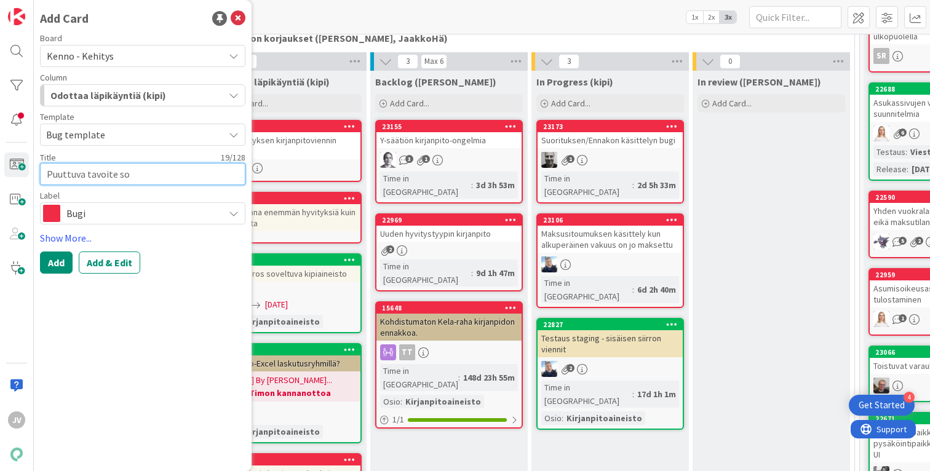
type textarea "Puuttuva tavoite s"
type textarea "x"
type textarea "Puuttuva tavoite"
type textarea "x"
type textarea "Puuttuva tavoite l"
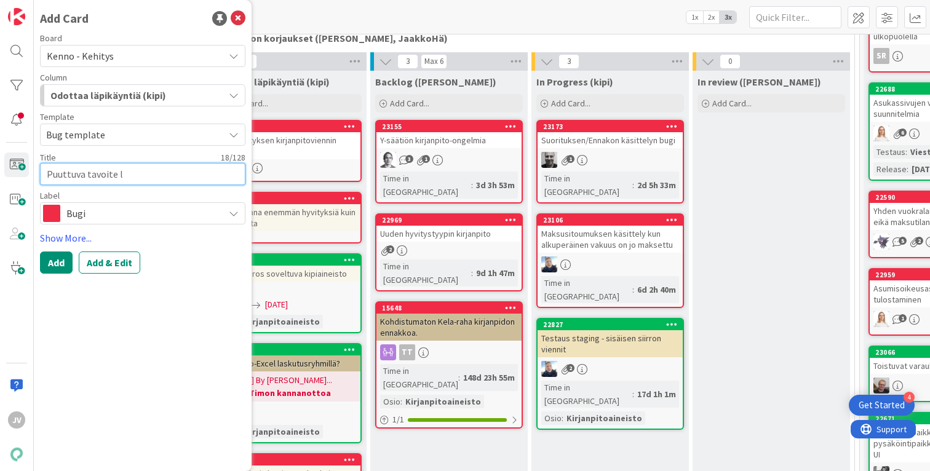
type textarea "x"
type textarea "Puuttuva tavoite lo"
type textarea "x"
type textarea "Puuttuva tavoite l"
type textarea "x"
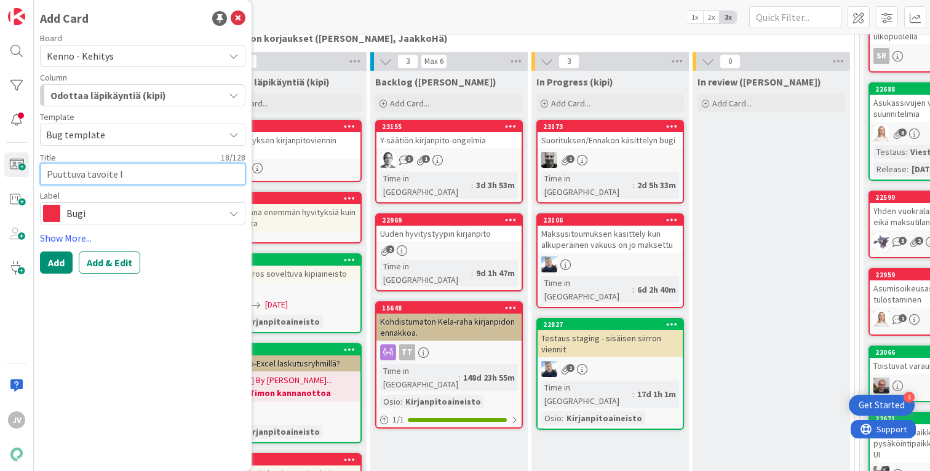
type textarea "Puuttuva tavoite"
type textarea "x"
type textarea "Puuttuva tavoite t"
type textarea "x"
type textarea "Puuttuva tavoite ta"
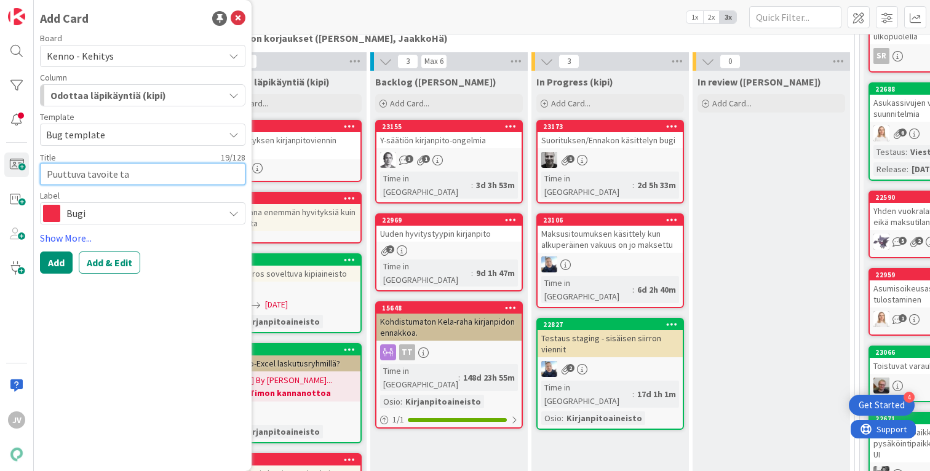
type textarea "x"
type textarea "Puuttuva tavoite tas"
type textarea "x"
type textarea "Puuttuva tavoite tasa"
type textarea "x"
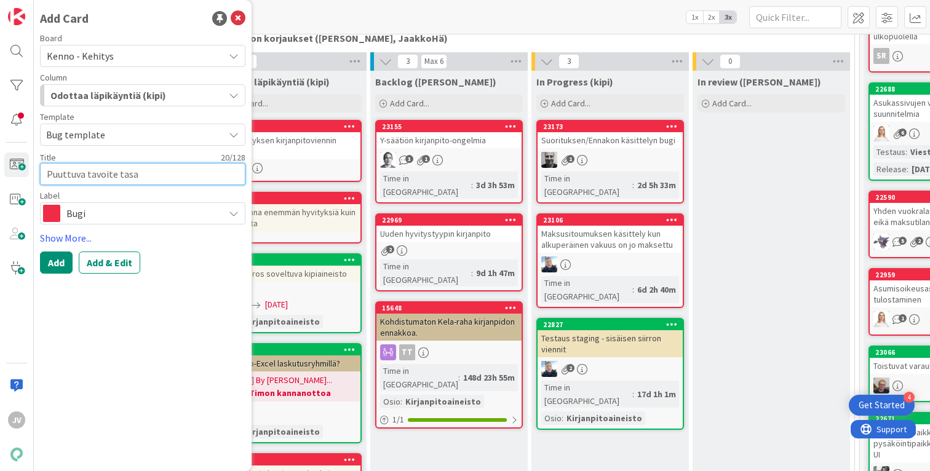
type textarea "Puuttuva tavoite tasau"
type textarea "x"
type textarea "Puuttuva tavoite tasaus"
type textarea "x"
type textarea "Puuttuva tavoite [DEMOGRAPHIC_DATA]"
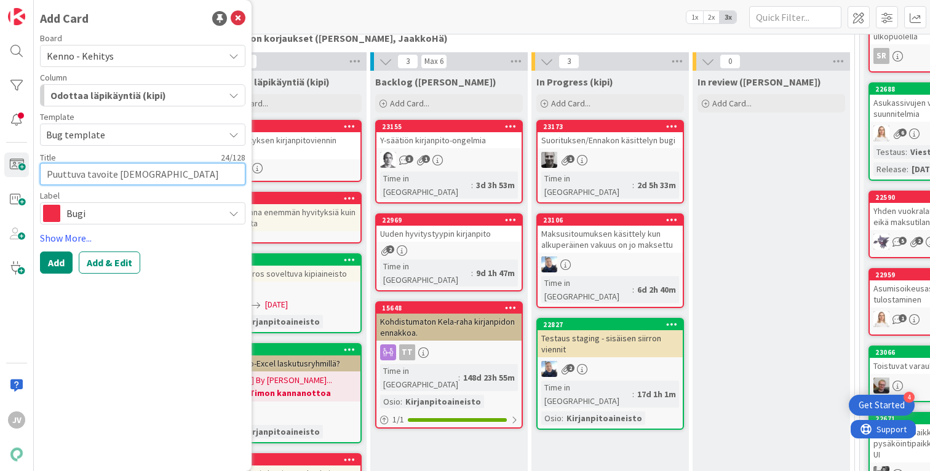
type textarea "x"
type textarea "Puuttuva tavoite [DEMOGRAPHIC_DATA]"
type textarea "x"
type textarea "Puuttuva tavoite [DEMOGRAPHIC_DATA]"
type textarea "x"
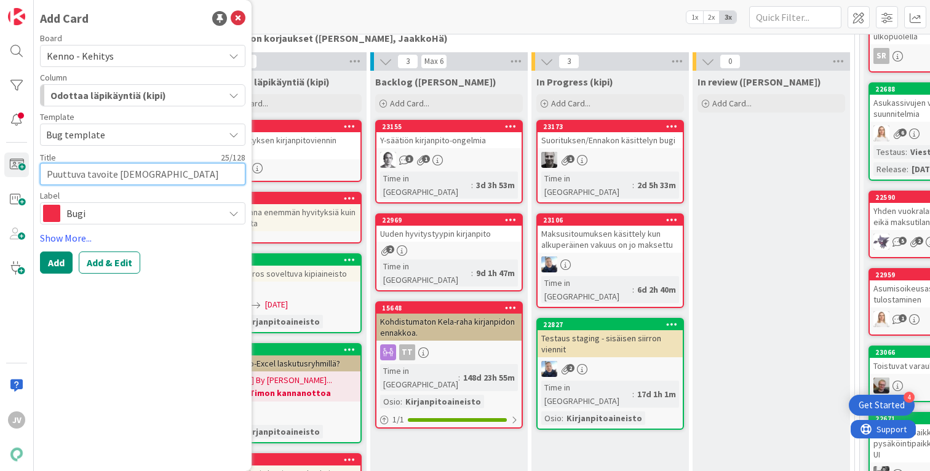
type textarea "Puuttuva tavoite tasausmaks"
type textarea "x"
type textarea "Puuttuva tavoite tasausmaksu"
type textarea "x"
type textarea "Puuttuva tavoite tasausmaksul"
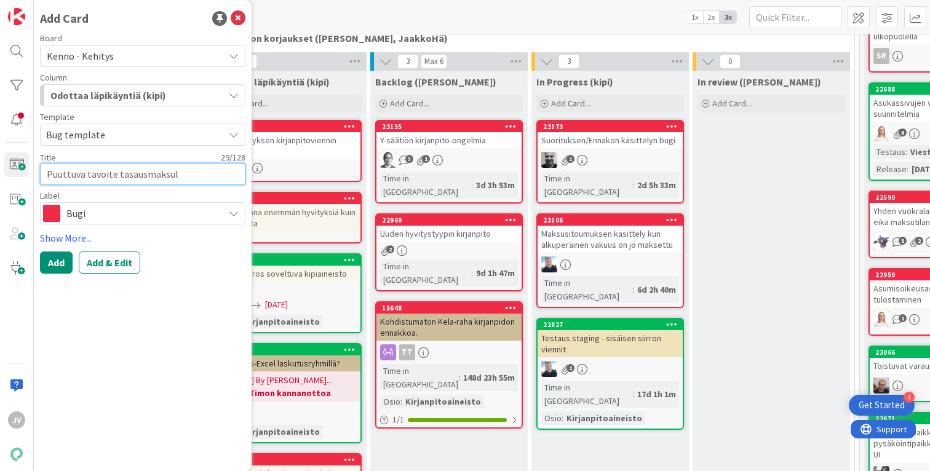
type textarea "x"
type textarea "Puuttuva tavoite tasausmaksult"
type textarea "x"
type textarea "Puuttuva tavoite tasausmaksulta"
type textarea "x"
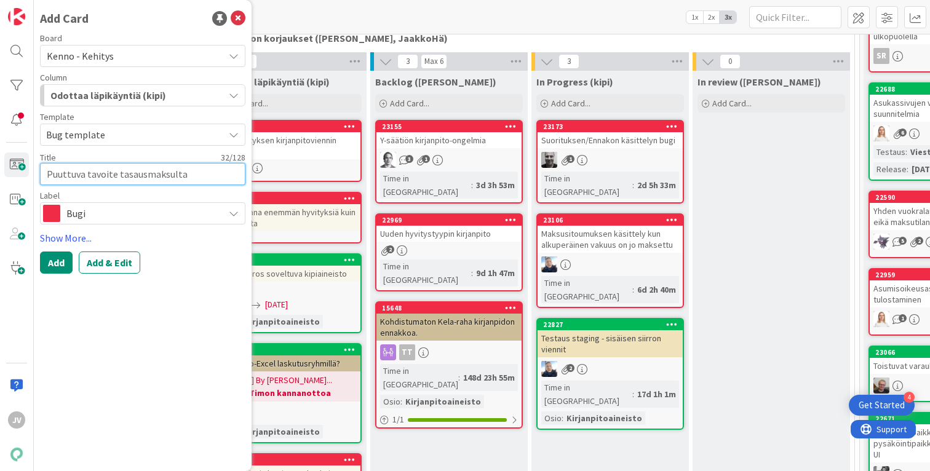
type textarea "Puuttuva tavoite tasausmaksulta j"
type textarea "x"
type textarea "Puuttuva tavoite tasausmaksulta jo"
type textarea "x"
type textarea "Puuttuva tavoite tasausmaksulta jos"
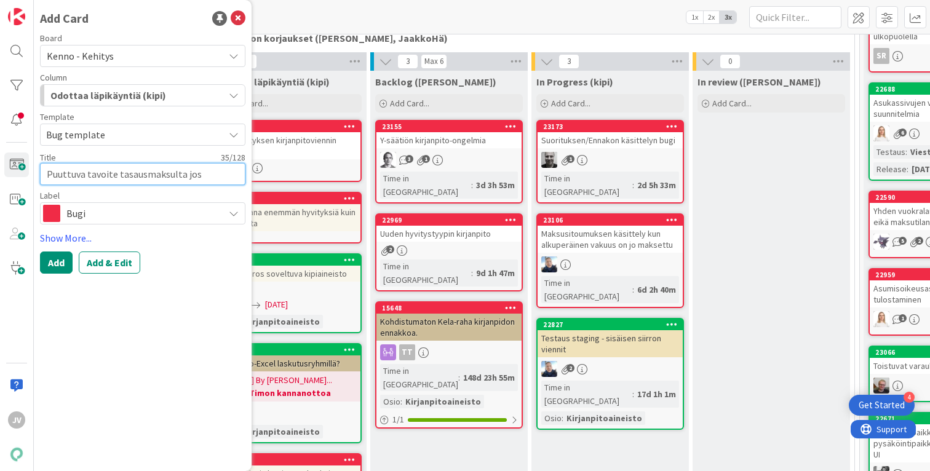
type textarea "x"
type textarea "Puuttuva tavoite tasausmaksulta joss"
type textarea "x"
type textarea "Puuttuva tavoite tasausmaksulta jos"
type textarea "x"
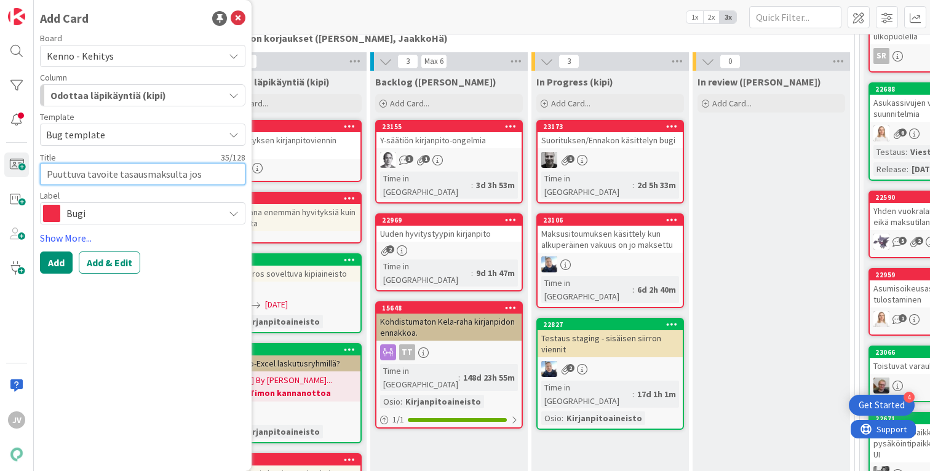
type textarea "Puuttuva tavoite tasausmaksulta jo"
type textarea "x"
type textarea "Puuttuva tavoite tasausmaksulta j"
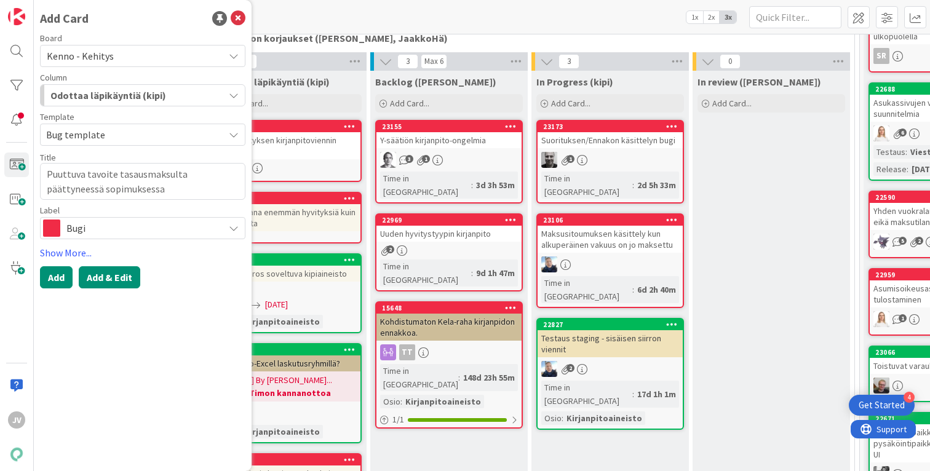
click at [119, 277] on button "Add & Edit" at bounding box center [110, 277] width 62 height 22
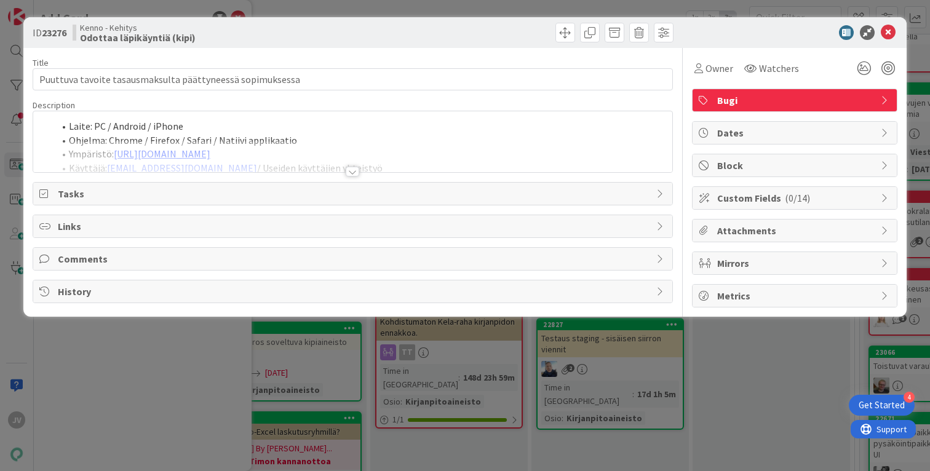
click at [306, 126] on div "Laite: PC / Android / iPhone Ohjelma: Chrome / Firefox / Safari / Natiivi appli…" at bounding box center [352, 141] width 639 height 61
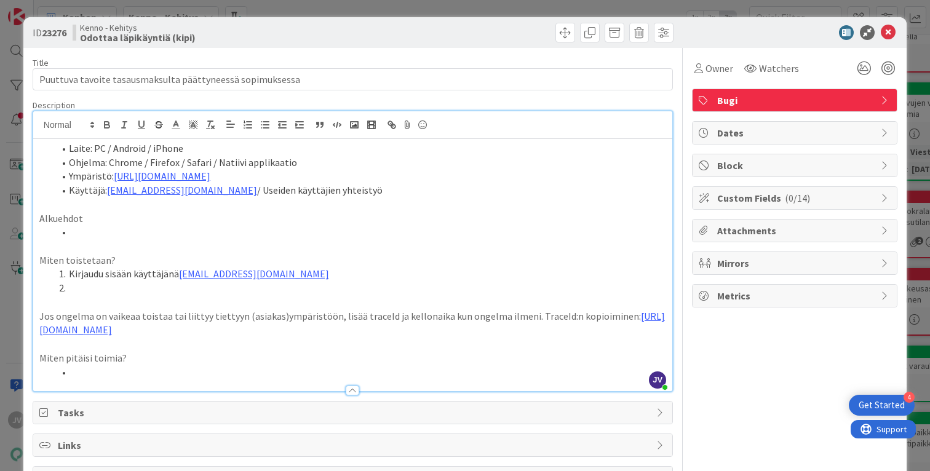
drag, startPoint x: 291, startPoint y: 237, endPoint x: 419, endPoint y: 237, distance: 128.0
click at [292, 237] on li at bounding box center [360, 232] width 612 height 14
drag, startPoint x: 312, startPoint y: 268, endPoint x: 131, endPoint y: 273, distance: 181.5
click at [131, 273] on div "Laite: PC / Android / iPhone Ohjelma: Chrome / Firefox / Safari / Natiivi appli…" at bounding box center [352, 265] width 639 height 252
click at [133, 271] on li "Kirjaudu sisään käyttäjänä [EMAIL_ADDRESS][DOMAIN_NAME]" at bounding box center [360, 274] width 612 height 14
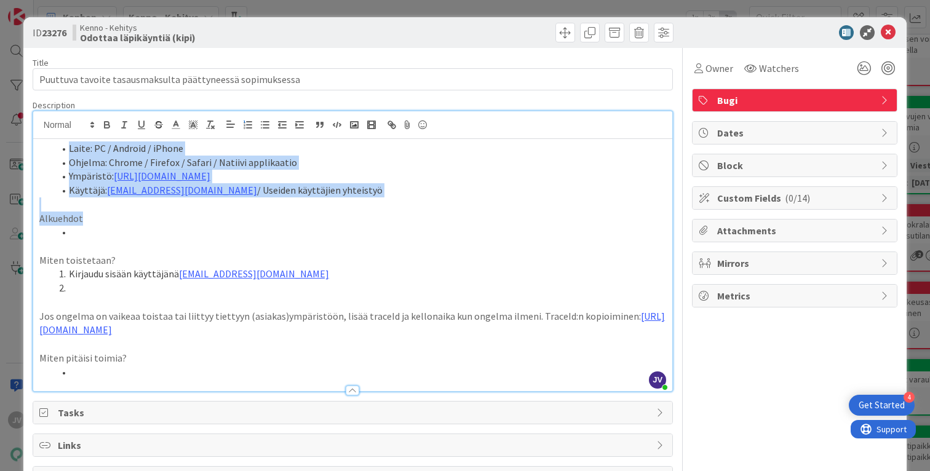
drag, startPoint x: 96, startPoint y: 233, endPoint x: -20, endPoint y: 81, distance: 190.5
click at [0, 81] on html "4 Get Started JV Kanban Kenno - Kehitys 1x 2x 3x 3 Kenno on paras Add Card... 3…" at bounding box center [465, 235] width 930 height 471
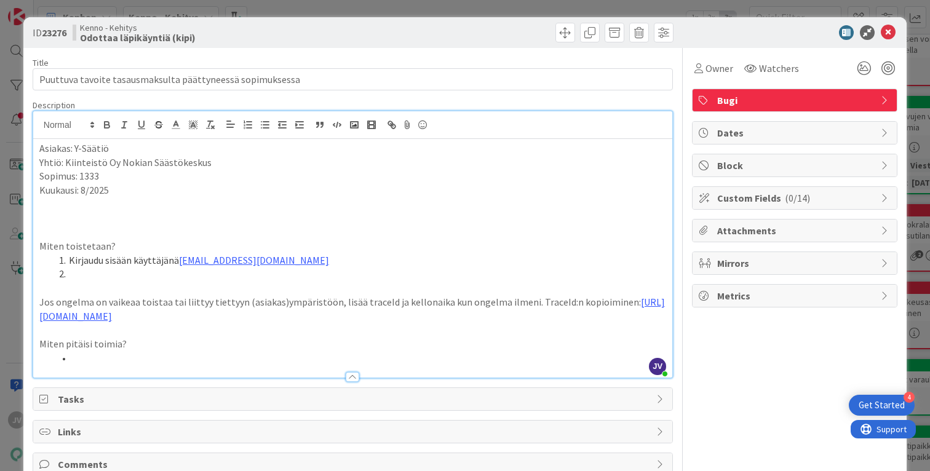
click at [202, 201] on p at bounding box center [352, 204] width 627 height 14
click at [188, 213] on p at bounding box center [352, 219] width 627 height 14
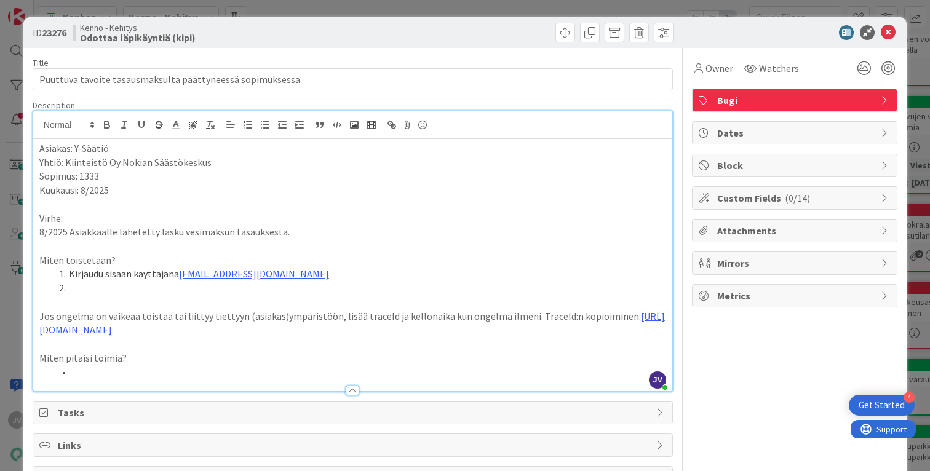
click at [319, 229] on p "8/2025 Asiakkaalle lähetetty lasku vesimaksun tasauksesta." at bounding box center [352, 232] width 627 height 14
click at [545, 232] on p "8/2025 Asiakkaalle lähetetty lasku vesimaksun tasauksesta. Ennakkomaksu 54€ läh…" at bounding box center [352, 232] width 627 height 14
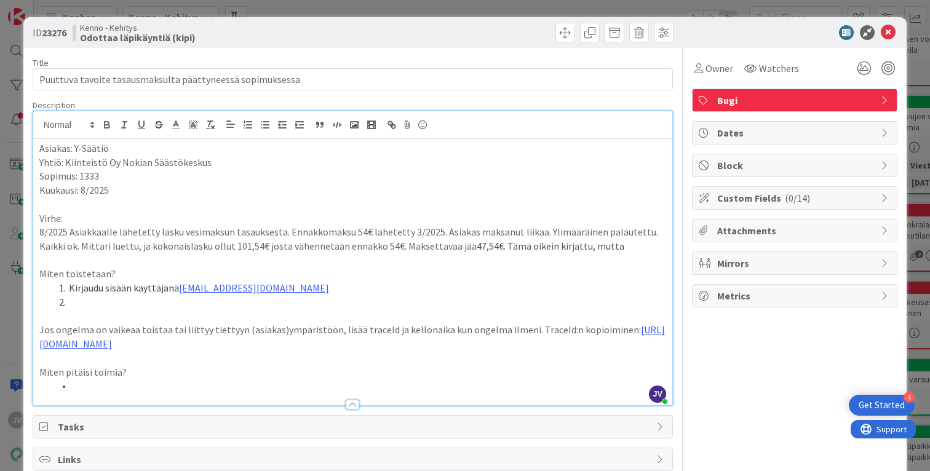
click at [579, 249] on span "47,54€. Tämä oikein kirjattu, mutta" at bounding box center [551, 246] width 148 height 12
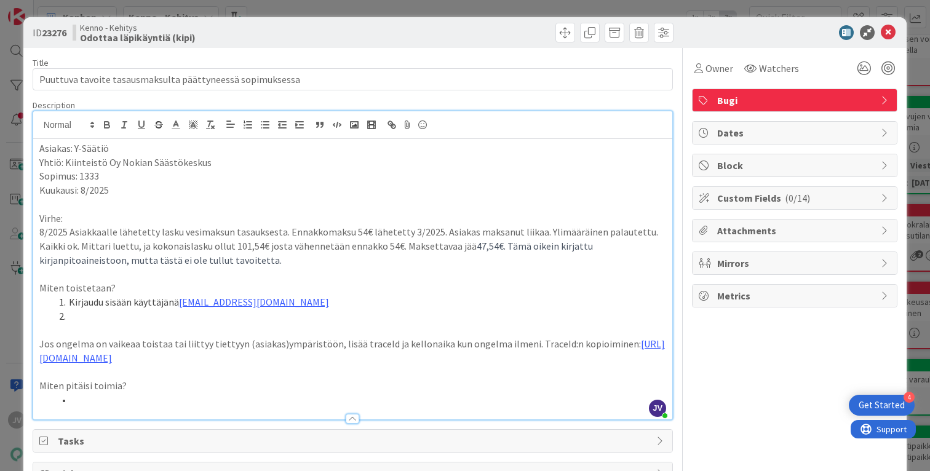
click at [194, 260] on span "47,54€. Tämä oikein kirjattu kirjanpitoaineistoon, mutta tästä ei ole tullut ta…" at bounding box center [316, 253] width 555 height 26
click at [311, 261] on p "8/2025 Asiakkaalle lähetetty lasku vesimaksun tasauksesta. Ennakkomaksu 54€ läh…" at bounding box center [352, 246] width 627 height 42
click at [238, 256] on span "47,54€. Tämä oikein kirjattu kirjanpitoaineistoon, mutta tästä ei ole kirjattu …" at bounding box center [316, 253] width 555 height 26
click at [332, 263] on p "8/2025 Asiakkaalle lähetetty lasku vesimaksun tasauksesta. Ennakkomaksu 54€ läh…" at bounding box center [352, 246] width 627 height 42
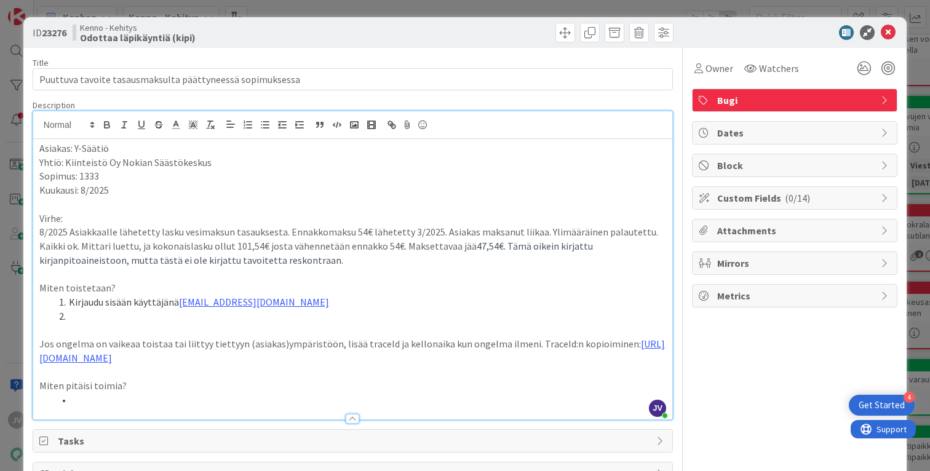
click at [322, 261] on span "47,54€. Tämä oikein kirjattu kirjanpitoaineistoon, mutta tästä ei ole kirjattu …" at bounding box center [316, 253] width 555 height 26
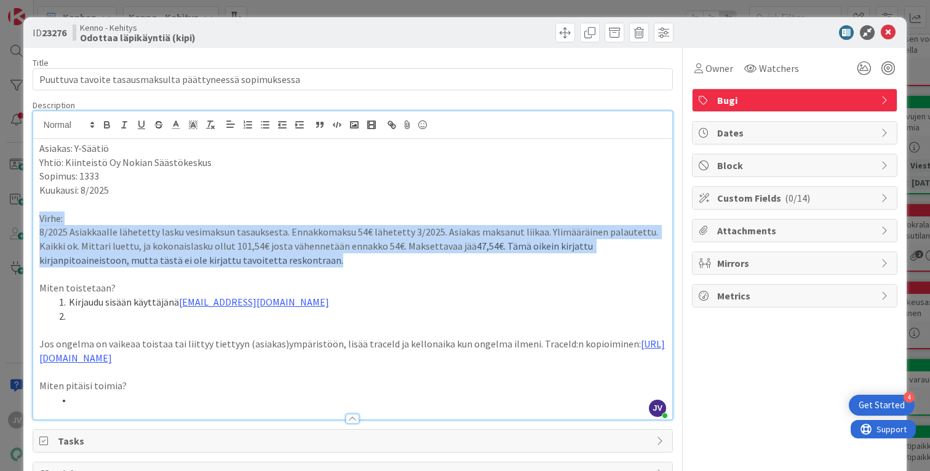
drag, startPoint x: 346, startPoint y: 263, endPoint x: 30, endPoint y: 217, distance: 320.2
click at [30, 217] on div "ID 23276 Kenno - Kehitys Odottaa läpikäyntiä (kipi) Title 57 / 128 Puuttuva tav…" at bounding box center [464, 288] width 883 height 543
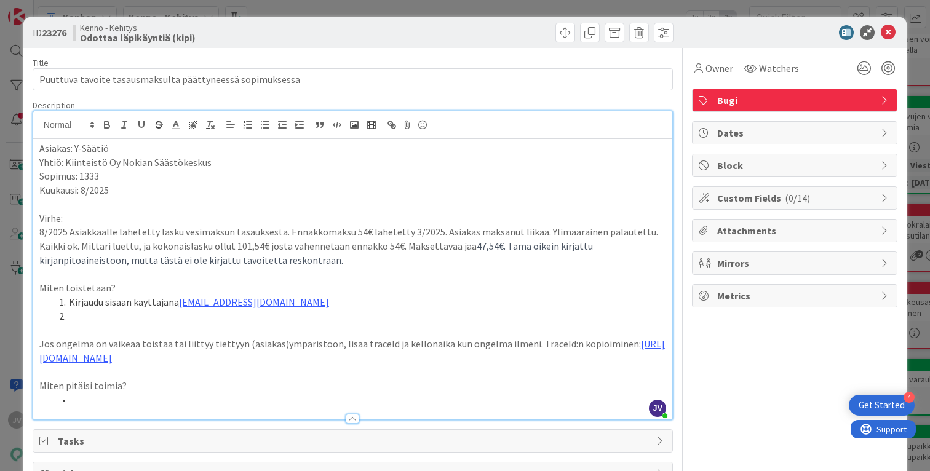
click at [343, 262] on p "8/2025 Asiakkaalle lähetetty lasku vesimaksun tasauksesta. Ennakkomaksu 54€ läh…" at bounding box center [352, 246] width 627 height 42
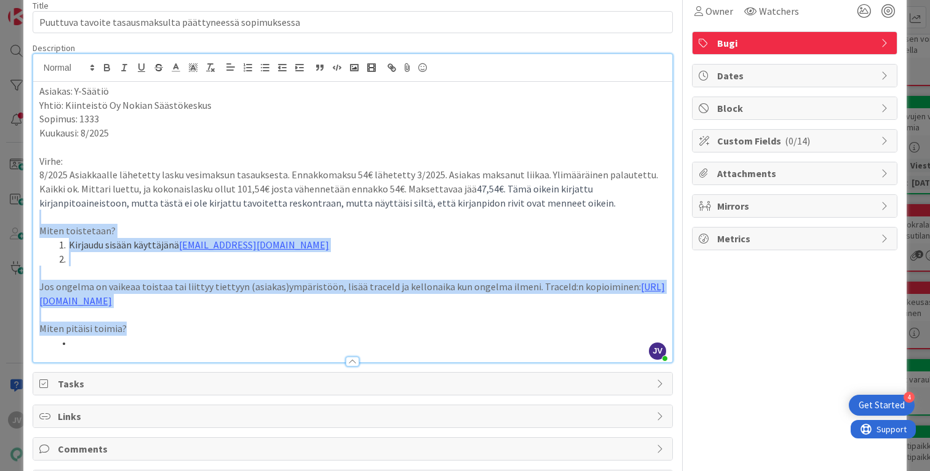
drag, startPoint x: 127, startPoint y: 274, endPoint x: 289, endPoint y: 468, distance: 252.9
click at [289, 468] on div "ID 23276 Kenno - Kehitys Odottaa läpikäyntiä (kipi) Title 57 / 128 Puuttuva tav…" at bounding box center [464, 231] width 883 height 543
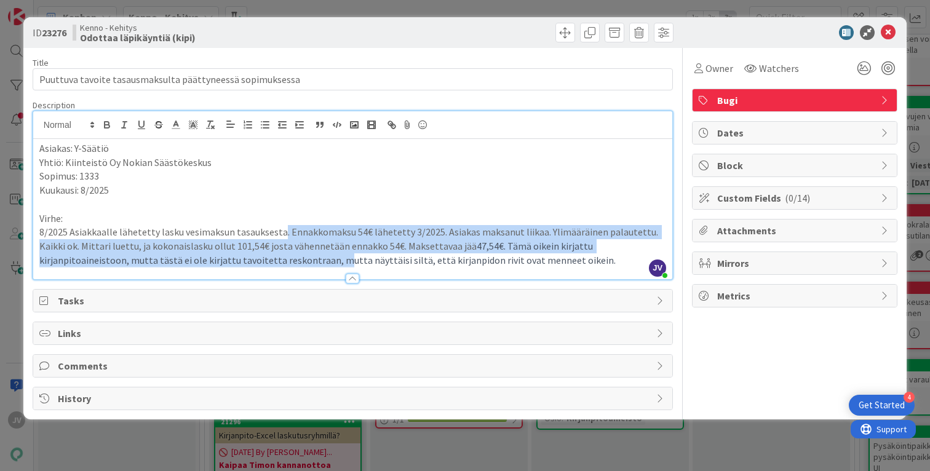
drag, startPoint x: 277, startPoint y: 233, endPoint x: 249, endPoint y: 256, distance: 36.8
click at [249, 256] on p "8/2025 Asiakkaalle lähetetty lasku vesimaksun tasauksesta. Ennakkomaksu 54€ läh…" at bounding box center [352, 246] width 627 height 42
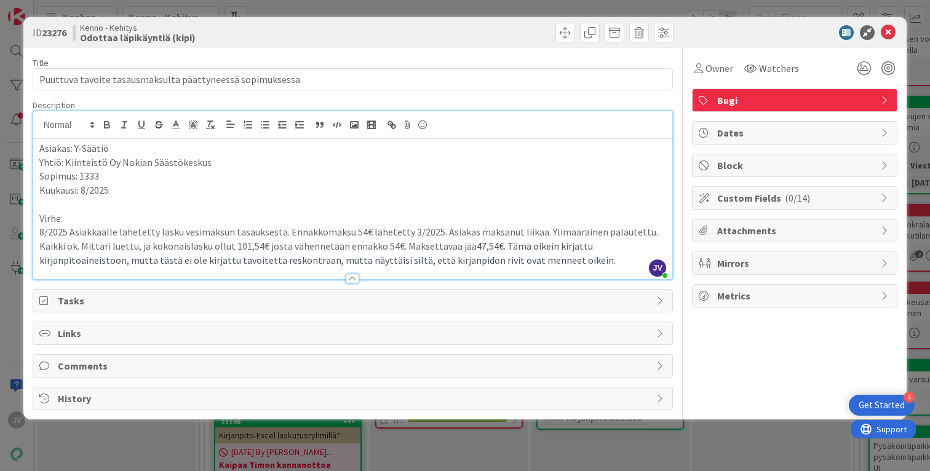
click at [306, 257] on span "47,54€. Tämä oikein kirjattu kirjanpitoaineistoon, mutta tästä ei ole kirjattu …" at bounding box center [327, 253] width 576 height 26
drag, startPoint x: 236, startPoint y: 261, endPoint x: 539, endPoint y: 259, distance: 303.3
click at [539, 259] on p "8/2025 Asiakkaalle lähetetty lasku vesimaksun tasauksesta. Ennakkomaksu 54€ läh…" at bounding box center [352, 246] width 627 height 42
click at [98, 261] on span "47,54€. Tämä oikein kirjattu kirjanpitoaineistoon, mutta tästä ei ole kirjattu …" at bounding box center [316, 253] width 555 height 26
click at [720, 365] on div "Owner Watchers Bugi Dates Block Custom Fields ( 0/14 ) Attachments Mirrors Metr…" at bounding box center [794, 229] width 205 height 362
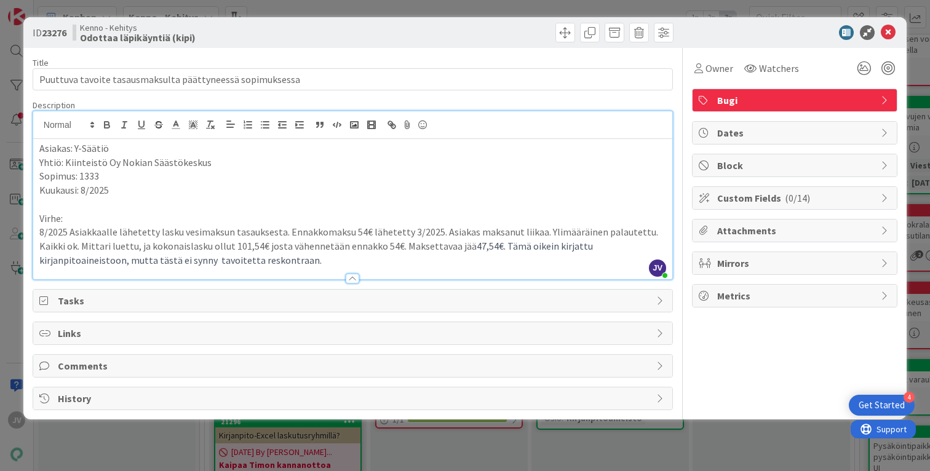
click at [837, 368] on div "Owner Watchers Bugi Dates Block Custom Fields ( 0/14 ) Attachments Mirrors Metr…" at bounding box center [794, 229] width 205 height 362
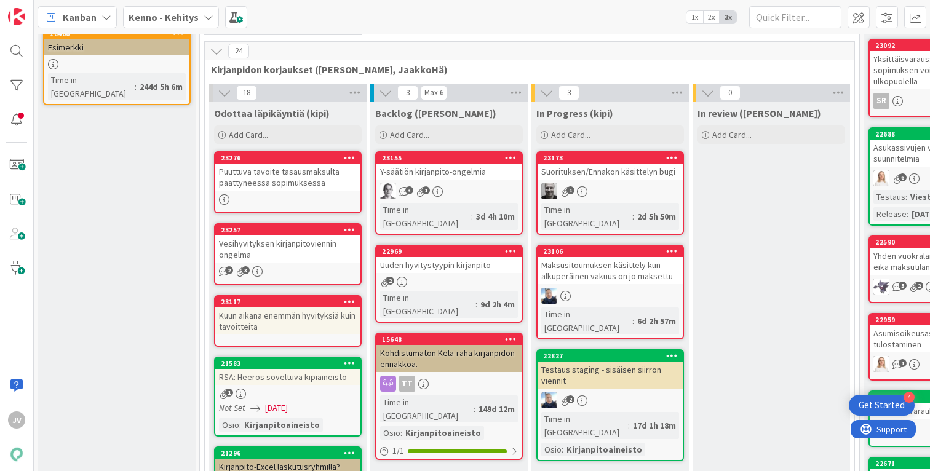
scroll to position [249, 0]
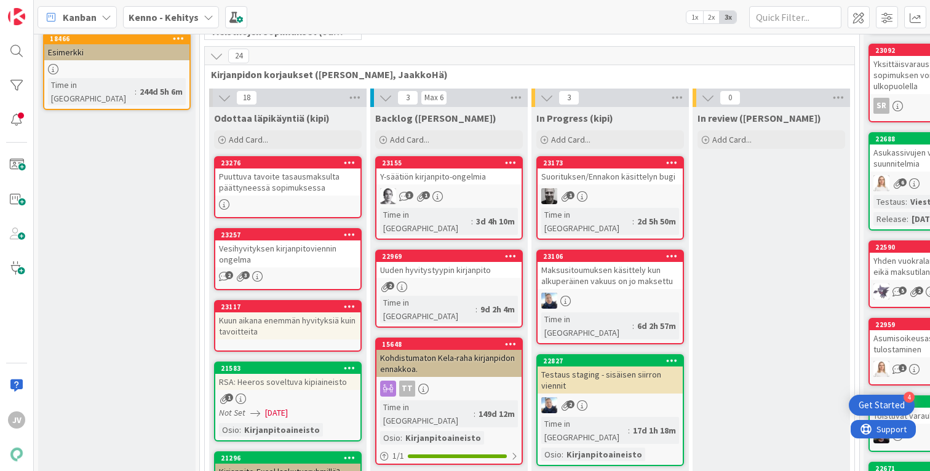
click at [295, 209] on div at bounding box center [287, 204] width 145 height 10
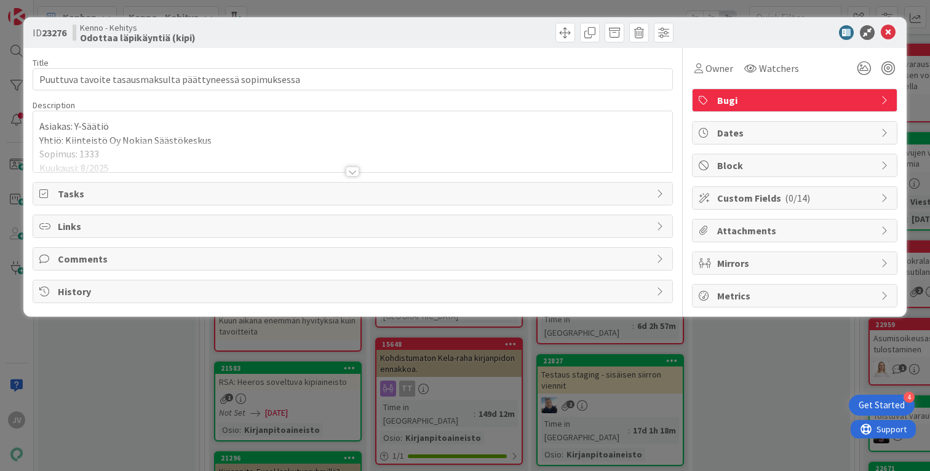
click at [177, 149] on div at bounding box center [352, 156] width 639 height 31
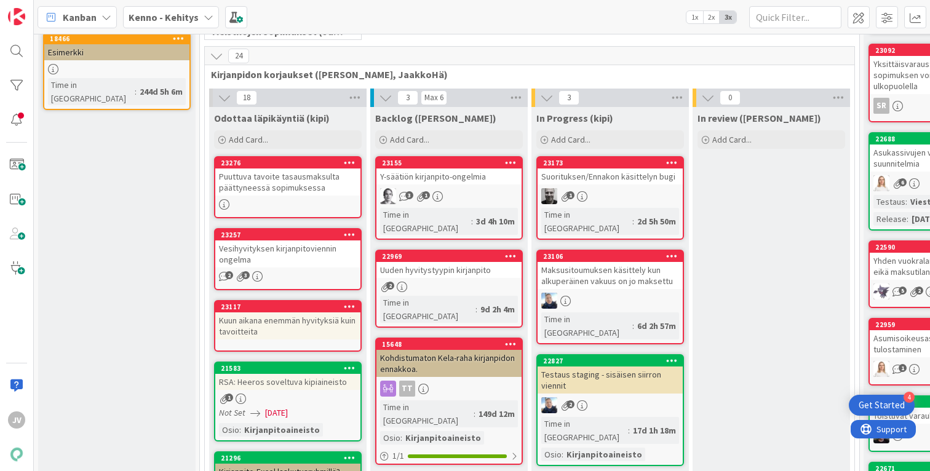
click at [292, 196] on link "23276 Puuttuva tavoite tasausmaksulta päättyneessä sopimuksessa" at bounding box center [288, 187] width 148 height 62
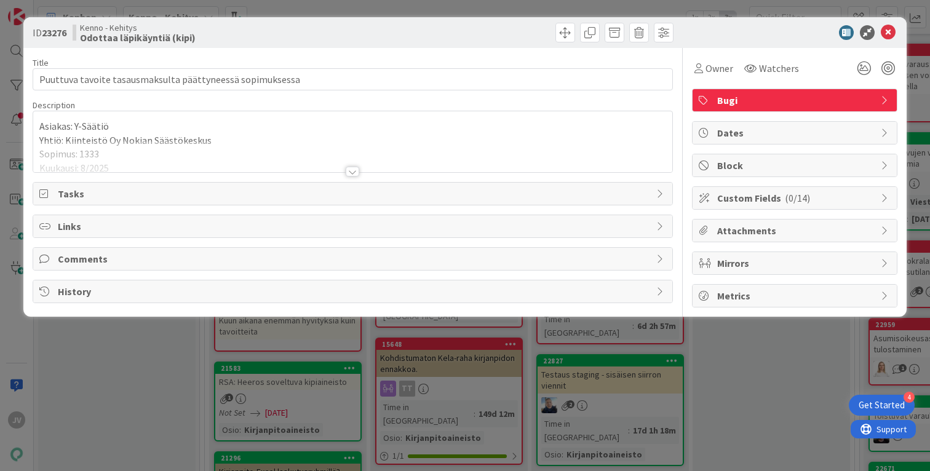
click at [154, 165] on div at bounding box center [352, 156] width 639 height 31
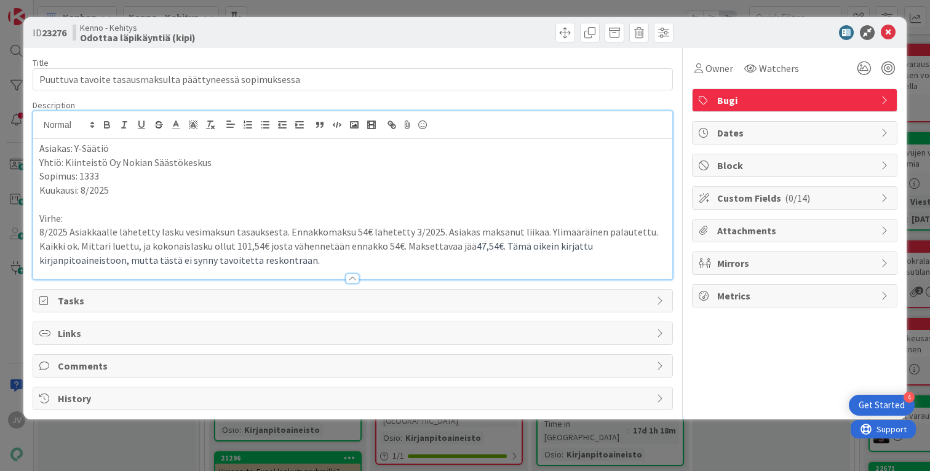
click at [260, 254] on p "8/2025 Asiakkaalle lähetetty lasku vesimaksun tasauksesta. Ennakkomaksu 54€ läh…" at bounding box center [352, 246] width 627 height 42
